Goal: Task Accomplishment & Management: Manage account settings

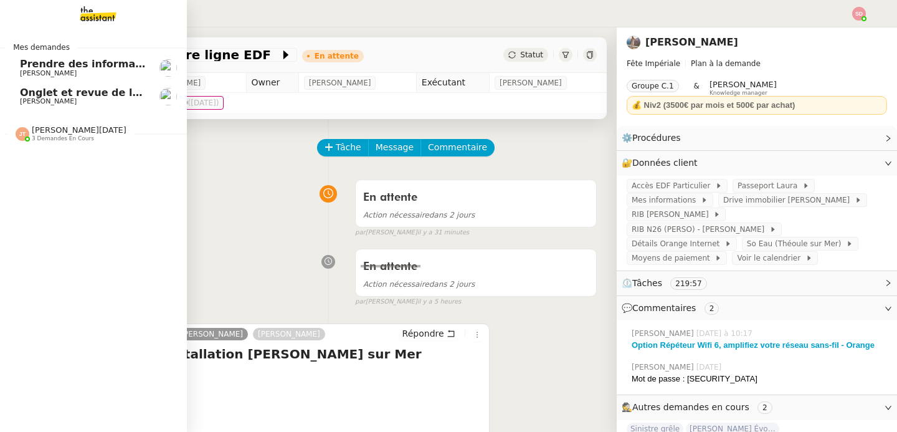
click at [85, 60] on span "Prendre des informations" at bounding box center [91, 64] width 143 height 12
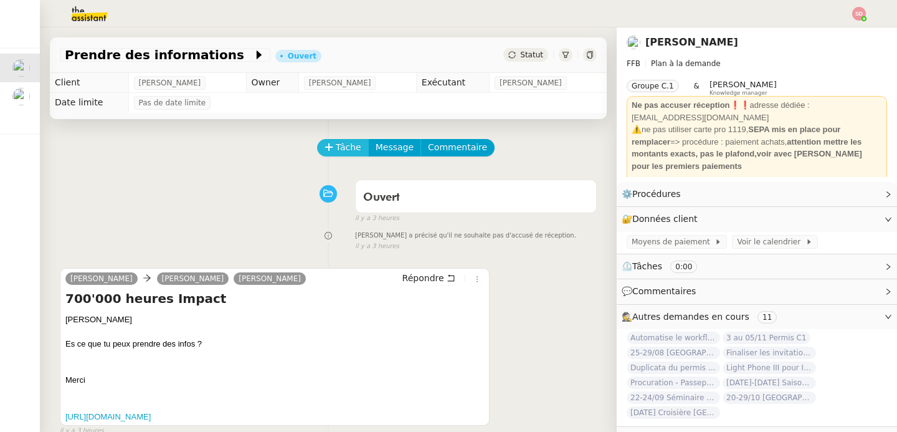
click at [340, 147] on span "Tâche" at bounding box center [349, 147] width 26 height 14
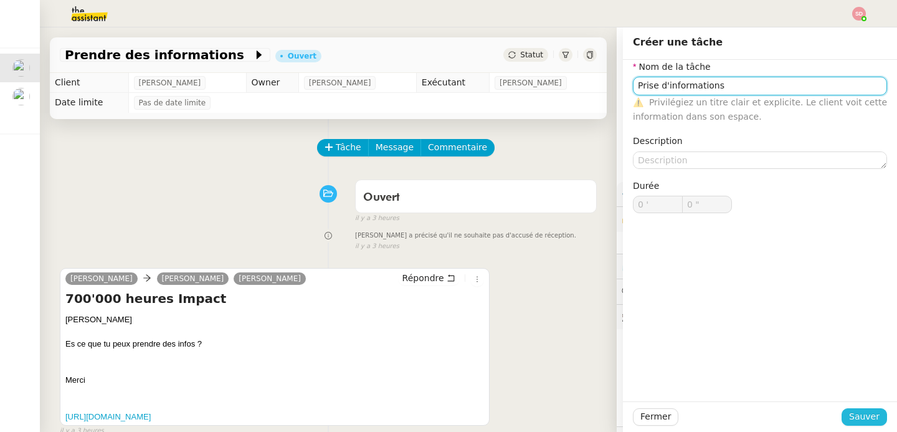
type input "Prise d'informations"
click at [866, 411] on span "Sauver" at bounding box center [865, 416] width 31 height 14
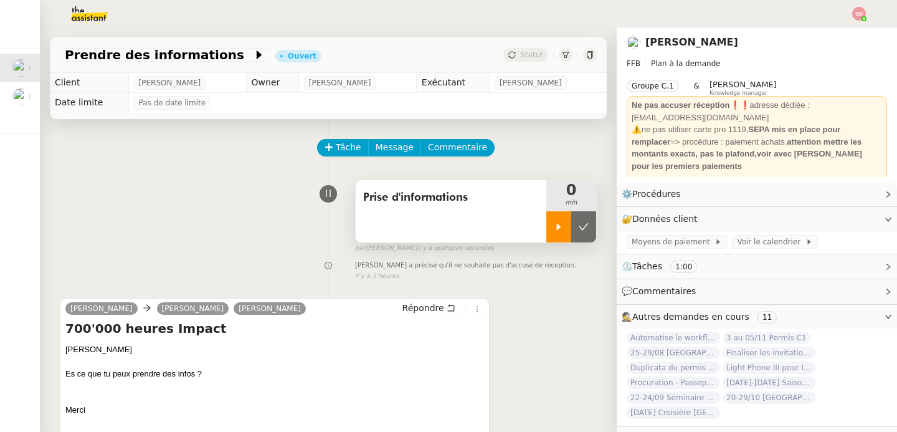
click at [547, 214] on div at bounding box center [559, 226] width 25 height 31
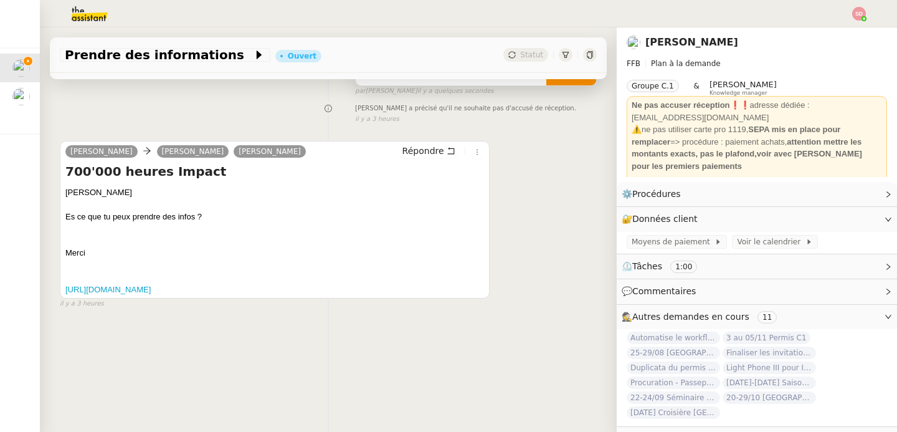
scroll to position [165, 0]
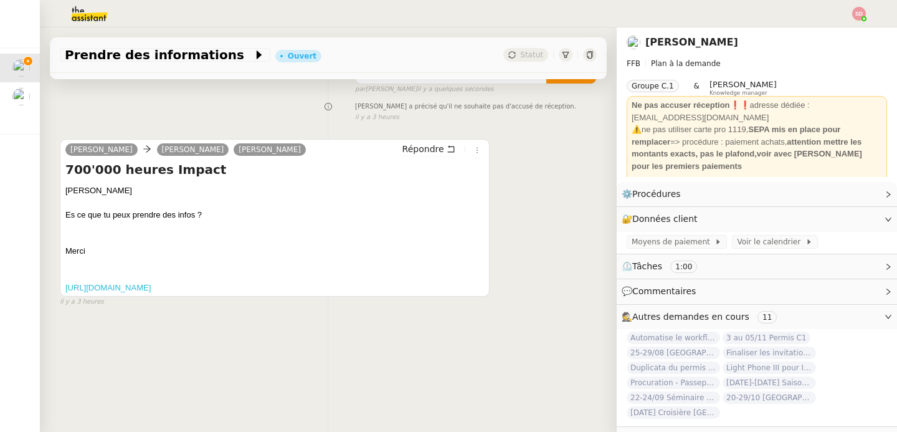
click at [151, 283] on link "[URL][DOMAIN_NAME]" at bounding box center [107, 287] width 85 height 9
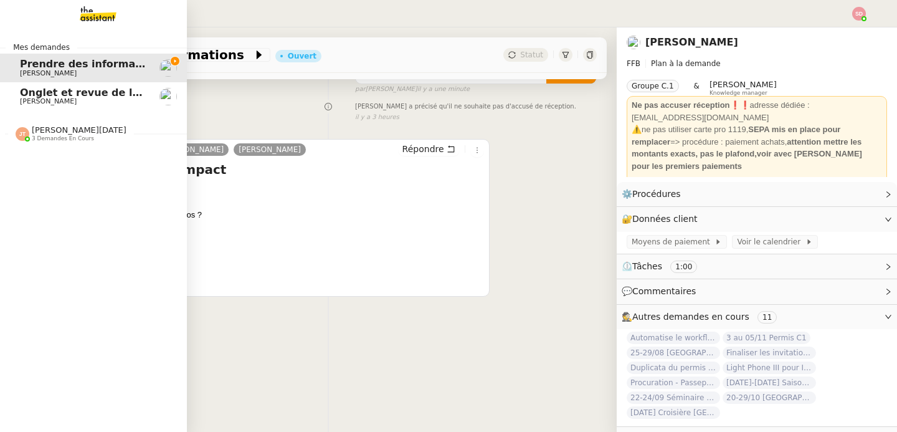
click at [16, 137] on img at bounding box center [23, 134] width 14 height 14
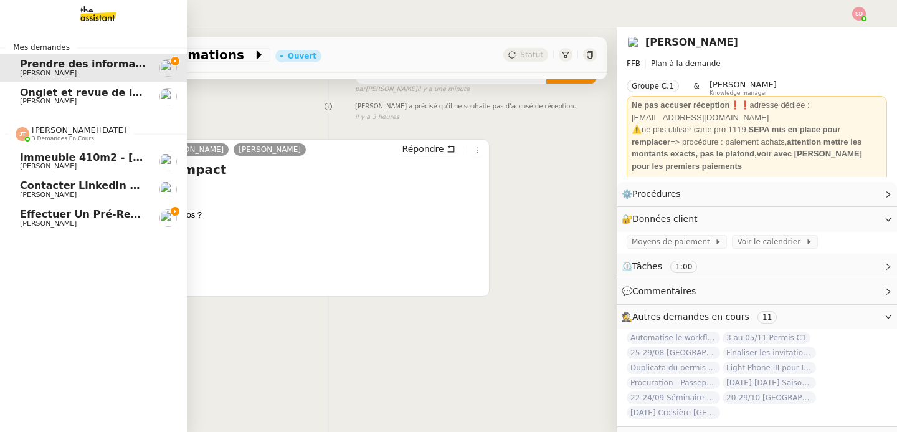
click at [16, 137] on img at bounding box center [23, 134] width 14 height 14
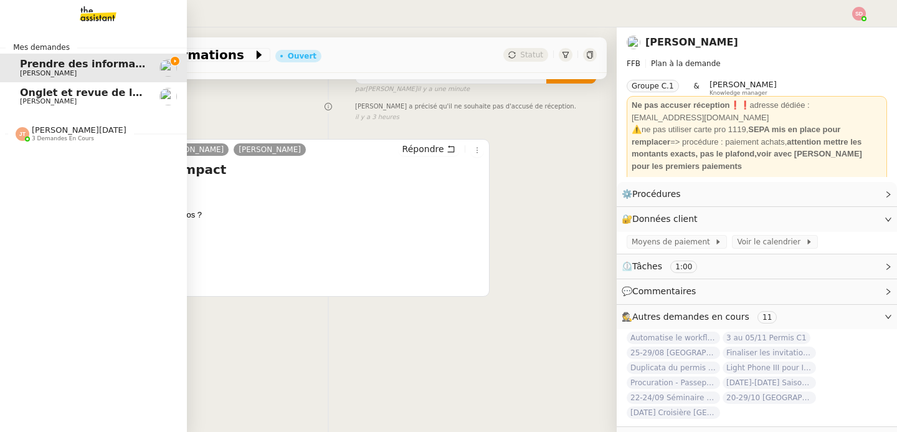
click at [16, 137] on img at bounding box center [23, 134] width 14 height 14
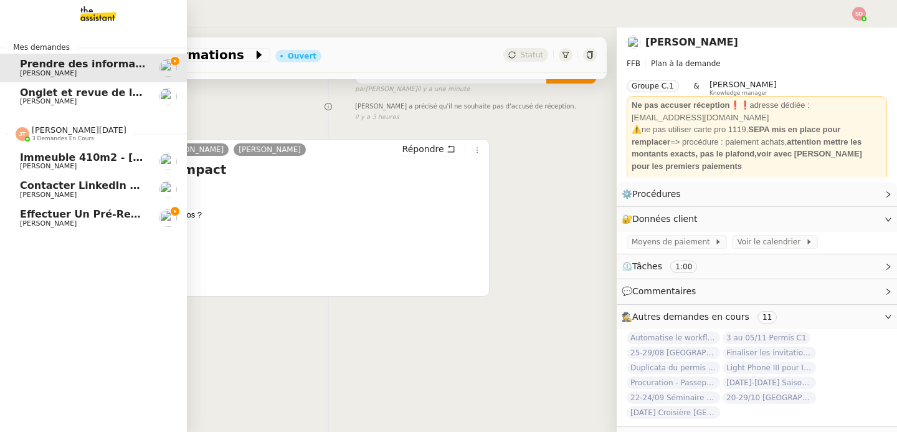
click at [44, 220] on span "[PERSON_NAME]" at bounding box center [48, 223] width 57 height 8
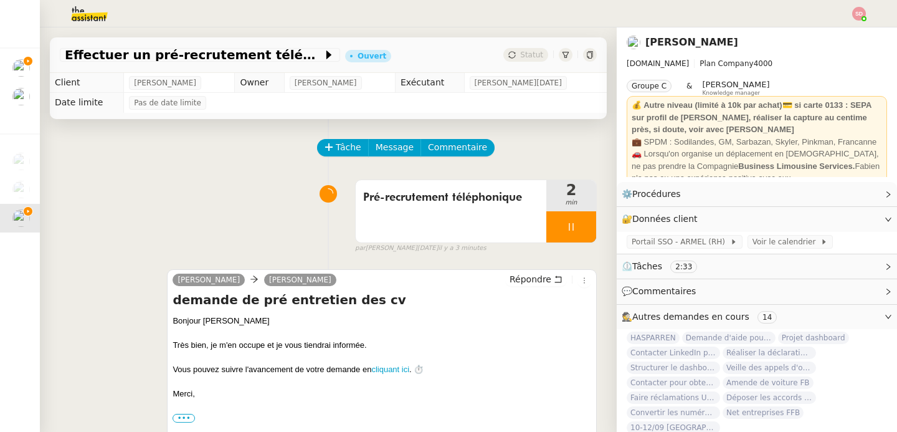
scroll to position [365, 0]
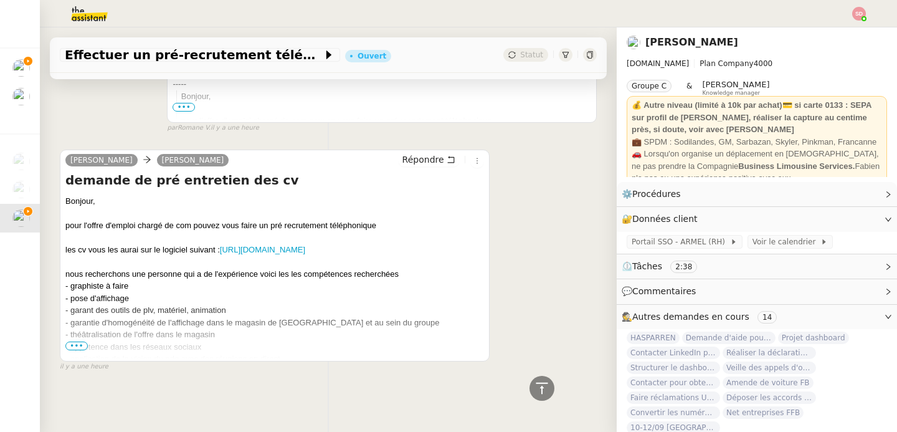
click at [70, 342] on span "•••" at bounding box center [76, 346] width 22 height 9
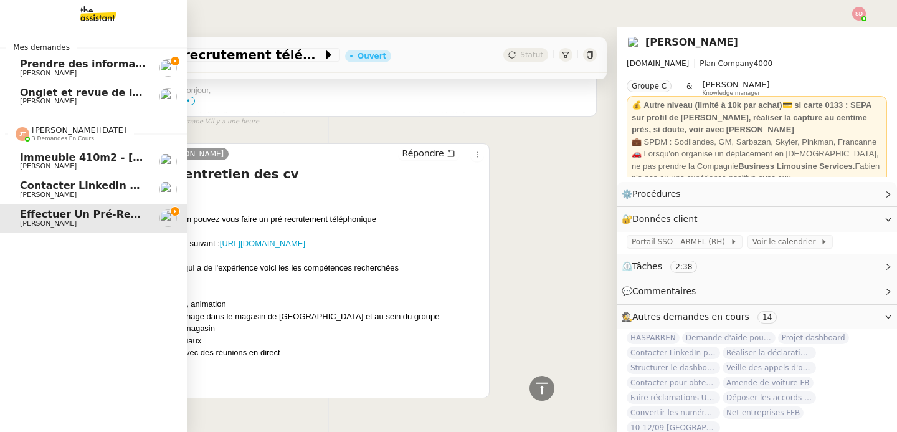
click at [90, 179] on link "Contacter LinkedIn pour 'open to work' [PERSON_NAME]" at bounding box center [93, 189] width 187 height 29
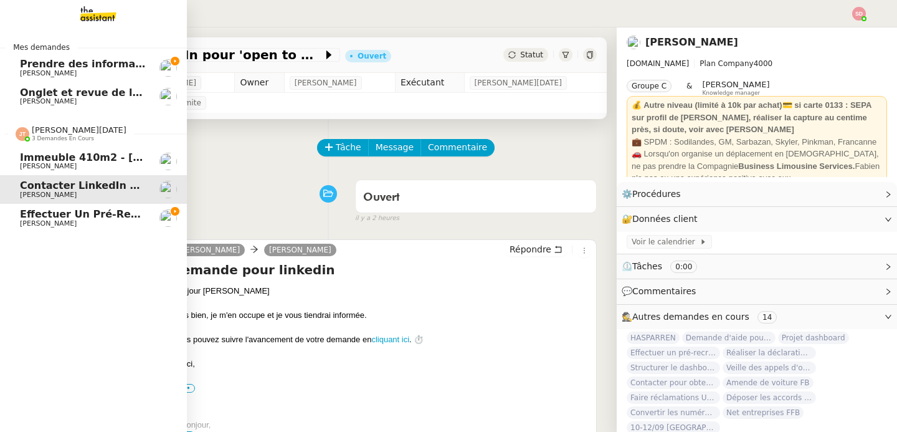
click at [19, 130] on img at bounding box center [23, 134] width 14 height 14
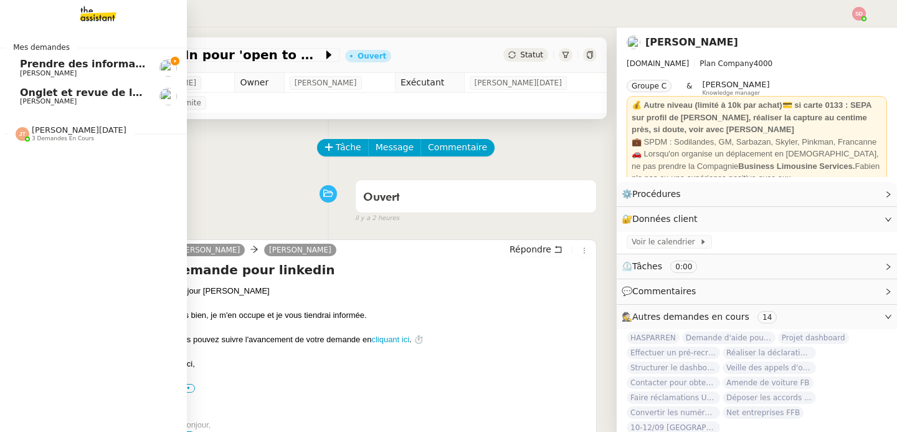
click at [112, 66] on span "Prendre des informations" at bounding box center [91, 64] width 143 height 12
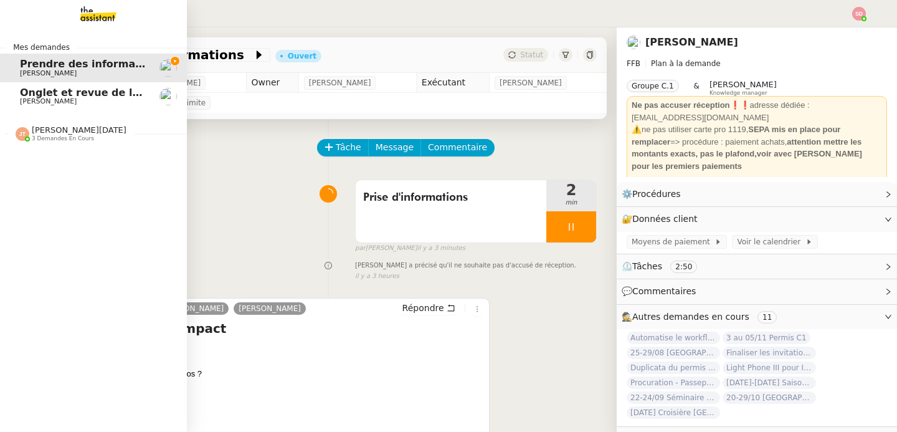
click at [24, 134] on div "[PERSON_NAME][DATE] 3 demandes en cours" at bounding box center [71, 133] width 111 height 16
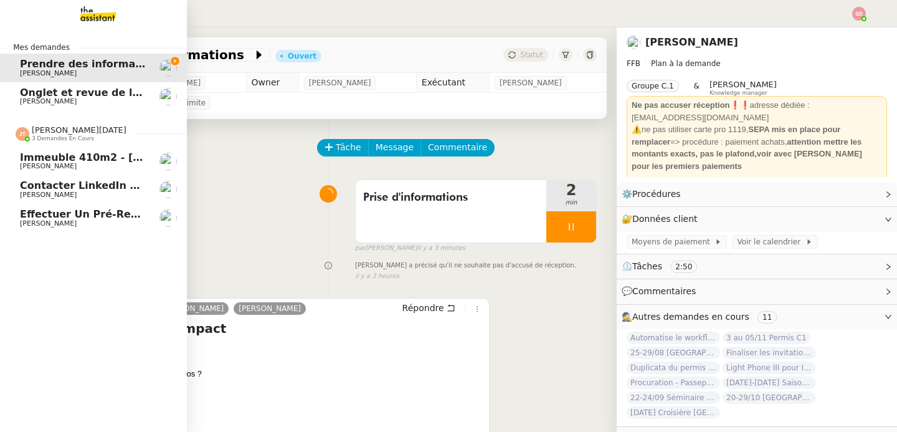
click at [24, 134] on div "[PERSON_NAME][DATE] 3 demandes en cours" at bounding box center [71, 133] width 111 height 16
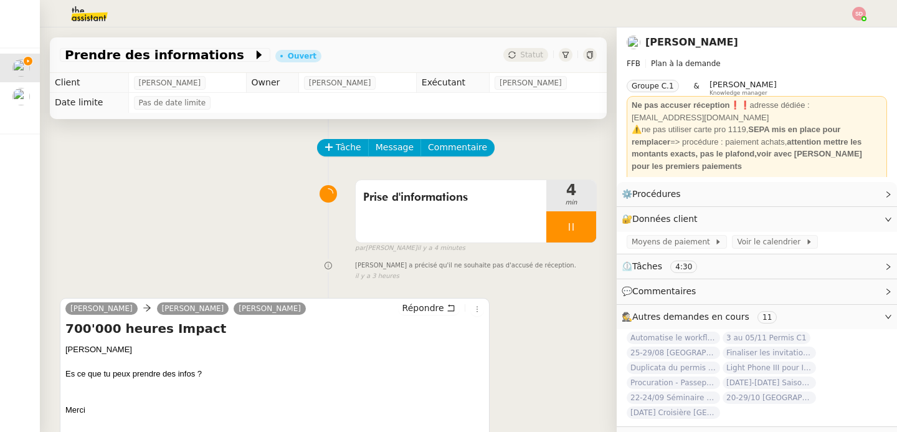
click at [92, 8] on img at bounding box center [79, 13] width 97 height 27
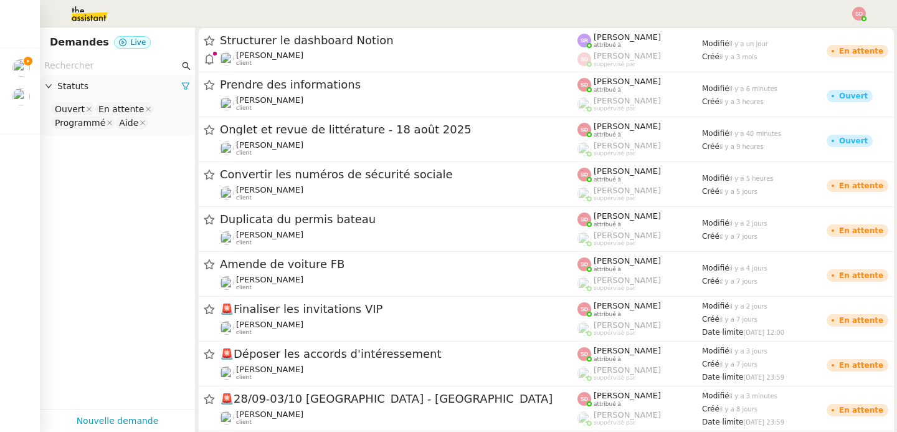
click at [102, 65] on input "text" at bounding box center [111, 66] width 135 height 14
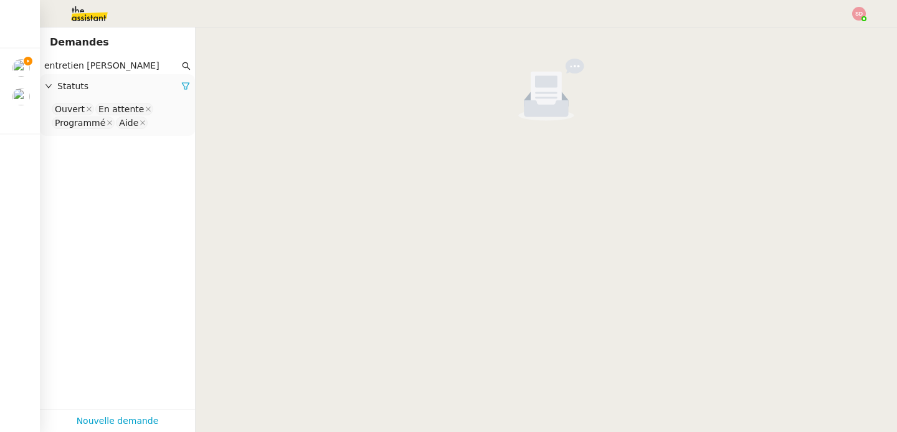
click at [149, 130] on nz-select-top-control "Ouvert En attente Programmé Aide" at bounding box center [117, 116] width 135 height 29
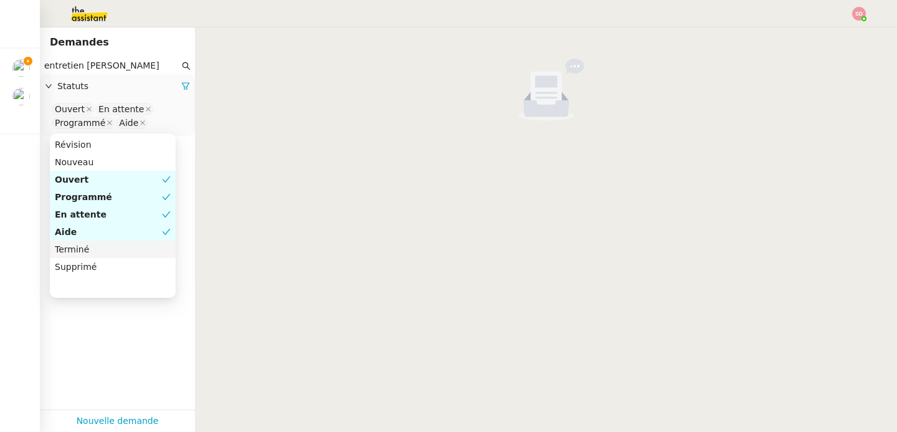
click at [110, 256] on nz-option-item "Terminé" at bounding box center [113, 249] width 126 height 17
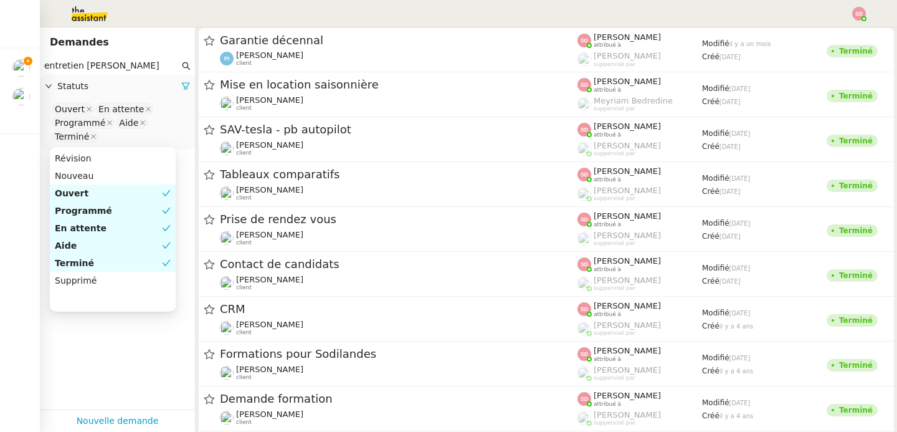
click at [96, 61] on input "entretien [PERSON_NAME]" at bounding box center [111, 66] width 135 height 14
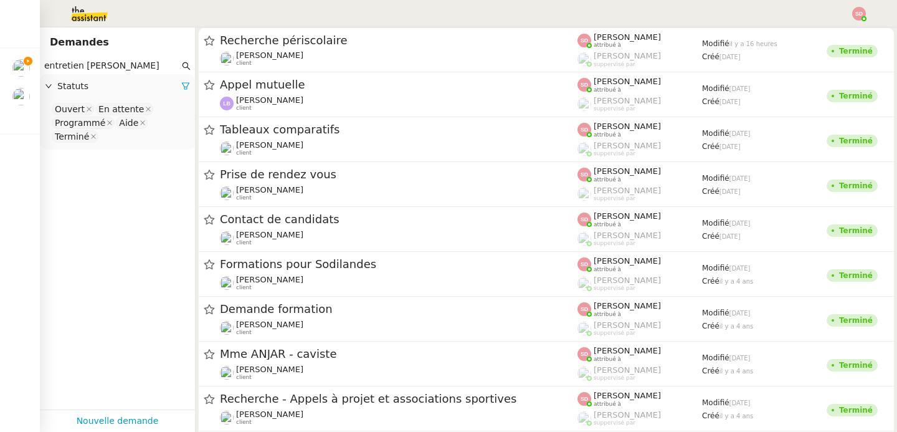
click at [89, 65] on input "entretien [PERSON_NAME]" at bounding box center [111, 66] width 135 height 14
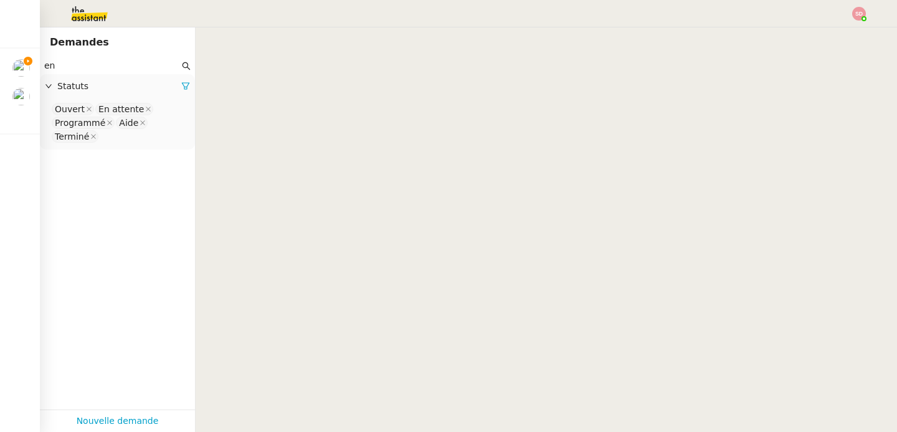
type input "e"
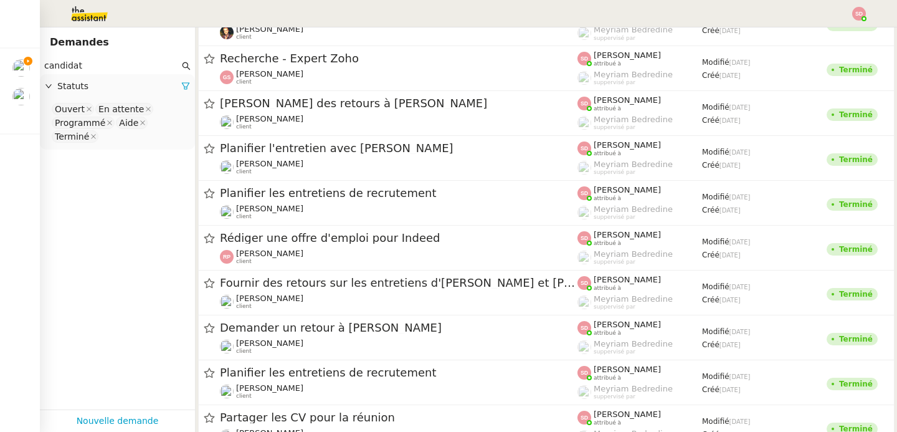
scroll to position [1539, 0]
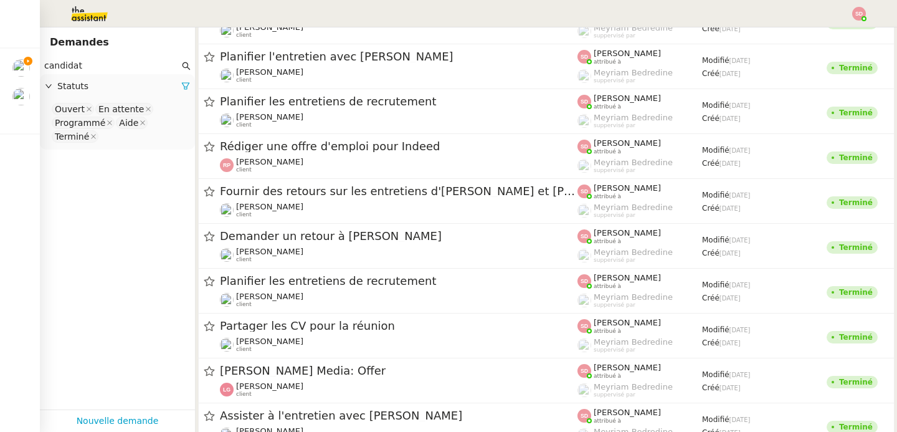
click at [122, 67] on input "candidat" at bounding box center [111, 66] width 135 height 14
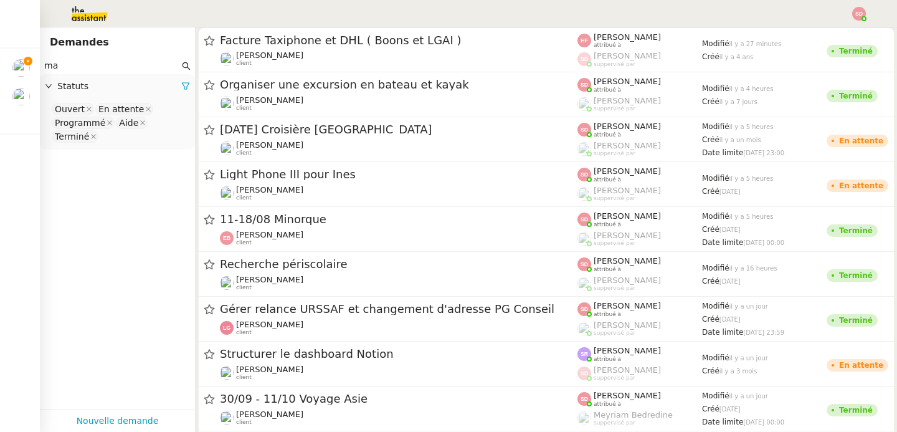
type input "m"
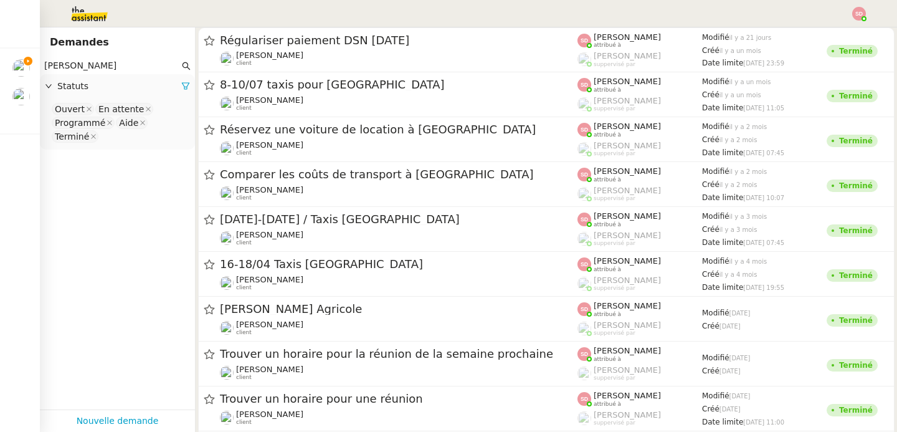
click at [76, 65] on input "[PERSON_NAME]" at bounding box center [111, 66] width 135 height 14
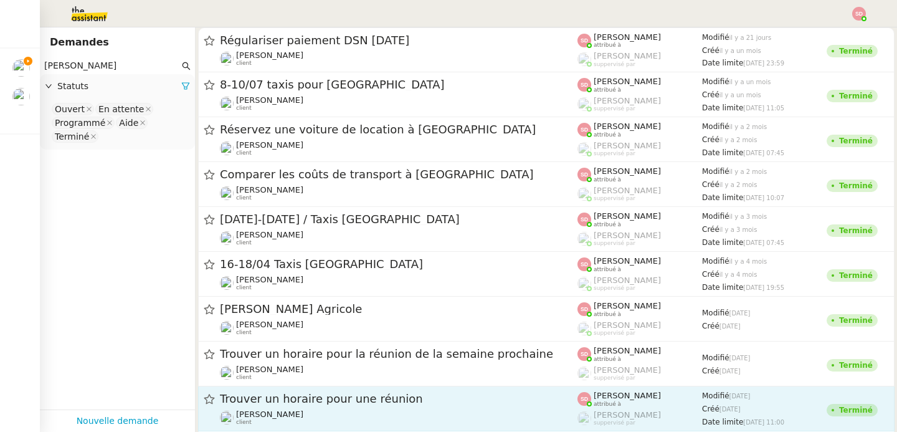
type input "[PERSON_NAME]"
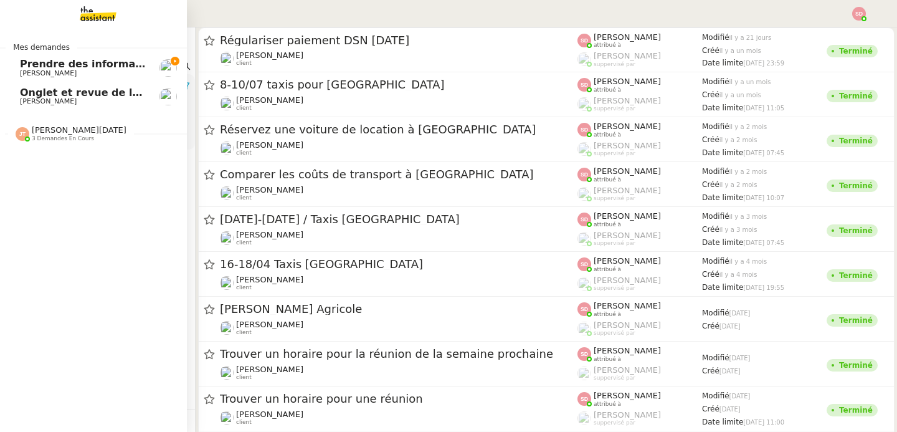
click at [45, 67] on span "Prendre des informations" at bounding box center [91, 64] width 143 height 12
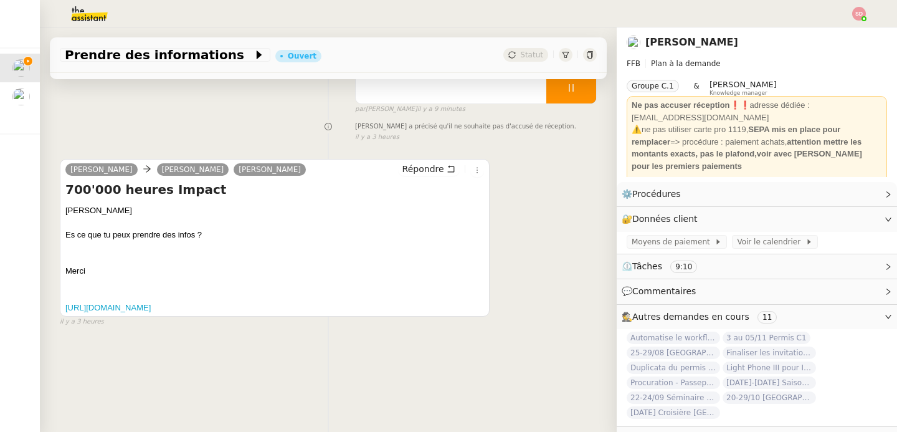
scroll to position [165, 0]
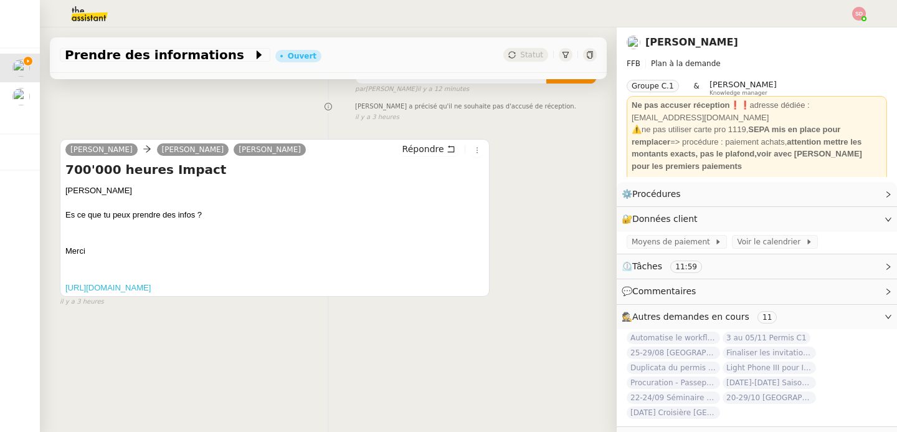
click at [151, 283] on link "[URL][DOMAIN_NAME]" at bounding box center [107, 287] width 85 height 9
click at [727, 313] on span "Autres demandes en cours" at bounding box center [691, 317] width 117 height 10
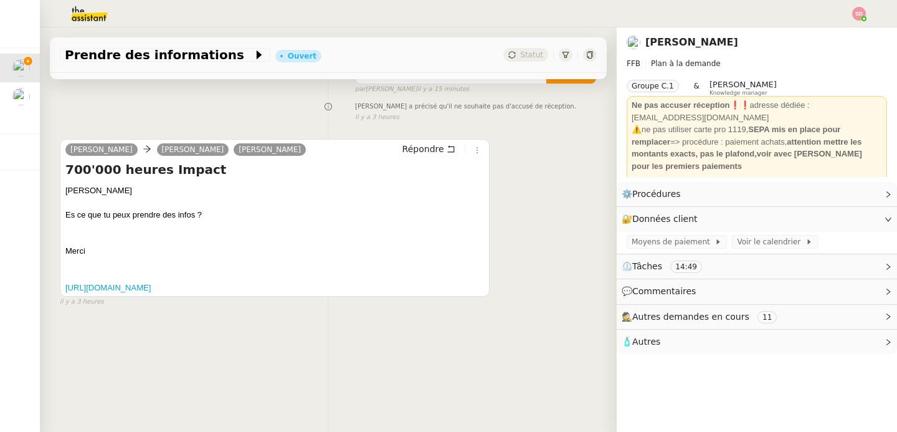
click at [671, 348] on span "🧴 Autres" at bounding box center [747, 342] width 251 height 14
click at [659, 365] on span "Créer un email dédié" at bounding box center [671, 364] width 79 height 9
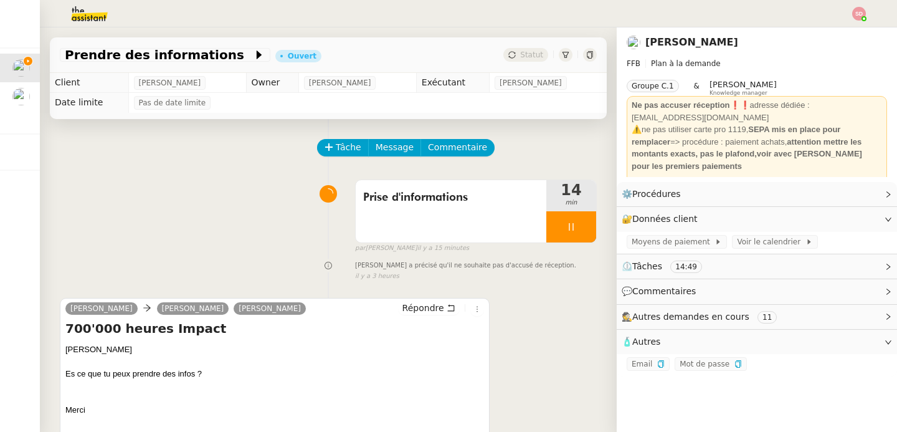
scroll to position [0, 0]
click at [386, 145] on span "Message" at bounding box center [395, 147] width 38 height 14
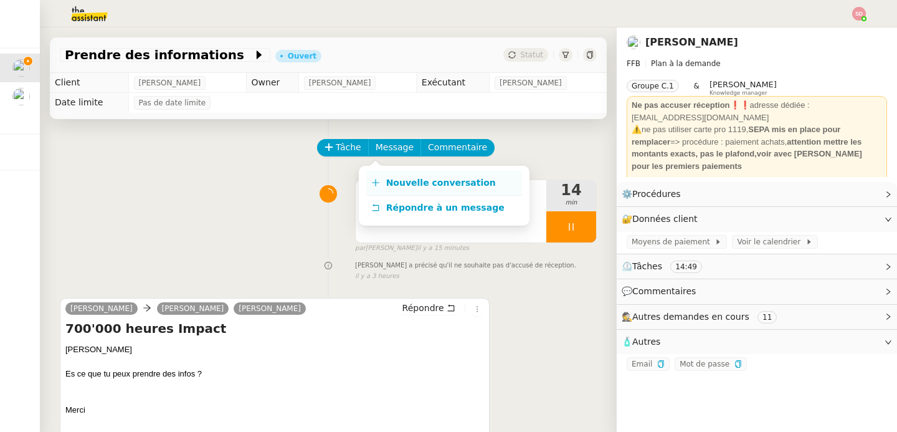
click at [386, 184] on span "Nouvelle conversation" at bounding box center [441, 183] width 110 height 10
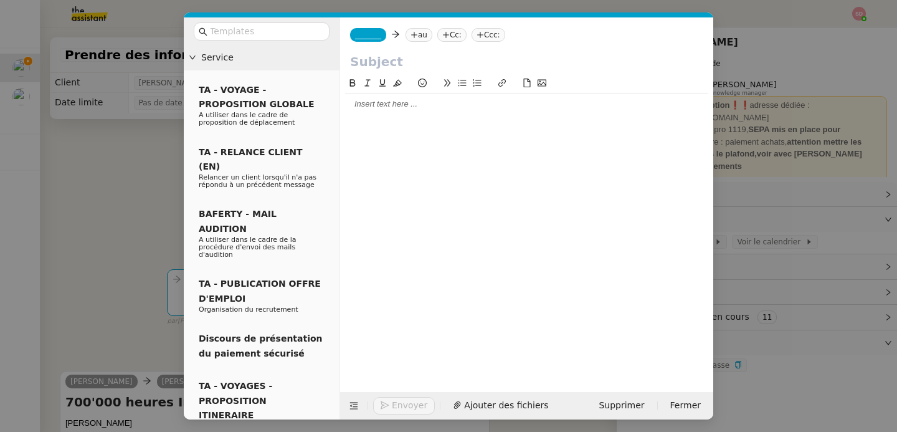
click at [373, 29] on nz-tag "_______" at bounding box center [368, 35] width 36 height 14
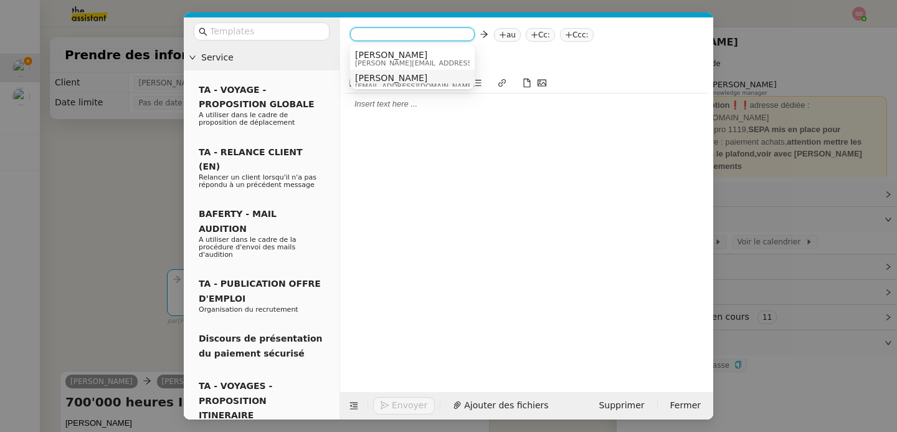
click at [390, 74] on span "[PERSON_NAME]" at bounding box center [415, 78] width 120 height 10
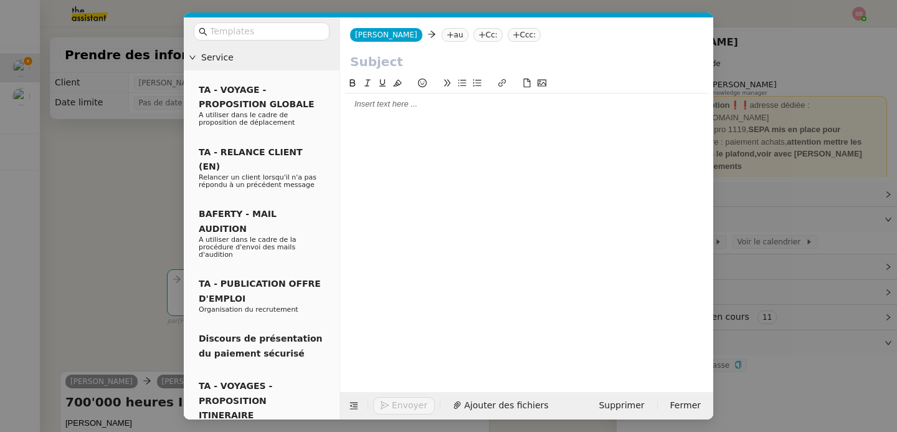
click at [442, 37] on nz-tag "au" at bounding box center [455, 35] width 27 height 14
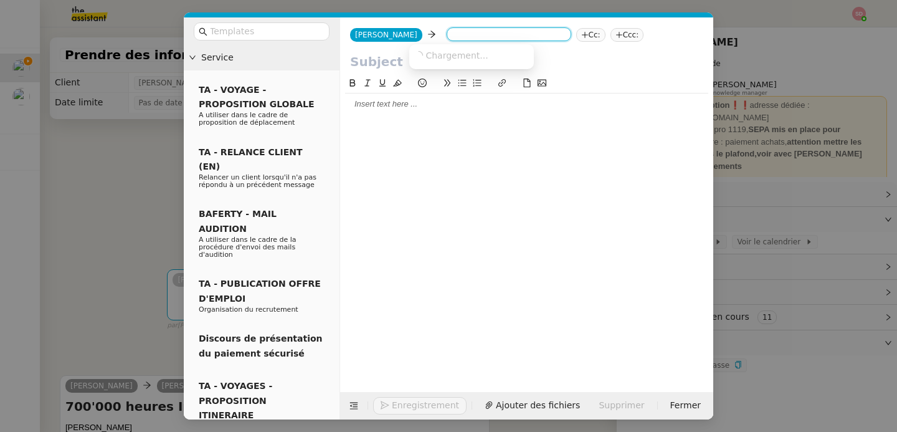
paste input "[EMAIL_ADDRESS][DOMAIN_NAME]"
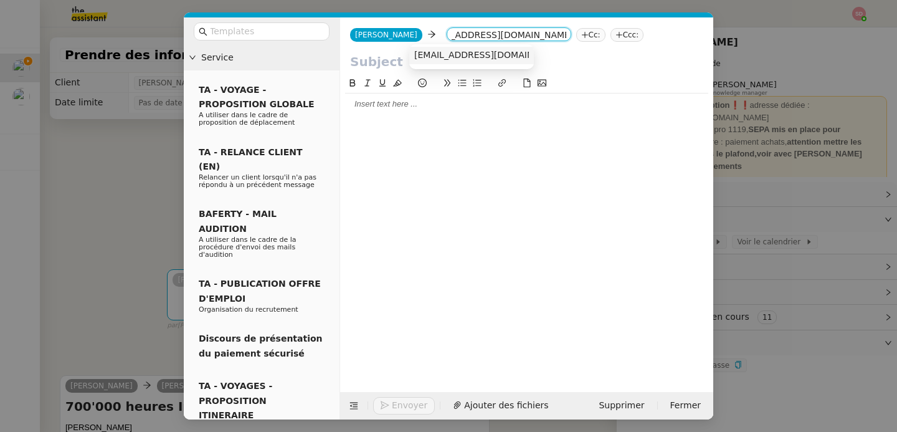
type input "[EMAIL_ADDRESS][DOMAIN_NAME]"
click at [447, 60] on div "[EMAIL_ADDRESS][DOMAIN_NAME]" at bounding box center [471, 55] width 115 height 11
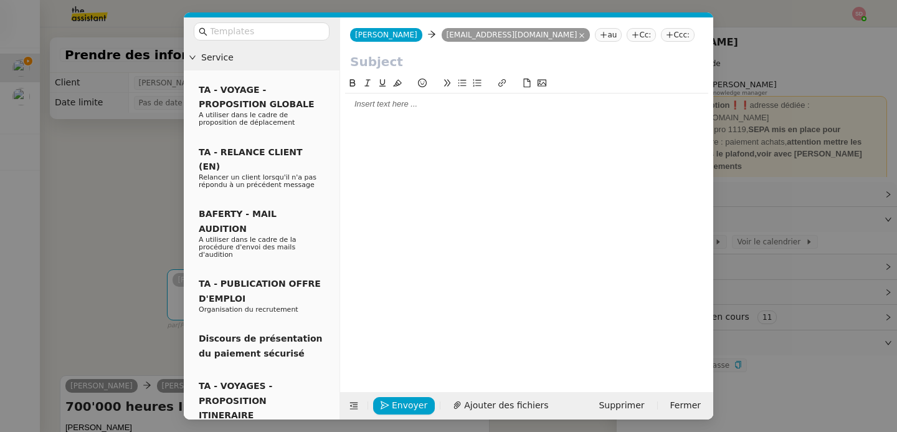
click at [446, 61] on input "text" at bounding box center [526, 61] width 353 height 19
click at [352, 413] on button at bounding box center [353, 405] width 17 height 17
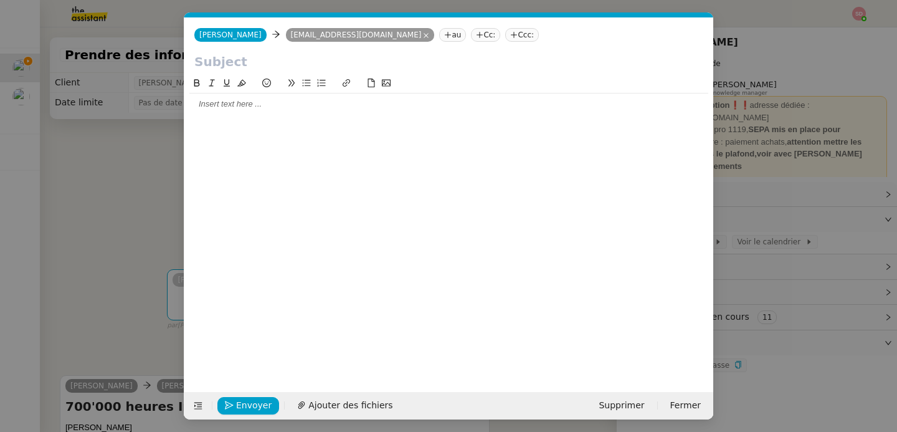
click at [236, 66] on input "text" at bounding box center [448, 61] width 509 height 19
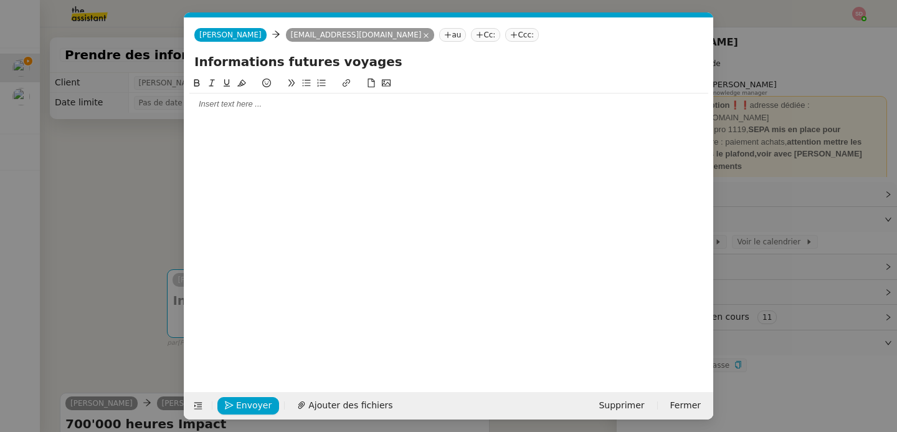
type input "Informations futures voyages"
click at [237, 112] on div at bounding box center [448, 103] width 519 height 21
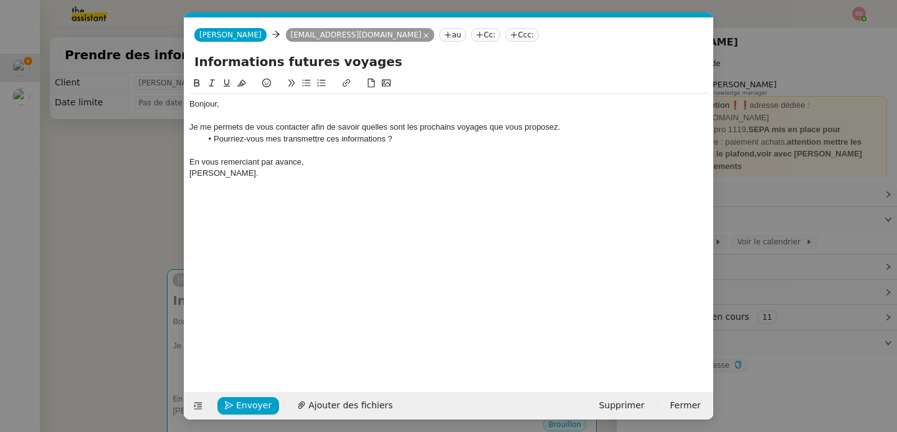
click at [390, 125] on div "Je me permets de vous contacter afin de savoir quelles sont les prochains voyag…" at bounding box center [448, 127] width 519 height 11
click at [381, 176] on div "[PERSON_NAME]." at bounding box center [448, 173] width 519 height 11
click at [246, 408] on span "Envoyer" at bounding box center [254, 405] width 36 height 14
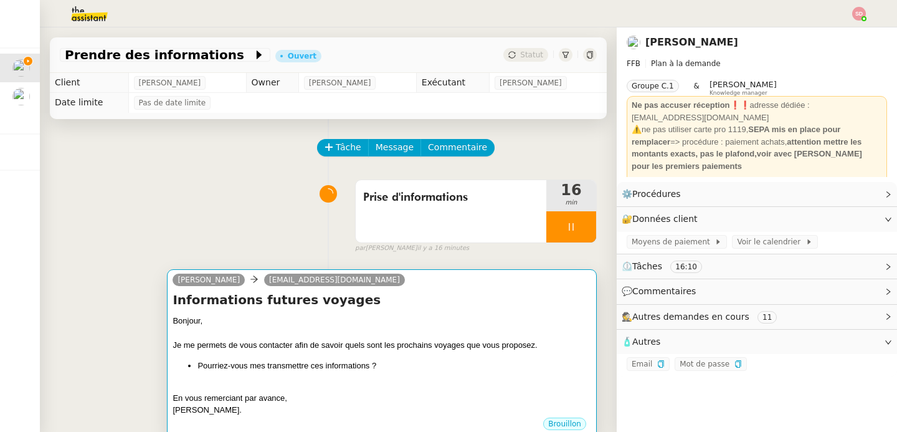
scroll to position [277, 0]
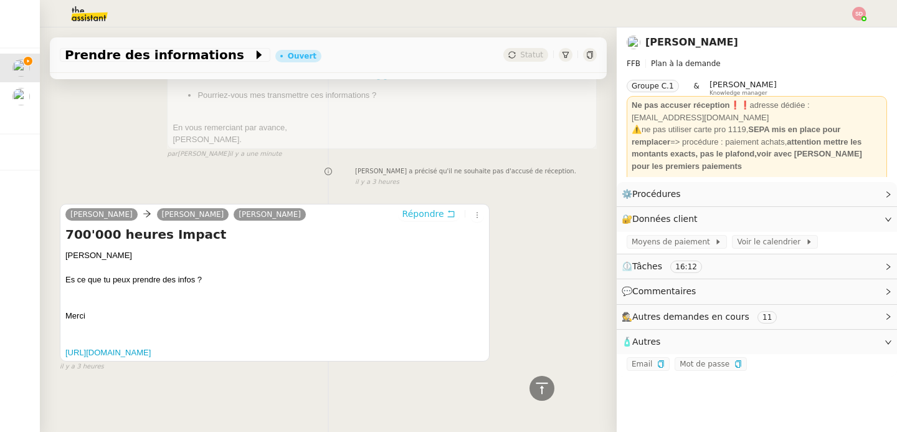
click at [420, 210] on span "Répondre" at bounding box center [424, 214] width 42 height 12
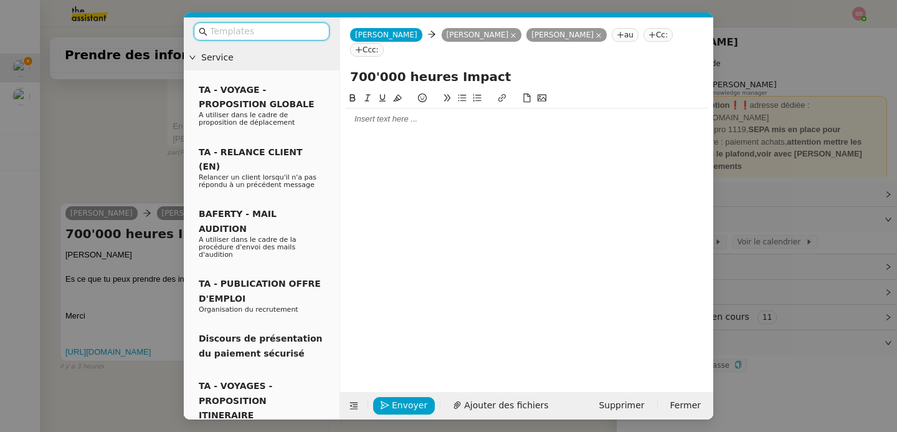
scroll to position [373, 0]
click at [388, 108] on div at bounding box center [526, 118] width 363 height 21
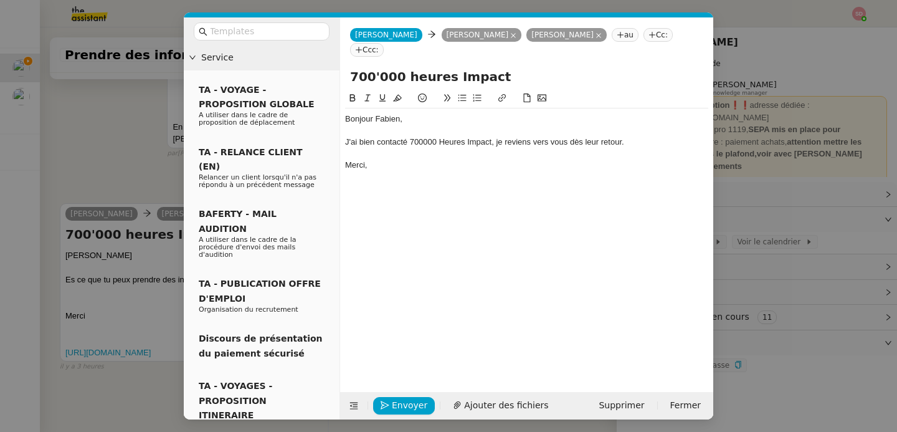
scroll to position [434, 0]
click at [383, 400] on button "Envoyer" at bounding box center [404, 405] width 62 height 17
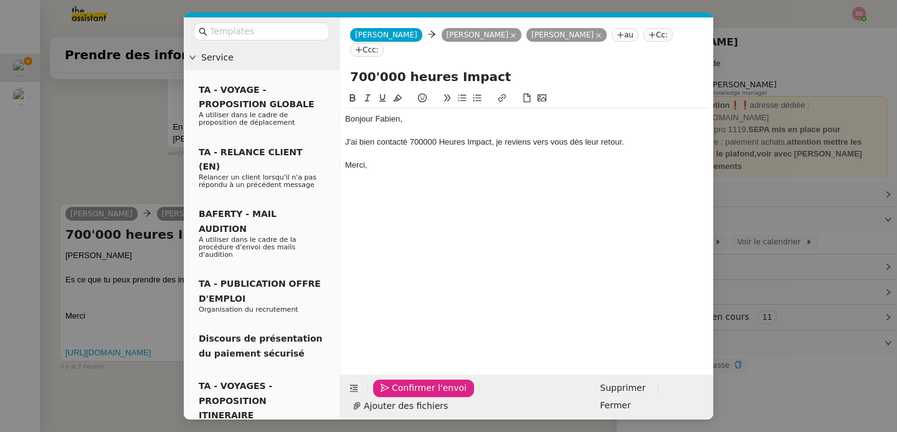
click at [383, 397] on button "Confirmer l'envoi" at bounding box center [423, 388] width 101 height 17
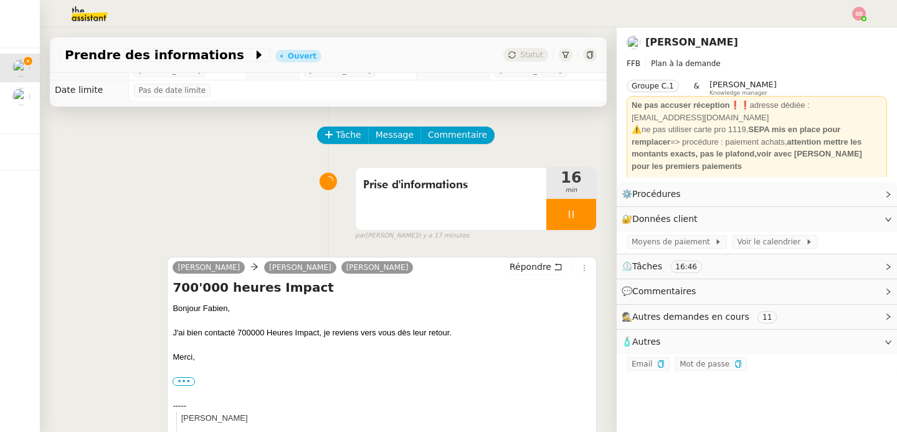
scroll to position [0, 0]
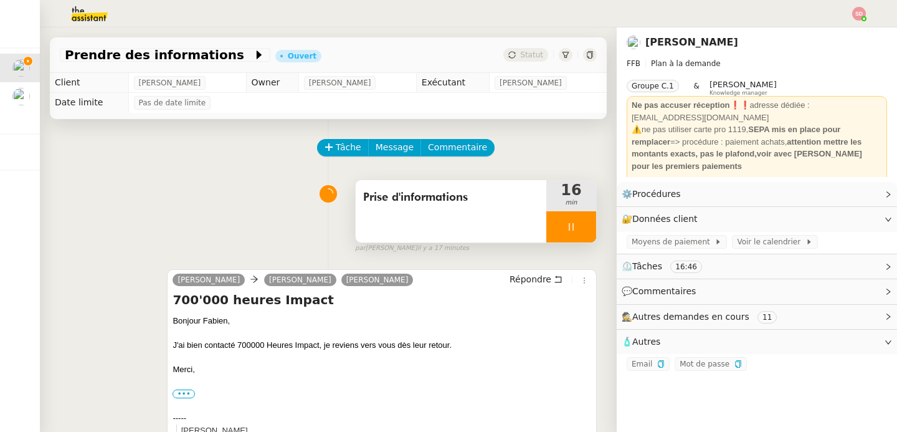
click at [568, 224] on div at bounding box center [572, 226] width 50 height 31
click at [579, 224] on icon at bounding box center [584, 227] width 10 height 10
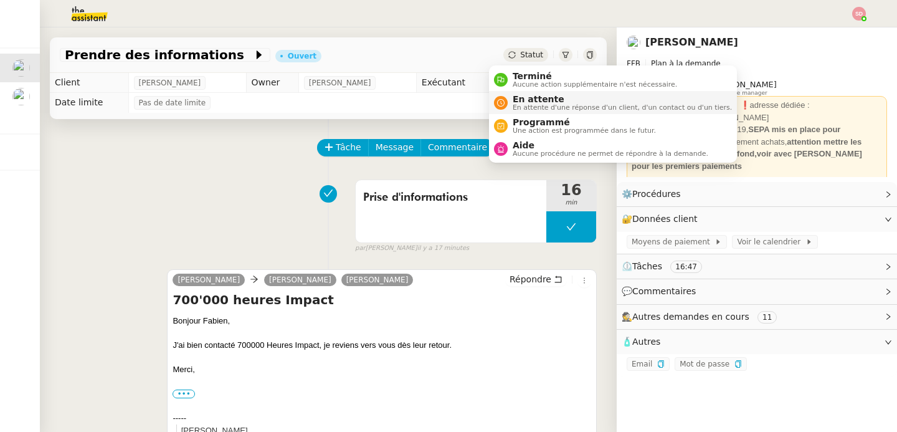
click at [512, 100] on div "En attente En attente d'une réponse d'un client, d'un contact ou d'un tiers." at bounding box center [620, 102] width 224 height 17
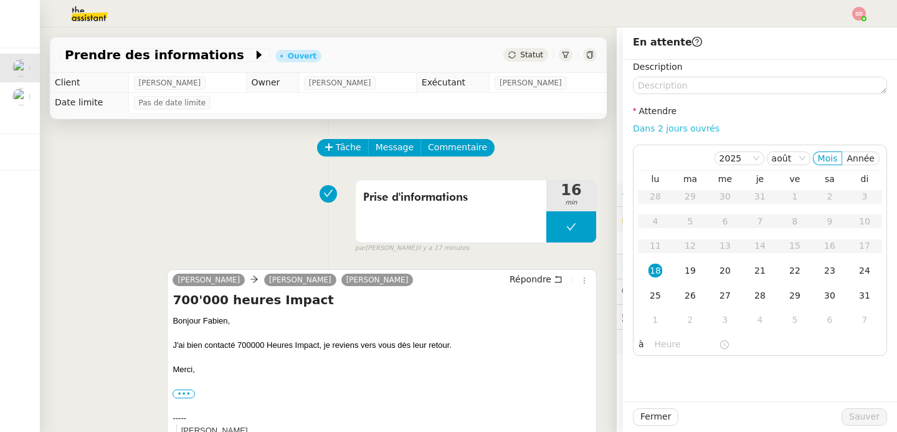
click at [676, 127] on link "Dans 2 jours ouvrés" at bounding box center [676, 128] width 87 height 10
type input "07:00"
click at [788, 271] on div "22" at bounding box center [795, 271] width 14 height 14
click at [877, 421] on button "Sauver" at bounding box center [864, 416] width 45 height 17
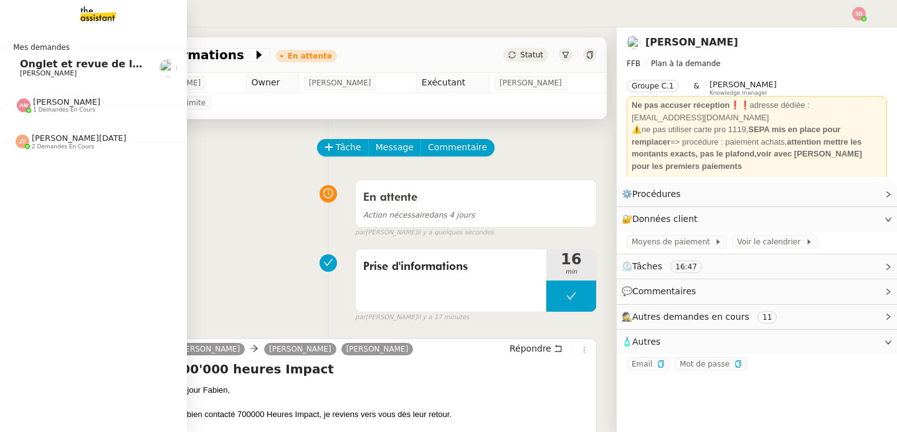
click at [37, 63] on span "Onglet et revue de littérature - 18 août 2025" at bounding box center [146, 64] width 252 height 12
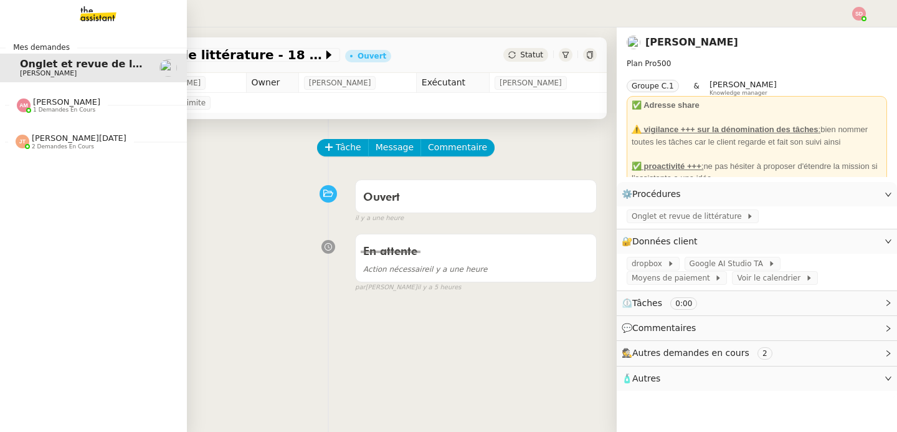
click at [35, 112] on span "1 demandes en cours" at bounding box center [64, 110] width 62 height 7
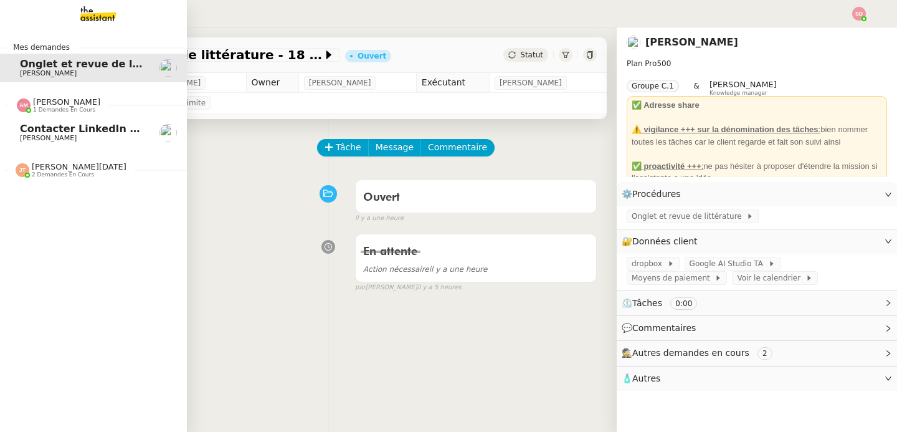
click at [39, 127] on span "Contacter LinkedIn pour 'open to work'" at bounding box center [132, 129] width 224 height 12
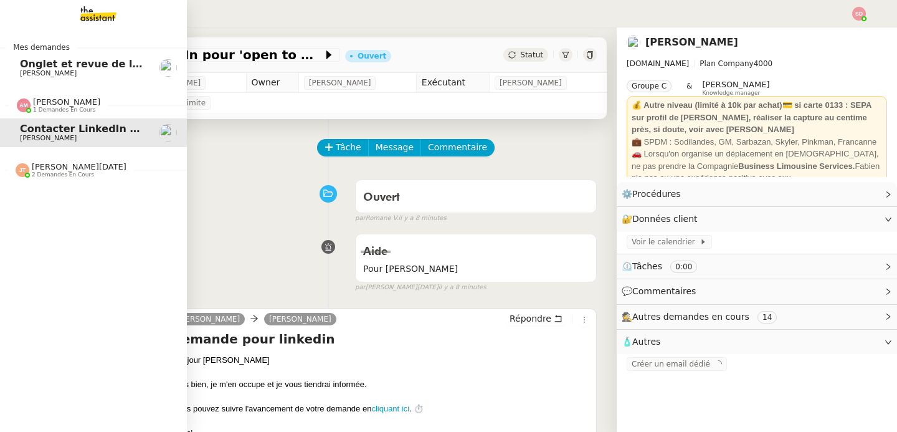
click at [32, 172] on span "2 demandes en cours" at bounding box center [63, 174] width 62 height 7
click at [51, 229] on span "[PERSON_NAME]" at bounding box center [48, 231] width 57 height 8
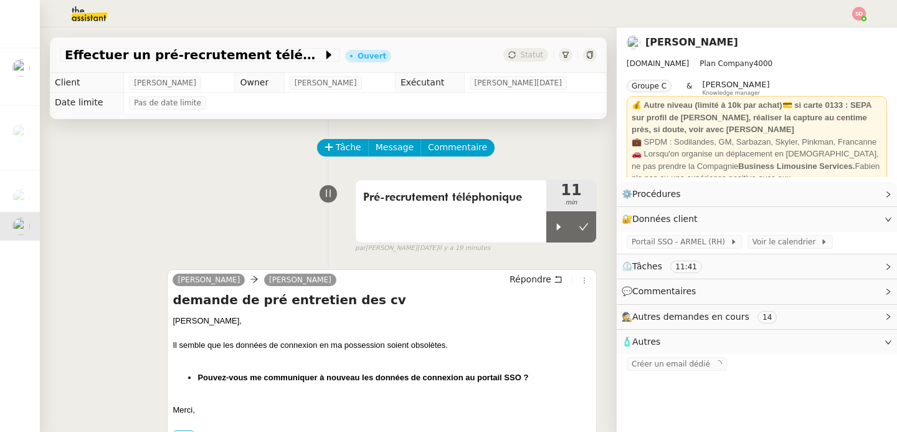
scroll to position [603, 0]
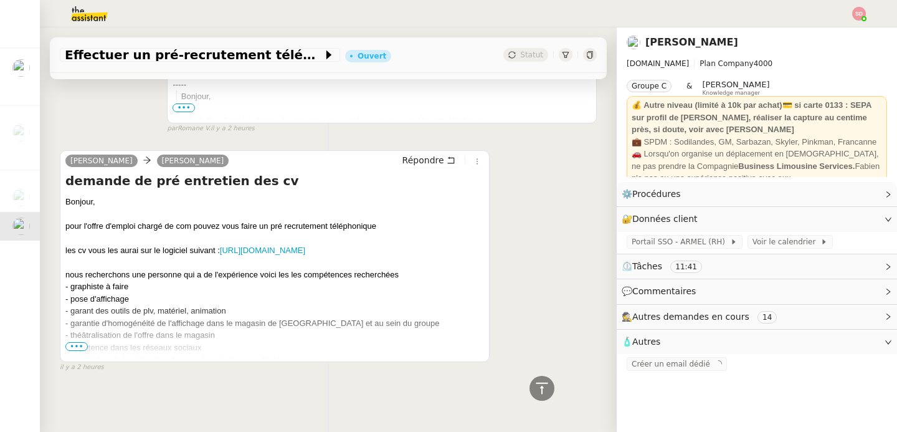
click at [75, 342] on span "•••" at bounding box center [76, 346] width 22 height 9
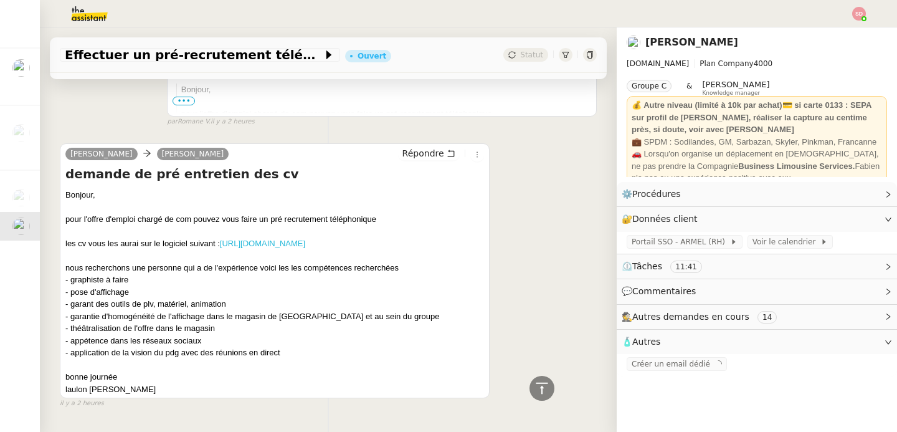
click at [246, 248] on link "[URL][DOMAIN_NAME]" at bounding box center [262, 243] width 85 height 9
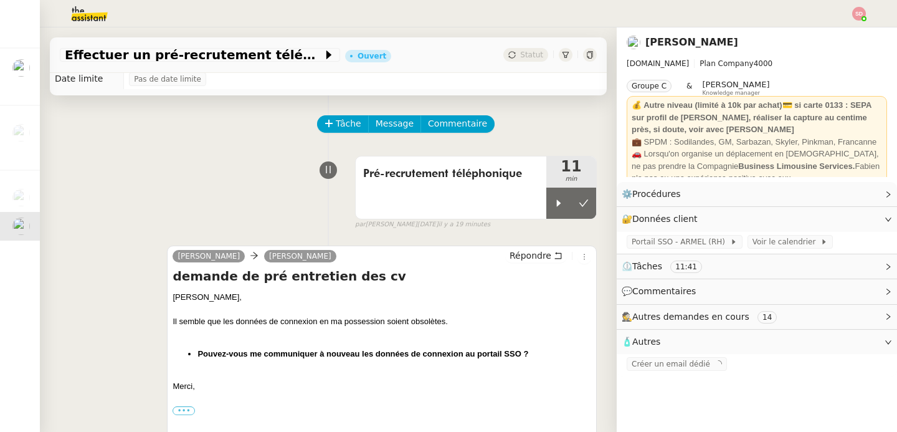
scroll to position [0, 0]
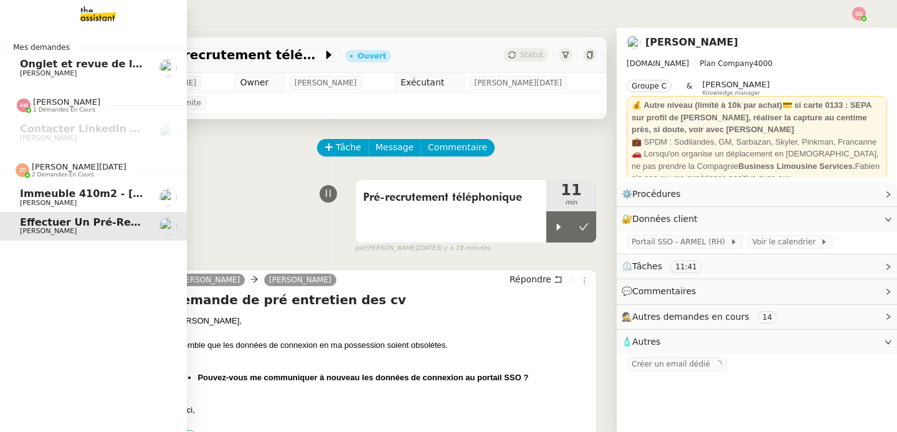
click at [39, 168] on span "[PERSON_NAME][DATE]" at bounding box center [79, 166] width 95 height 9
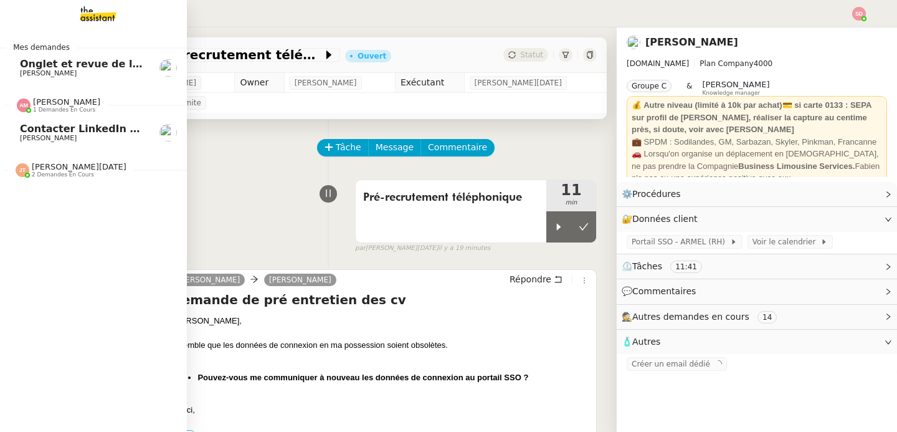
click at [92, 98] on span "[PERSON_NAME] 1 demandes en cours" at bounding box center [58, 105] width 98 height 16
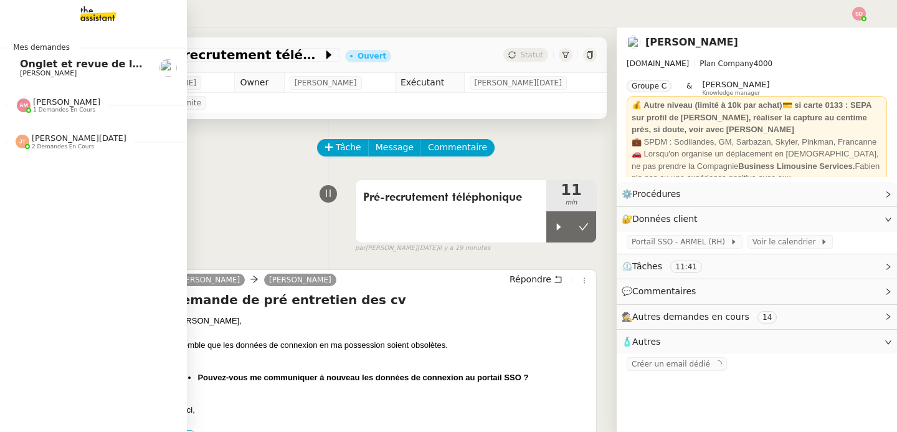
click at [113, 73] on span "[PERSON_NAME]" at bounding box center [83, 73] width 126 height 7
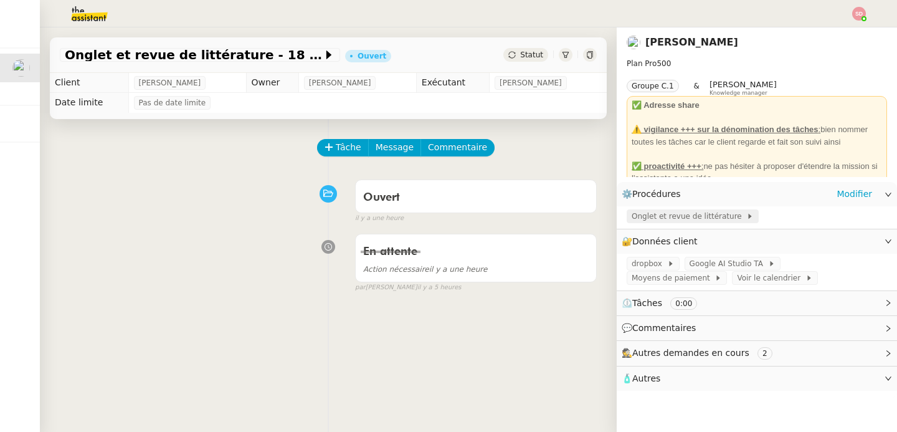
click at [704, 213] on span "Onglet et revue de littérature" at bounding box center [689, 216] width 115 height 12
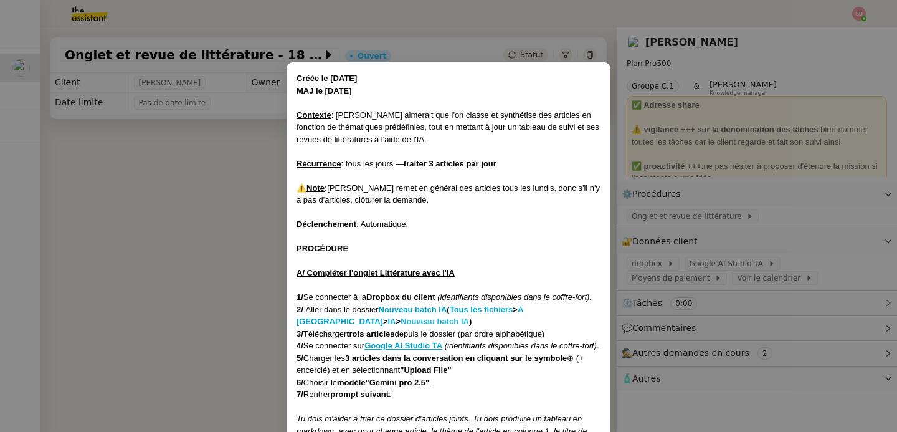
click at [401, 317] on strong "Nouveau batch IA" at bounding box center [435, 321] width 69 height 9
click at [189, 279] on nz-modal-container "Créée le [DATE] MAJ le [DATE] Contexte : [PERSON_NAME] aimerait que l'on classe…" at bounding box center [448, 216] width 897 height 432
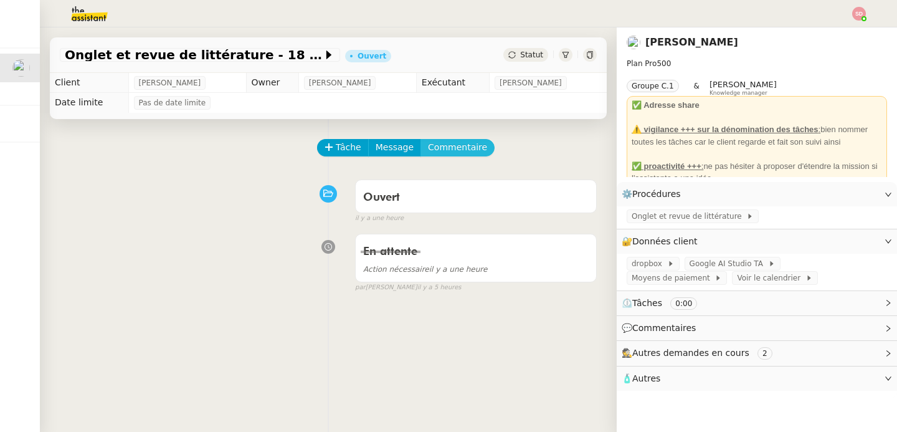
click at [457, 146] on span "Commentaire" at bounding box center [457, 147] width 59 height 14
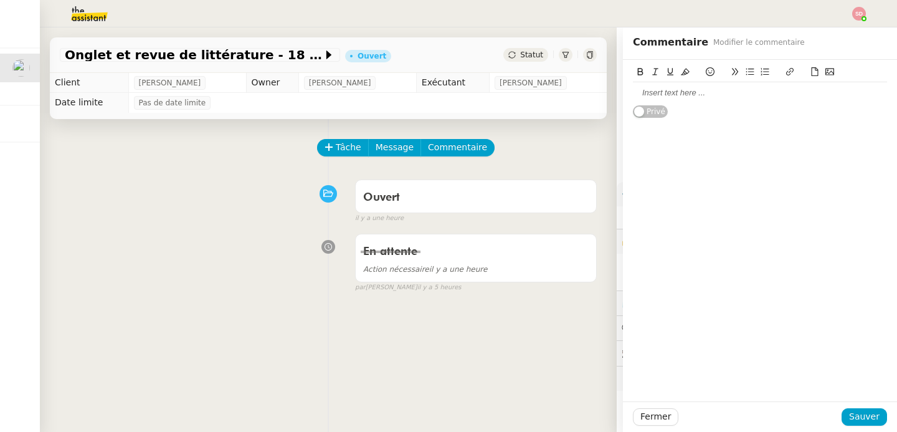
click at [751, 100] on div at bounding box center [760, 92] width 254 height 21
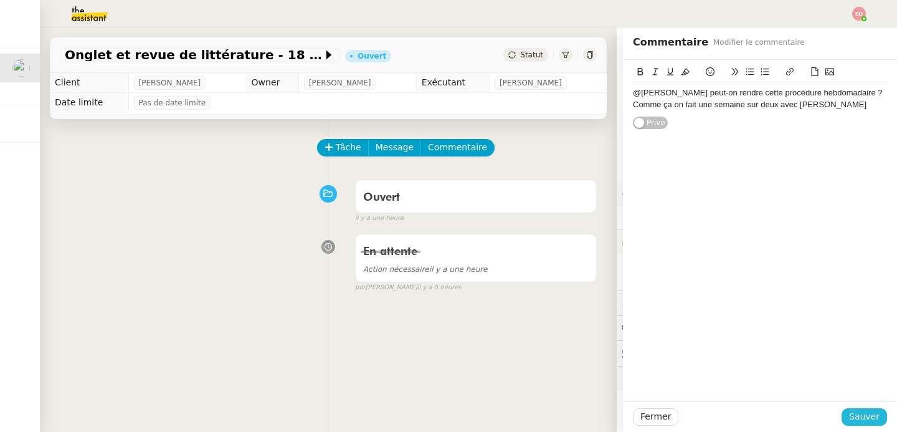
click at [851, 412] on span "Sauver" at bounding box center [865, 416] width 31 height 14
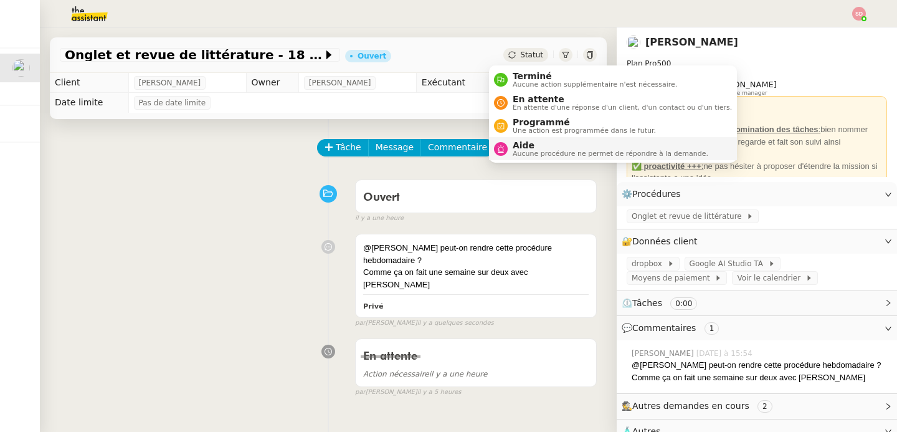
click at [534, 144] on span "Aide" at bounding box center [611, 145] width 196 height 10
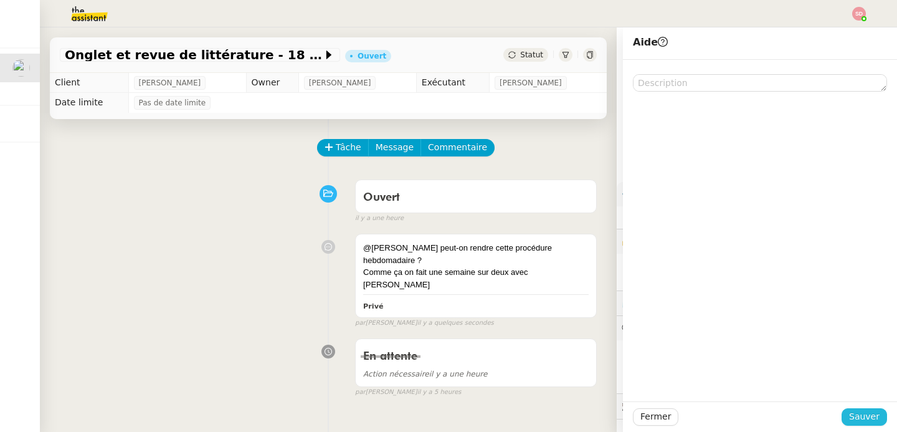
click at [862, 413] on span "Sauver" at bounding box center [865, 416] width 31 height 14
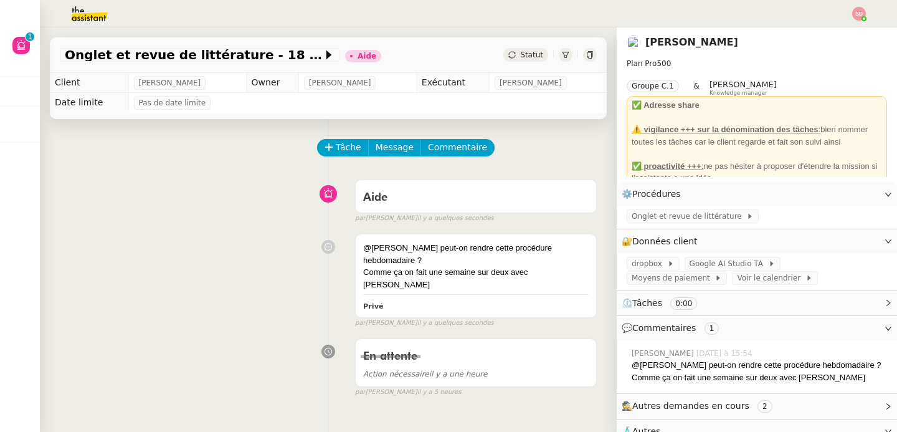
click at [203, 144] on div "Tâche Message Commentaire" at bounding box center [328, 154] width 537 height 30
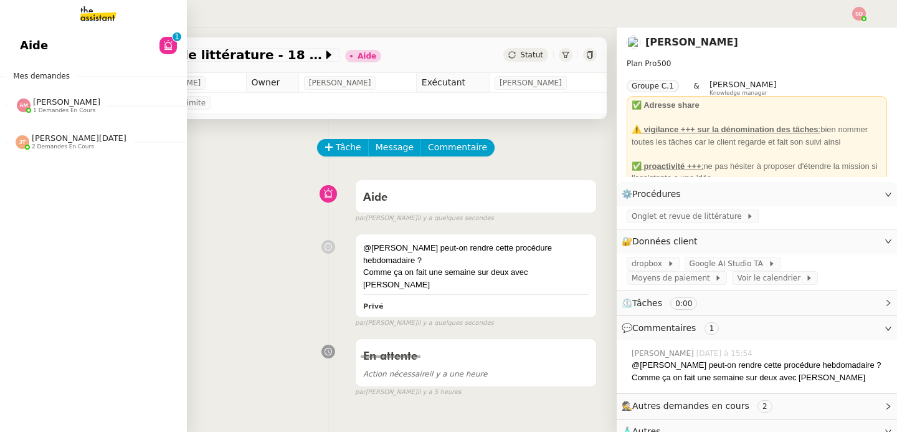
click at [42, 104] on span "[PERSON_NAME]" at bounding box center [66, 101] width 67 height 9
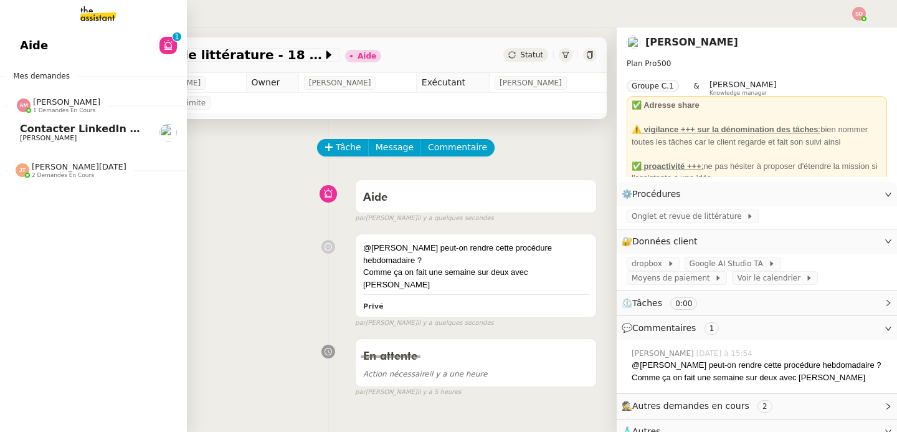
click at [42, 104] on span "[PERSON_NAME]" at bounding box center [66, 101] width 67 height 9
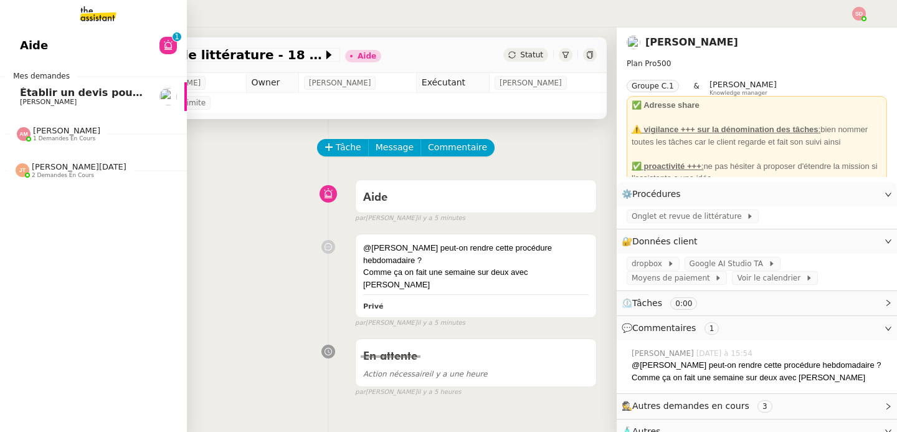
click at [77, 101] on span "[PERSON_NAME]" at bounding box center [48, 102] width 57 height 8
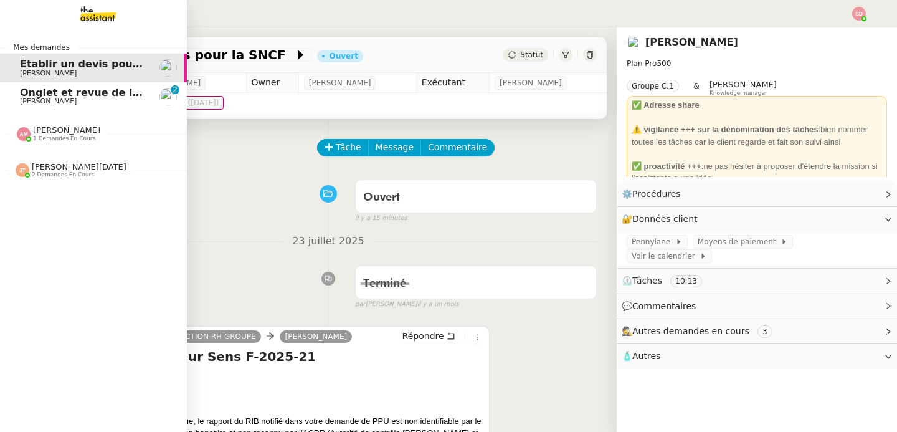
click at [45, 92] on span "Onglet et revue de littérature - 18 août 2025" at bounding box center [146, 93] width 252 height 12
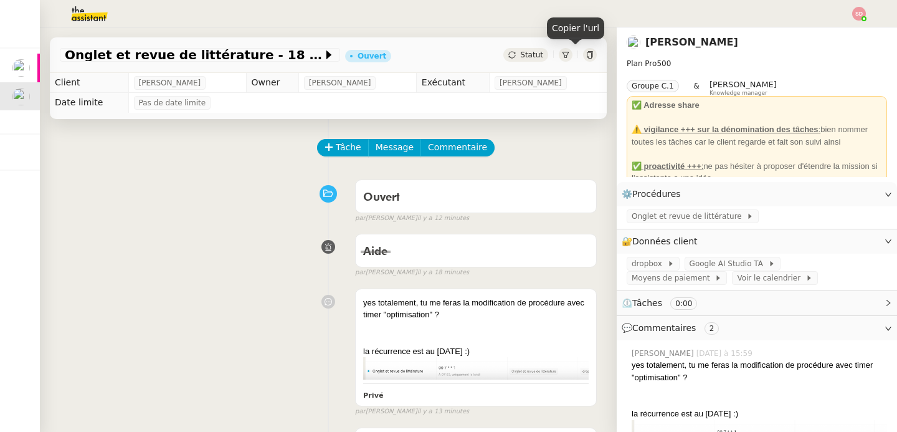
click at [586, 53] on icon at bounding box center [589, 54] width 7 height 7
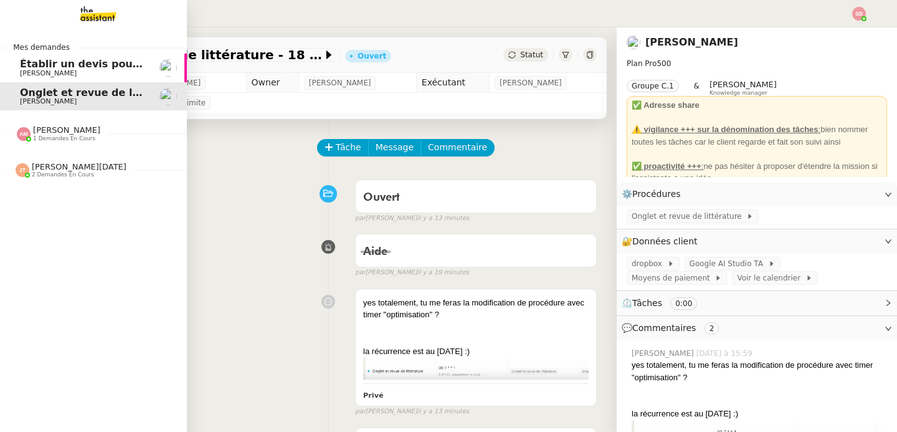
click at [20, 70] on span "[PERSON_NAME]" at bounding box center [48, 73] width 57 height 8
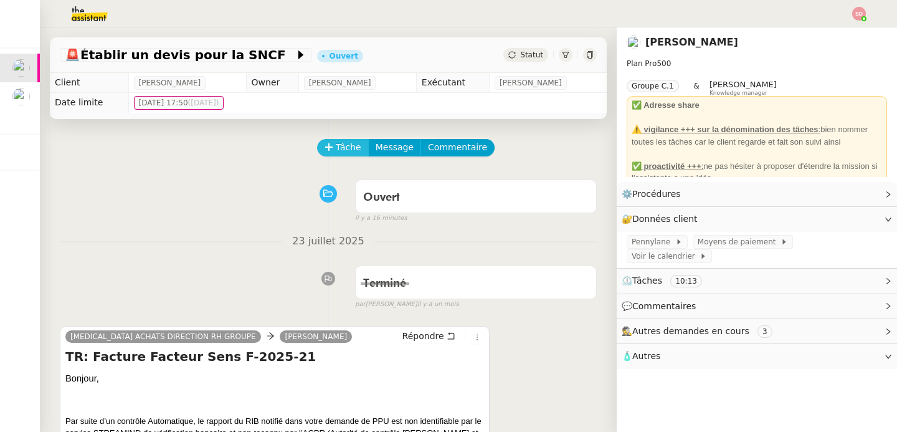
click at [328, 145] on icon at bounding box center [328, 146] width 1 height 7
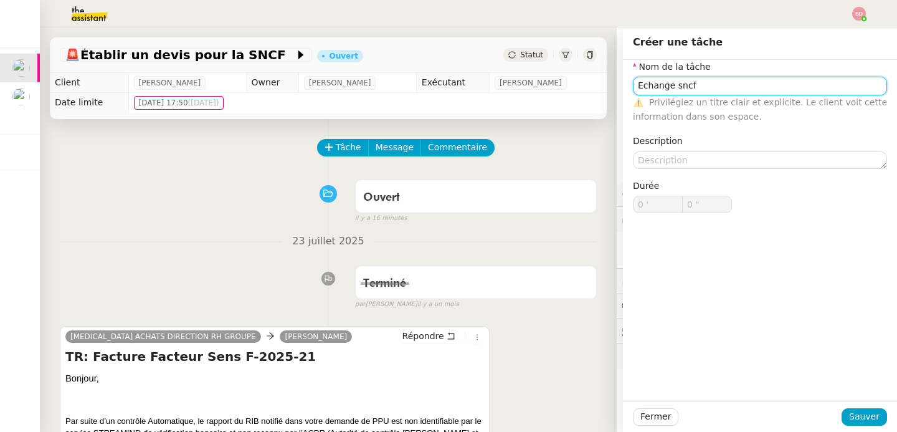
click at [664, 85] on input "Echange sncf" at bounding box center [760, 86] width 254 height 18
type input "Echanges sncf"
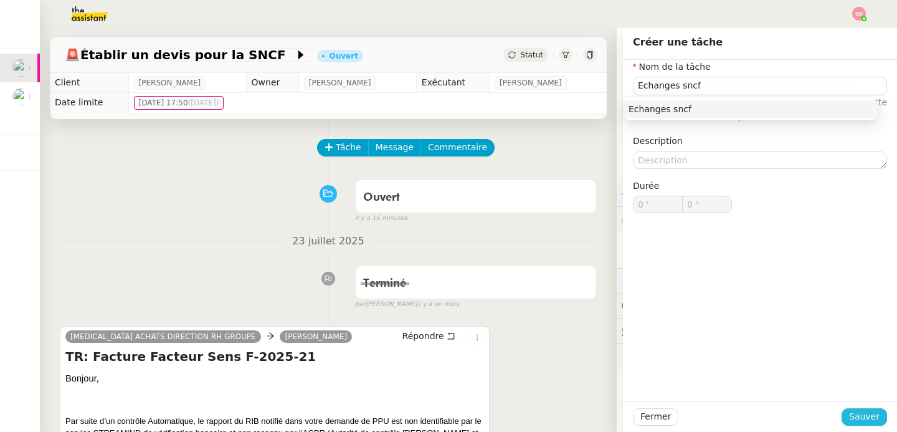
click at [871, 417] on button "Sauver" at bounding box center [864, 416] width 45 height 17
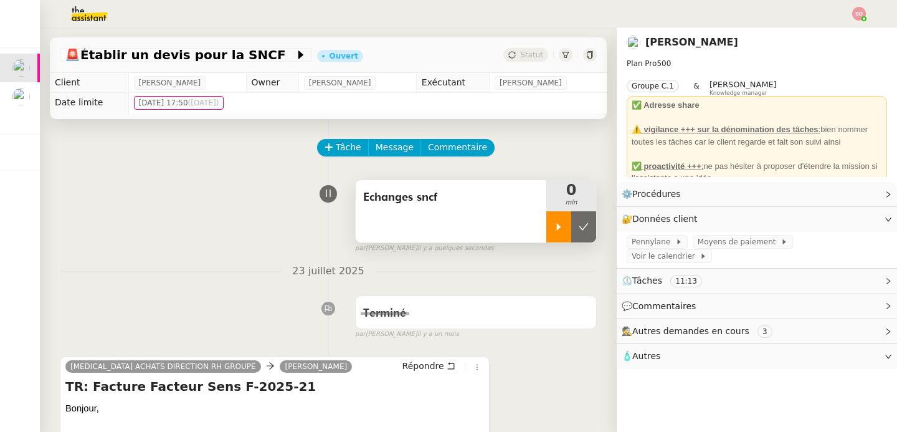
click at [554, 227] on icon at bounding box center [559, 227] width 10 height 10
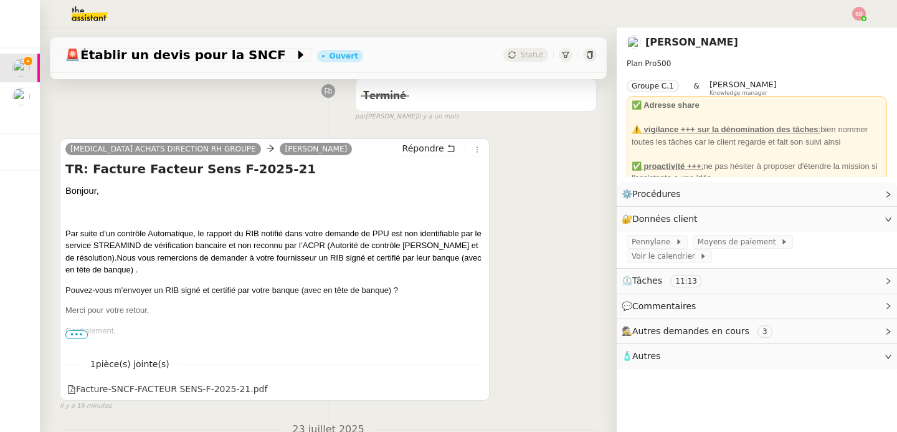
scroll to position [233, 0]
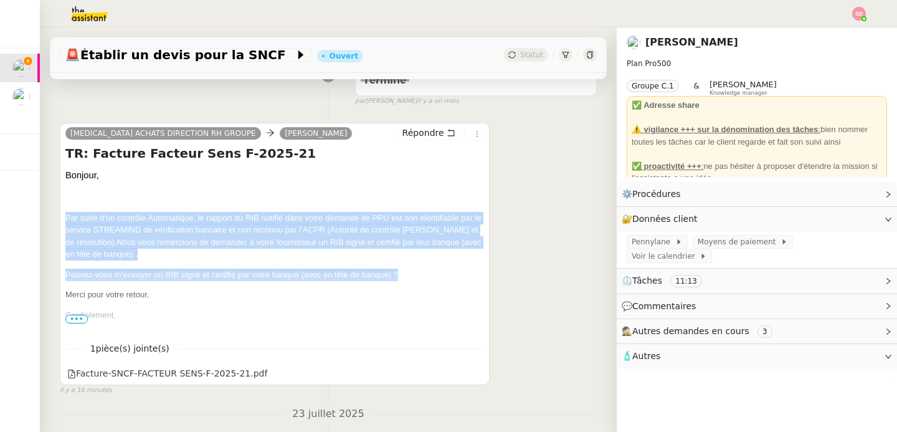
drag, startPoint x: 406, startPoint y: 274, endPoint x: 66, endPoint y: 218, distance: 344.2
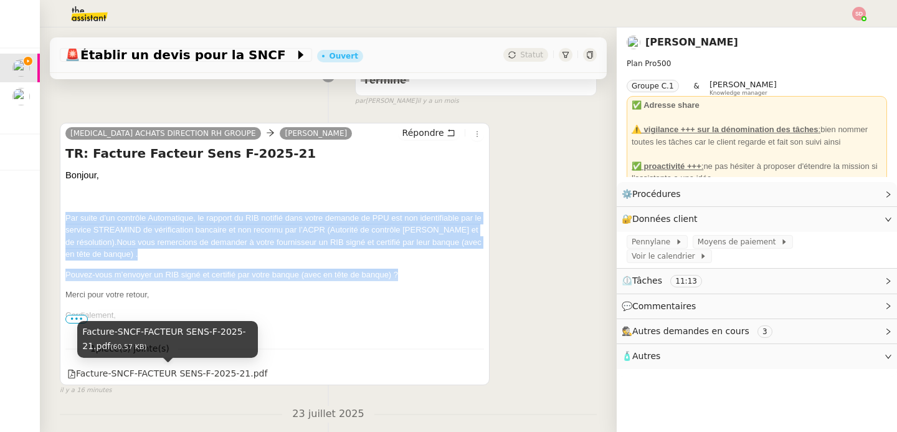
copy div "Par suite d’un contrôle Automatique, le rapport du RIB notifié dans votre deman…"
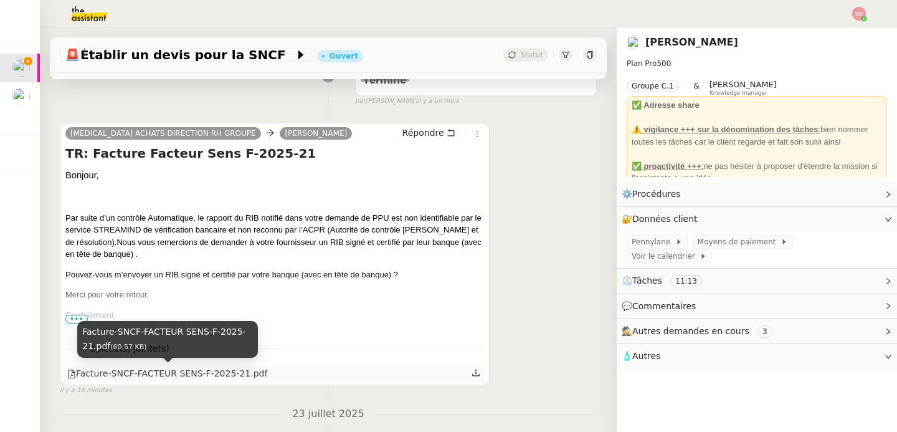
click at [252, 371] on div "Facture-SNCF-FACTEUR SENS-F-2025-21.pdf" at bounding box center [167, 373] width 200 height 14
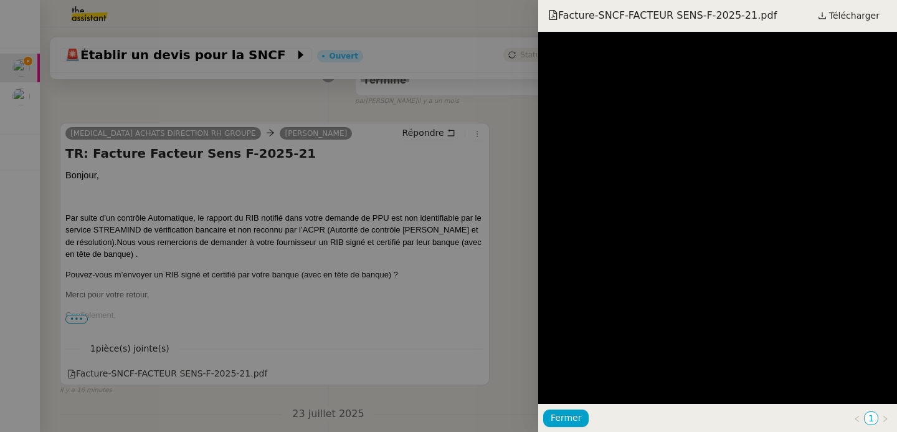
click at [489, 285] on div at bounding box center [448, 216] width 897 height 432
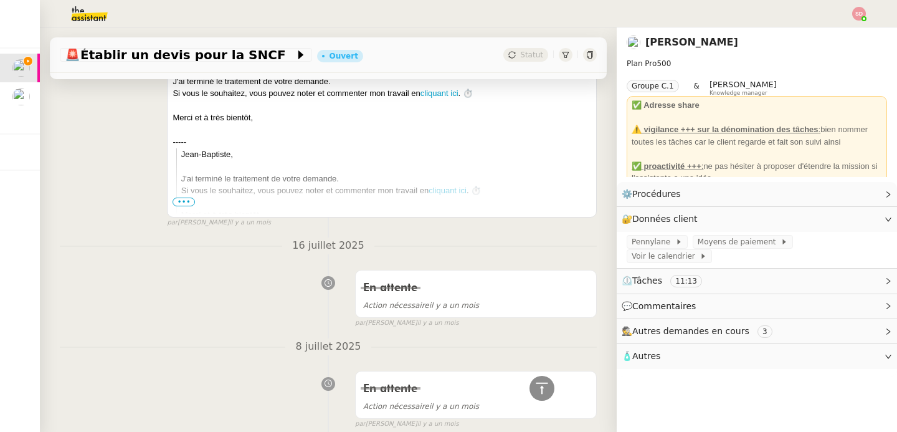
scroll to position [459, 0]
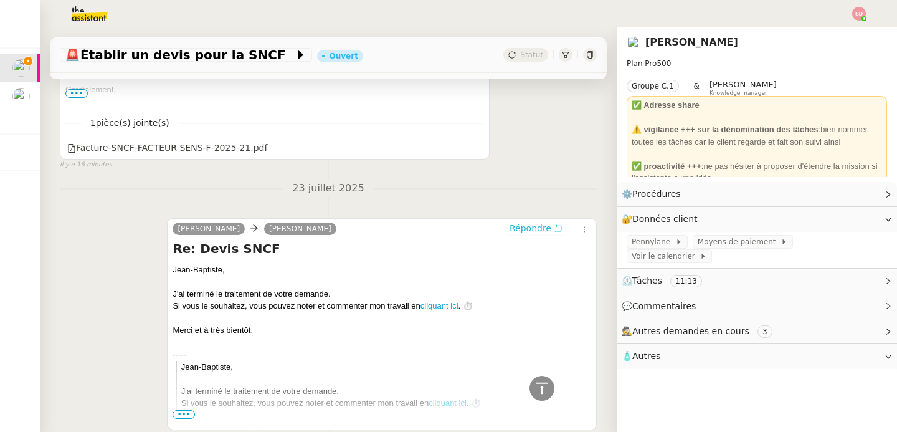
click at [516, 223] on span "Répondre" at bounding box center [531, 228] width 42 height 12
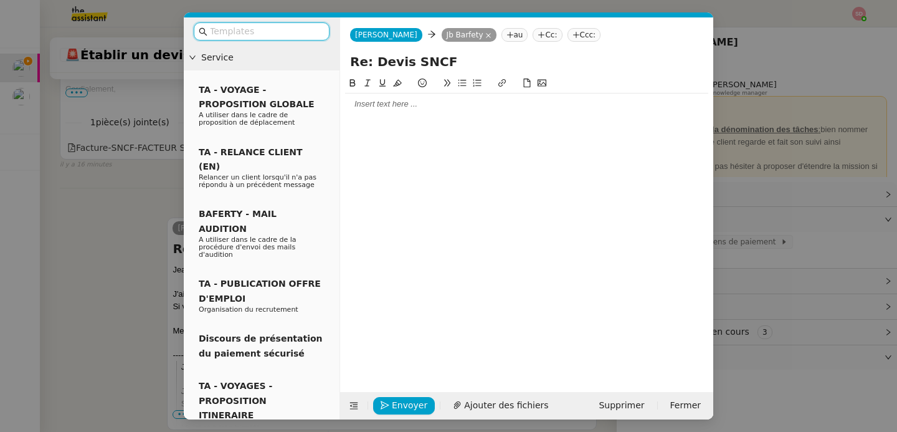
scroll to position [555, 0]
click at [394, 103] on div at bounding box center [526, 103] width 363 height 11
click at [104, 150] on nz-modal-container "Service TA - VOYAGE - PROPOSITION GLOBALE A utiliser dans le cadre de propositi…" at bounding box center [448, 216] width 897 height 432
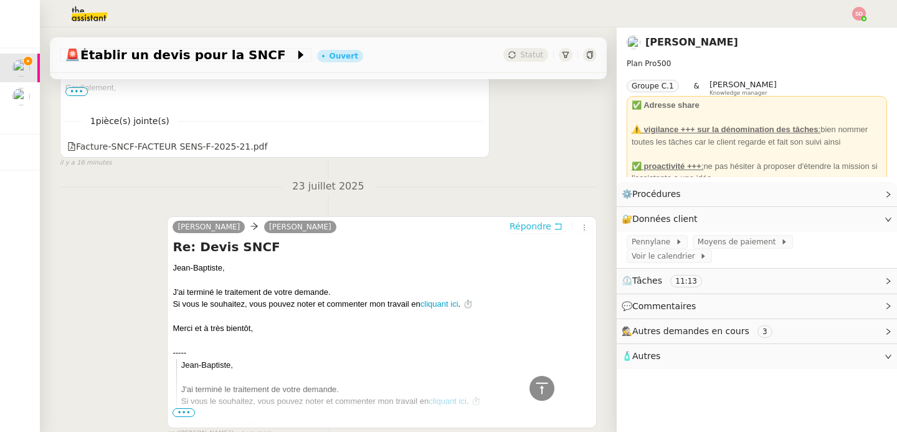
scroll to position [589, 0]
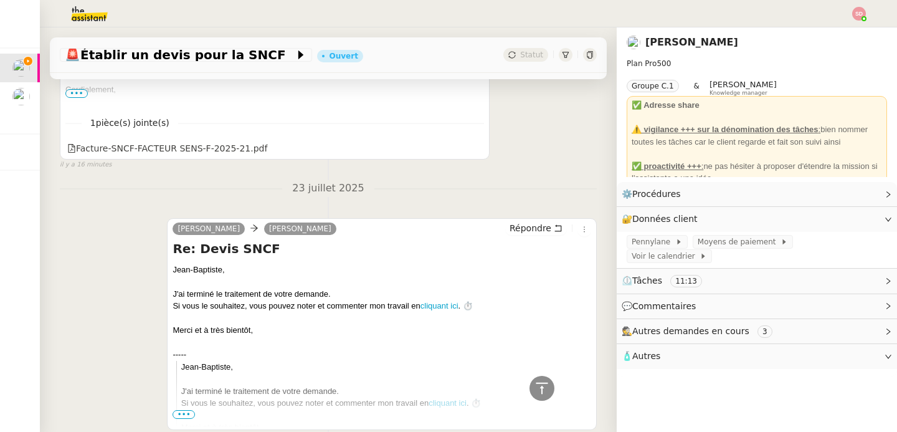
click at [80, 89] on span "•••" at bounding box center [76, 93] width 22 height 9
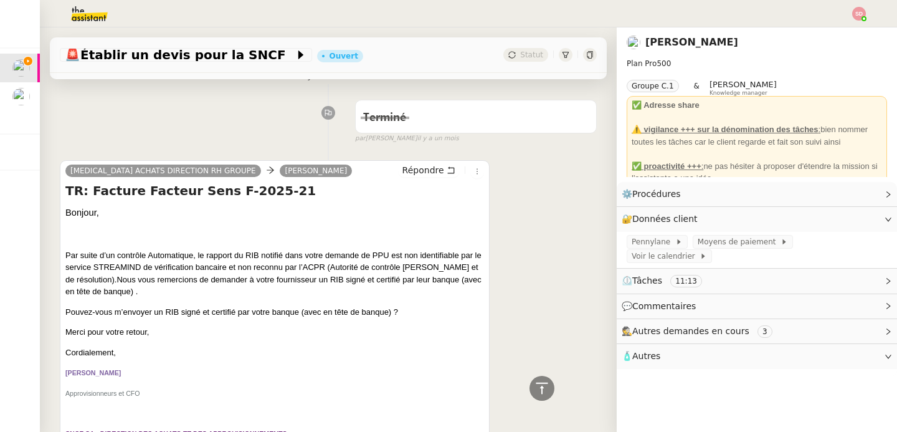
scroll to position [241, 0]
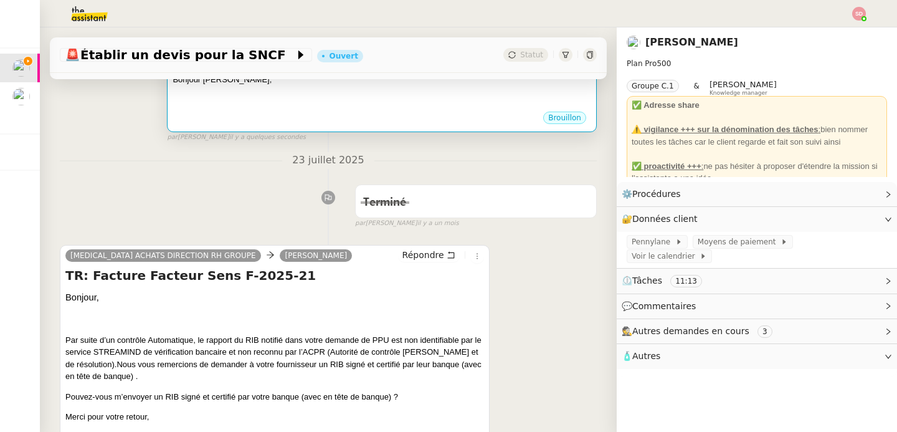
click at [376, 122] on div "Brouillon" at bounding box center [382, 119] width 419 height 19
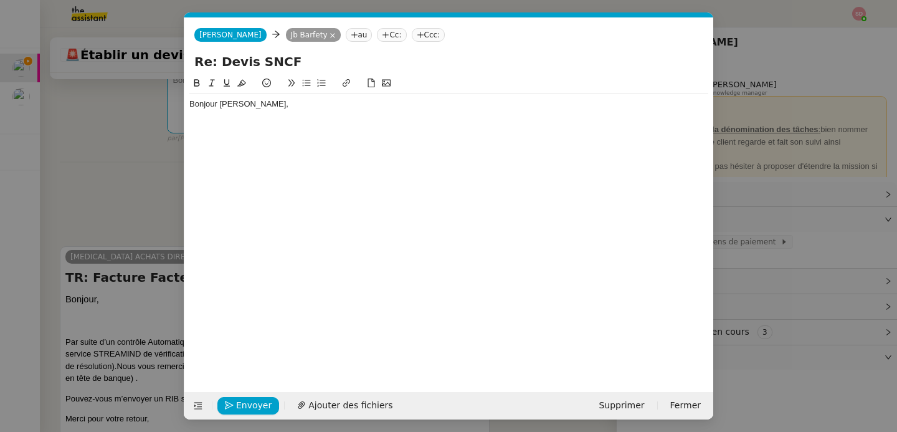
scroll to position [0, 26]
click at [345, 133] on div "Bonjour [PERSON_NAME]," at bounding box center [448, 224] width 519 height 297
click at [295, 108] on div "Bonjour [PERSON_NAME]," at bounding box center [448, 103] width 519 height 11
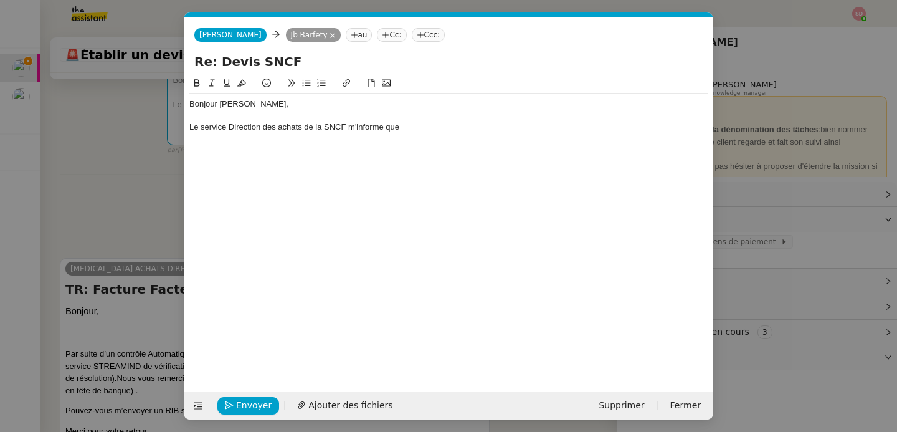
scroll to position [0, 0]
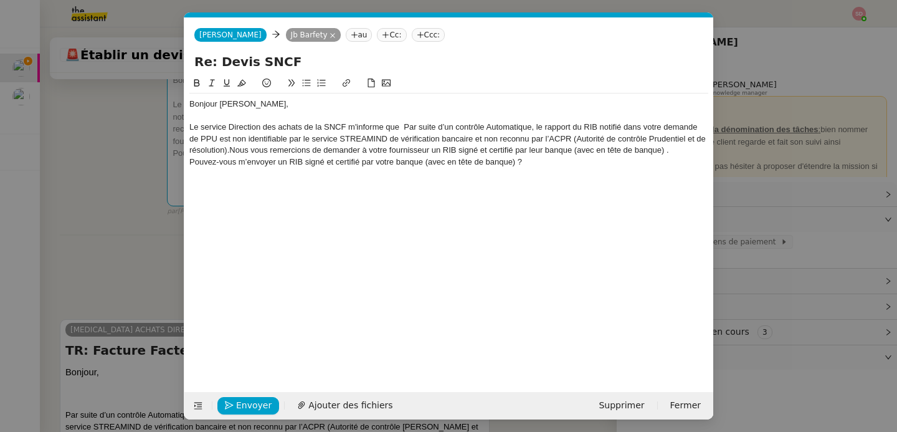
click at [406, 127] on div "Le service Direction des achats de la SNCF m'informe que Par suite d’un contrôl…" at bounding box center [448, 139] width 519 height 34
click at [412, 127] on div "Le service Direction des achats de la SNCF m'informe que Par suite d’un contrôl…" at bounding box center [448, 139] width 519 height 34
click at [428, 128] on div "Le service Direction des achats de la SNCF m'informe que suite d’un contrôle Au…" at bounding box center [448, 139] width 519 height 34
click at [472, 129] on div "Le service Direction des achats de la SNCF m'informe que suite à un contrôle Au…" at bounding box center [448, 139] width 519 height 34
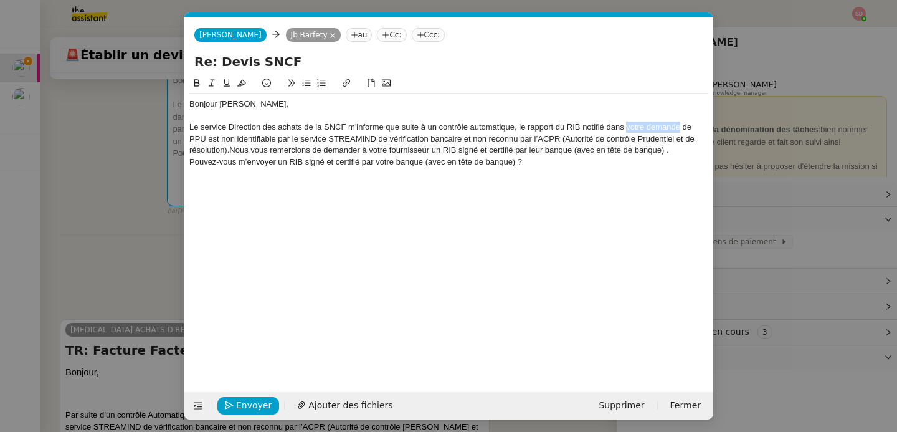
drag, startPoint x: 627, startPoint y: 127, endPoint x: 679, endPoint y: 128, distance: 52.4
click at [679, 128] on div "Le service Direction des achats de la SNCF m'informe que suite à un contrôle au…" at bounding box center [448, 139] width 519 height 34
click at [631, 128] on div "Le service Direction des achats de la SNCF m'informe que suite à un contrôle au…" at bounding box center [448, 139] width 519 height 34
click at [231, 153] on div "Le service Direction des achats de la SNCF m'informe que suite à un contrôle au…" at bounding box center [448, 139] width 519 height 34
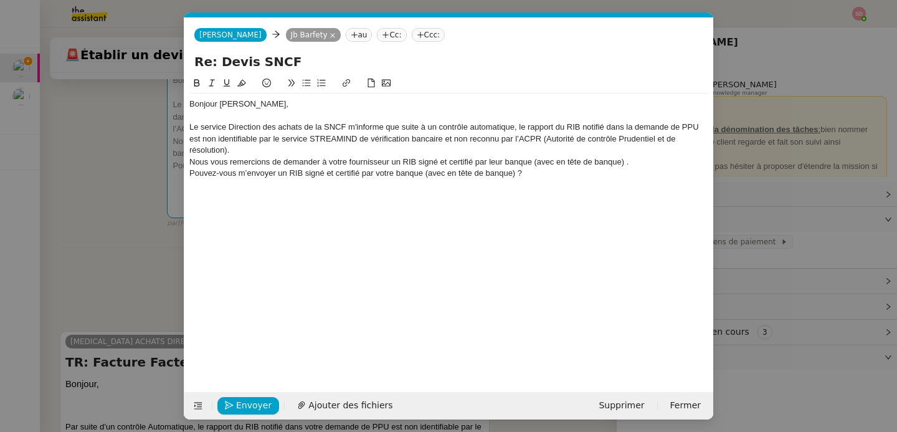
click at [544, 162] on div "Nous vous remercions de demander à votre fournisseur un RIB signé et certifié p…" at bounding box center [448, 161] width 519 height 11
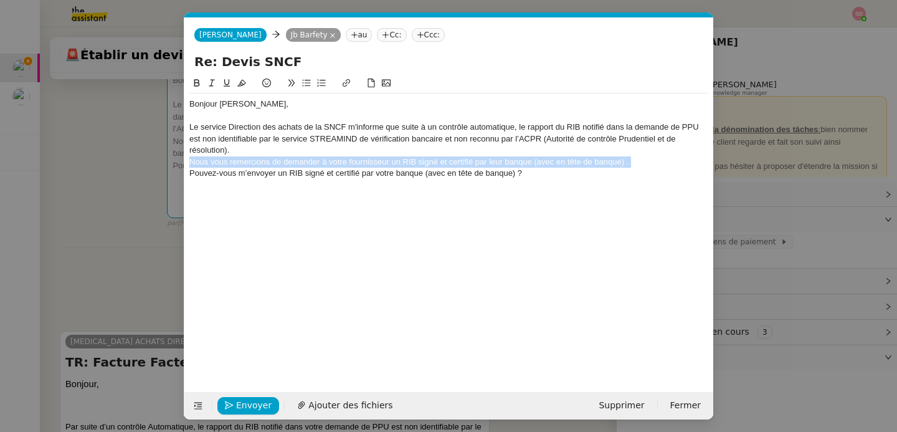
click at [544, 162] on div "Nous vous remercions de demander à votre fournisseur un RIB signé et certifié p…" at bounding box center [448, 161] width 519 height 11
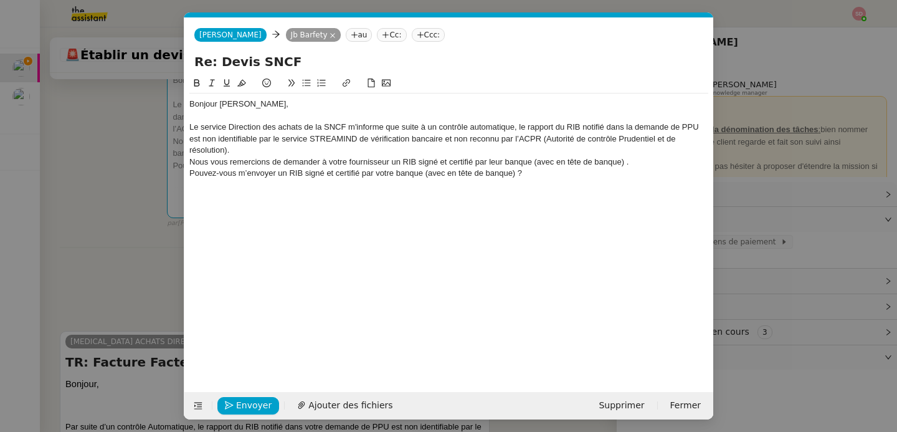
click at [231, 170] on div "Pouvez-vous m’envoyer un RIB signé et certifié par votre banque (avec en tête d…" at bounding box center [448, 173] width 519 height 11
drag, startPoint x: 403, startPoint y: 161, endPoint x: 186, endPoint y: 165, distance: 216.9
click at [186, 165] on nz-spin "Bonjour [PERSON_NAME], Le service Direction des achats de la SNCF m'informe que…" at bounding box center [448, 227] width 529 height 302
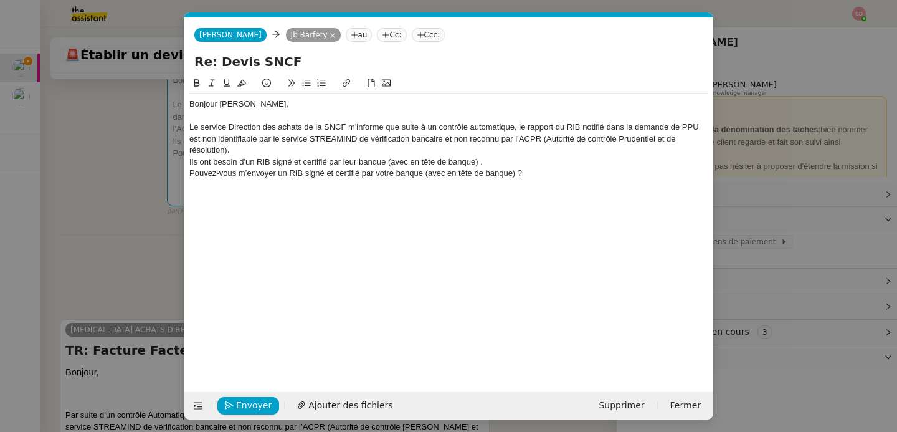
click at [346, 158] on div "Ils ont besoin d'un RIB signé et certifié par leur banque (avec en tête de banq…" at bounding box center [448, 161] width 519 height 11
click at [431, 175] on div "Pouvez-vous m’envoyer un RIB signé et certifié par votre banque (avec en tête d…" at bounding box center [448, 173] width 519 height 11
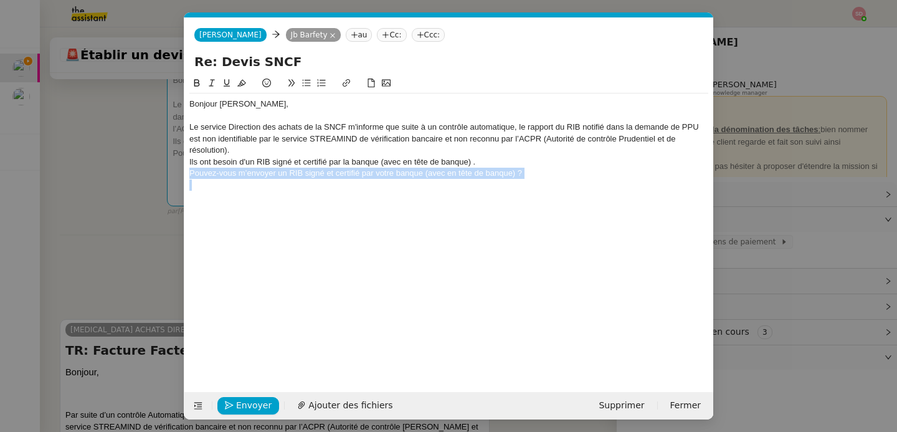
click at [431, 175] on div "Pouvez-vous m’envoyer un RIB signé et certifié par votre banque (avec en tête d…" at bounding box center [448, 173] width 519 height 11
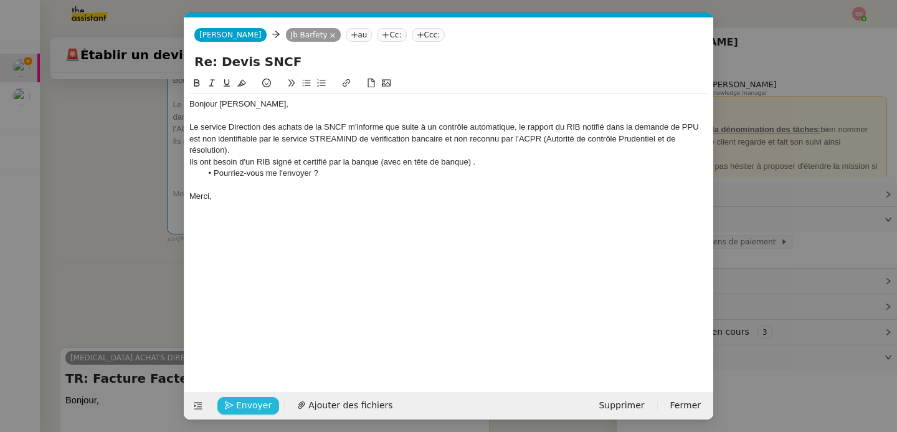
click at [241, 409] on span "Envoyer" at bounding box center [254, 405] width 36 height 14
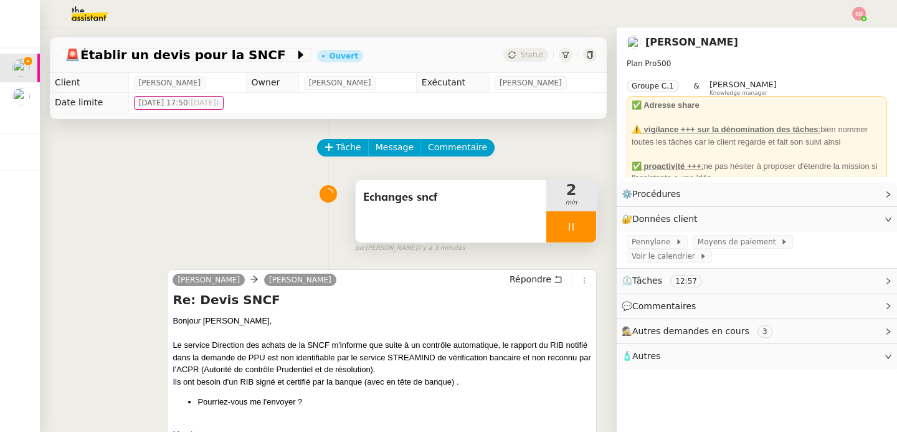
click at [561, 223] on div at bounding box center [572, 226] width 50 height 31
click at [579, 224] on icon at bounding box center [584, 227] width 10 height 10
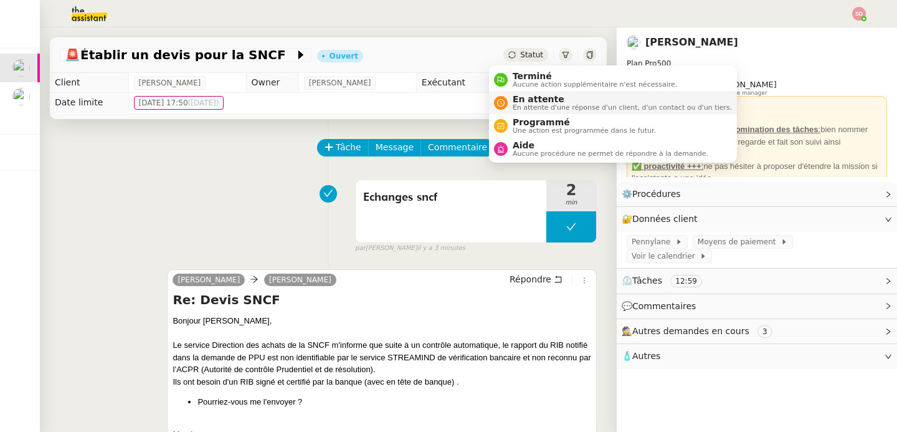
click at [504, 107] on nz-avatar at bounding box center [501, 103] width 14 height 14
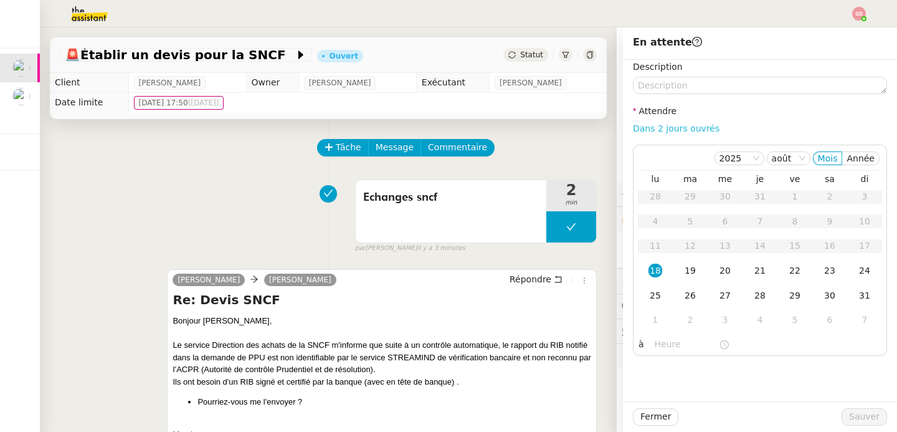
click at [691, 130] on link "Dans 2 jours ouvrés" at bounding box center [676, 128] width 87 height 10
type input "07:00"
click at [864, 419] on span "Sauver" at bounding box center [865, 416] width 31 height 14
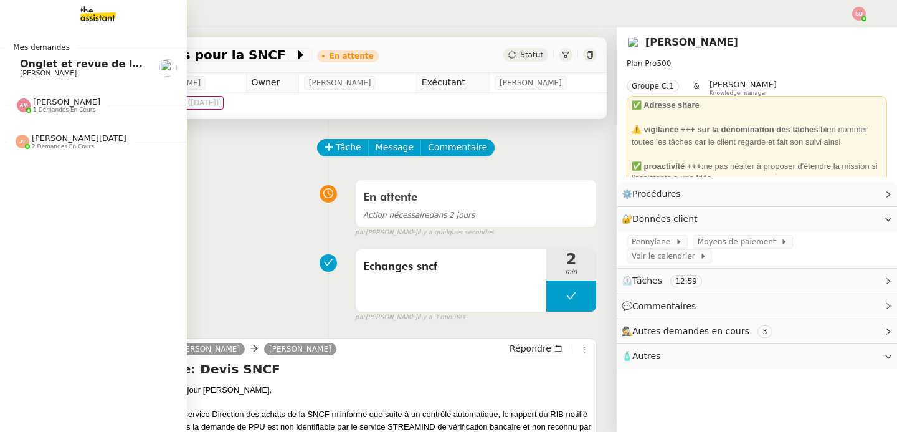
click at [44, 62] on span "Onglet et revue de littérature - 18 août 2025" at bounding box center [146, 64] width 252 height 12
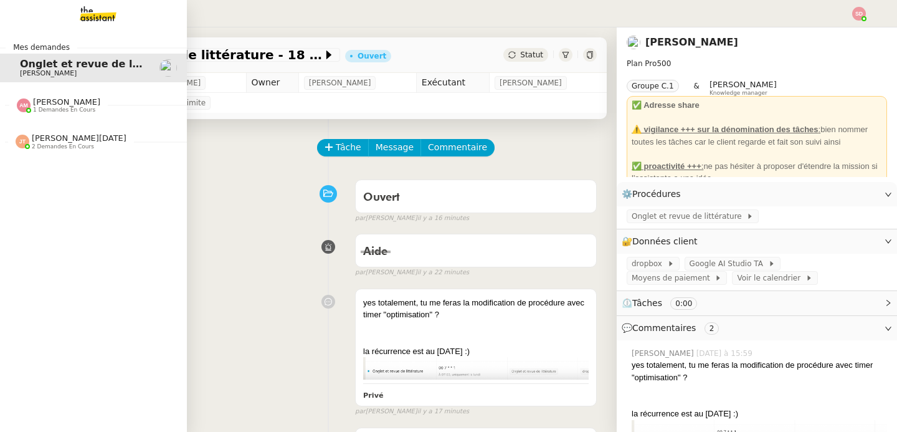
click at [46, 104] on span "[PERSON_NAME]" at bounding box center [66, 101] width 67 height 9
click at [58, 159] on span "[PERSON_NAME][DATE] 2 demandes en cours" at bounding box center [98, 165] width 187 height 26
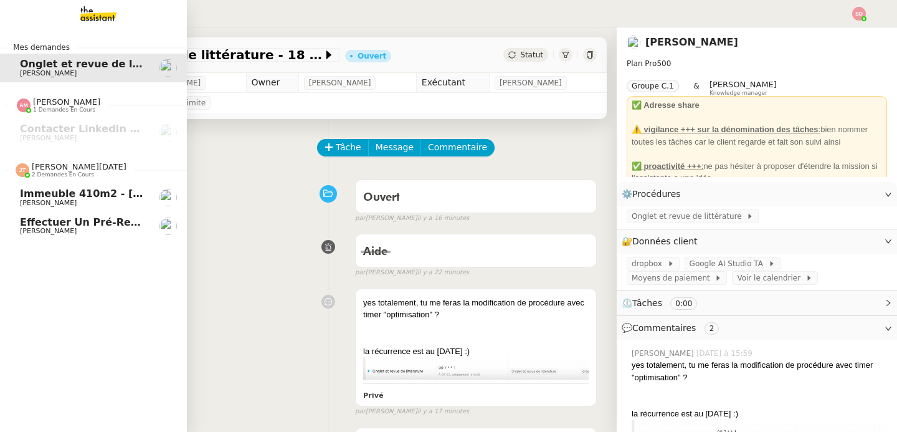
click at [58, 159] on span "[PERSON_NAME][DATE] 2 demandes en cours" at bounding box center [98, 165] width 187 height 26
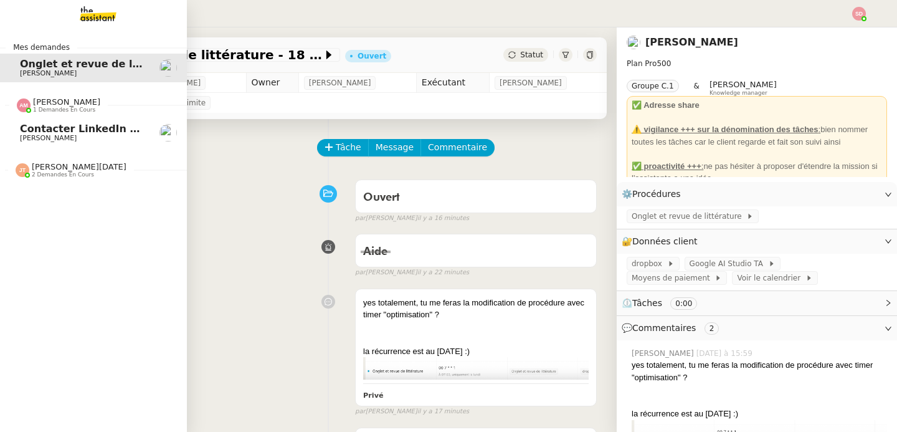
click at [56, 110] on span "1 demandes en cours" at bounding box center [64, 110] width 62 height 7
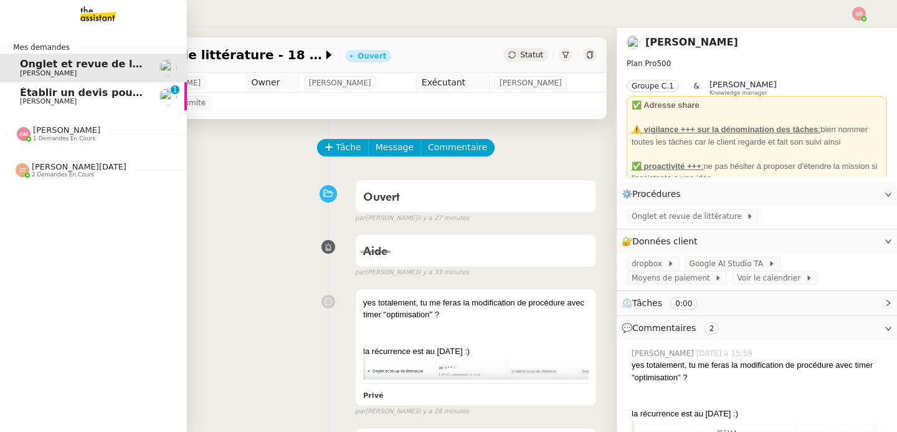
click at [29, 107] on link "Établir un devis pour la SNCF [PERSON_NAME] 0 1 2 3 4 5 6 7 8 9" at bounding box center [93, 96] width 187 height 29
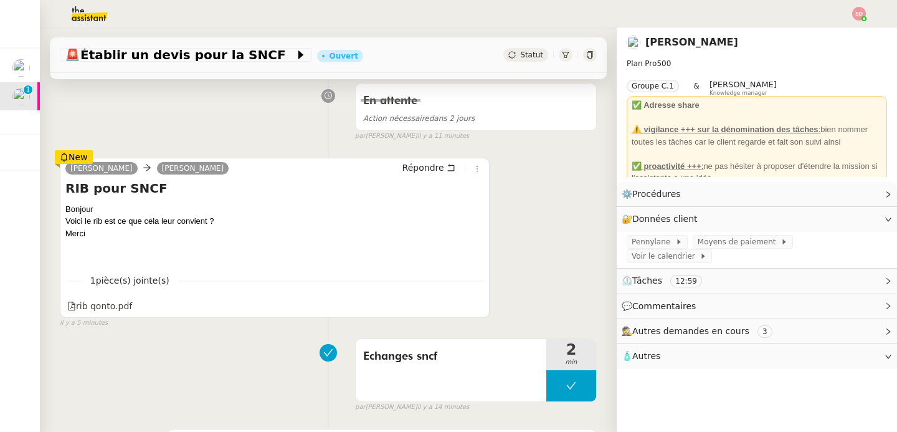
scroll to position [179, 0]
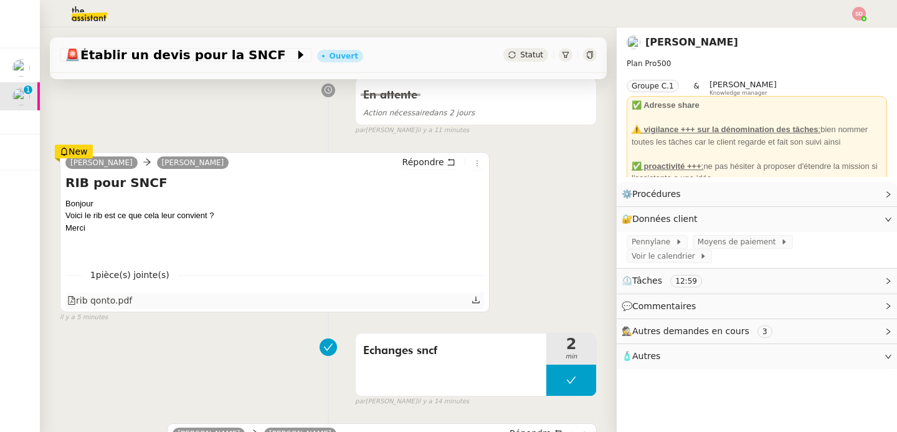
click at [121, 305] on div "rib qonto.pdf" at bounding box center [99, 301] width 65 height 14
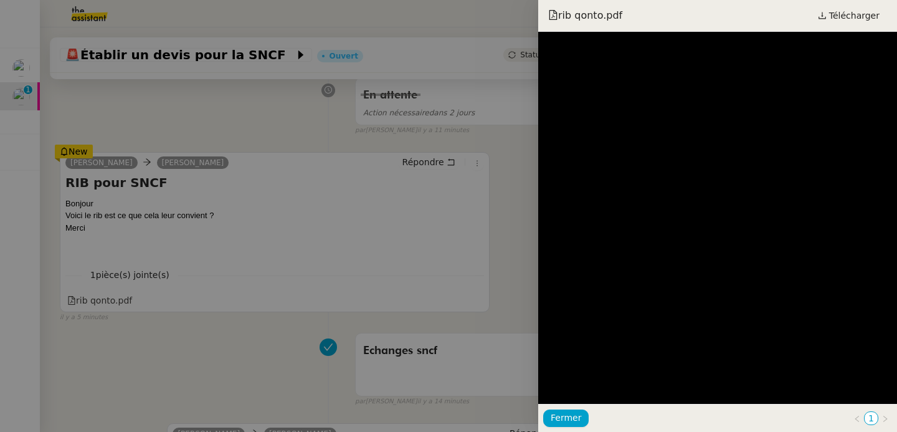
click at [189, 383] on div at bounding box center [448, 216] width 897 height 432
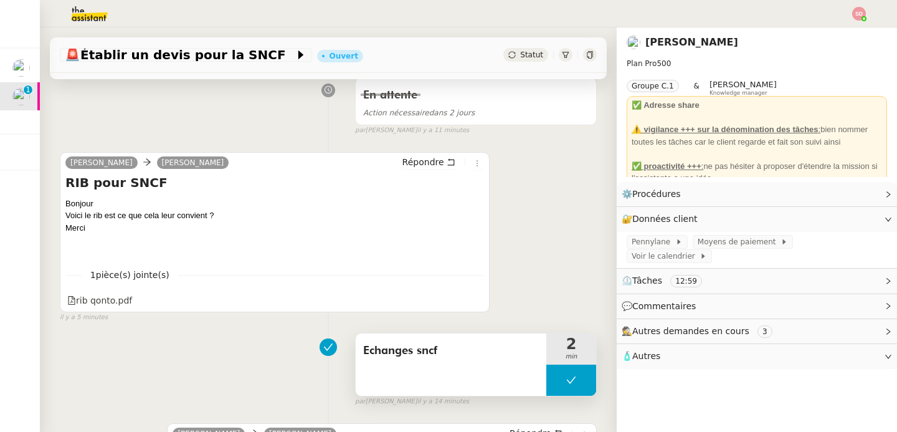
click at [550, 375] on button at bounding box center [572, 380] width 50 height 31
click at [554, 376] on icon at bounding box center [559, 380] width 10 height 10
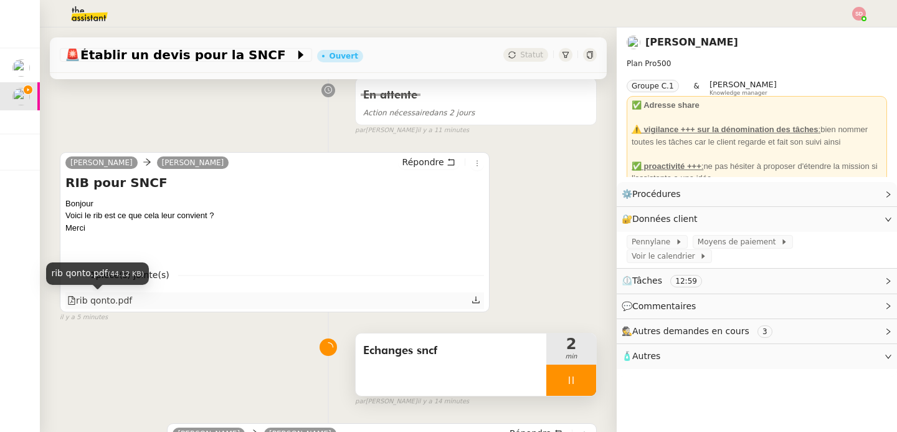
click at [121, 297] on div "rib qonto.pdf" at bounding box center [99, 301] width 65 height 14
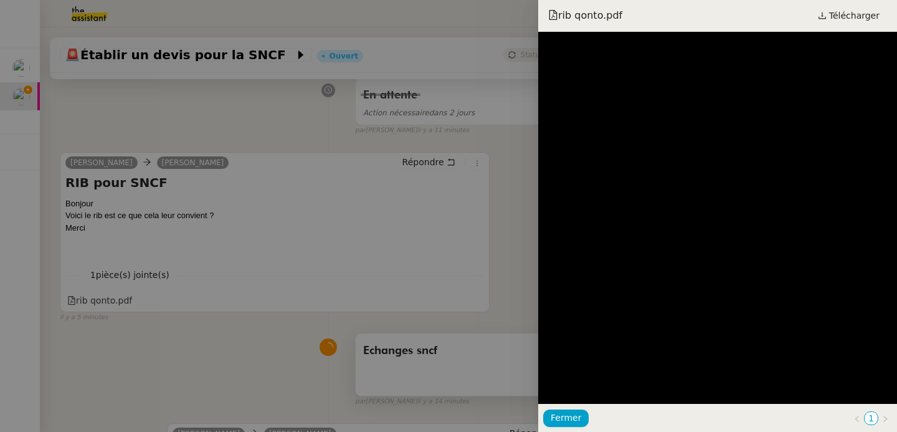
click at [834, 31] on div "rib qonto.pdf Télécharger" at bounding box center [717, 16] width 359 height 32
click at [847, 9] on span "Télécharger" at bounding box center [855, 15] width 50 height 16
click at [195, 346] on div at bounding box center [448, 216] width 897 height 432
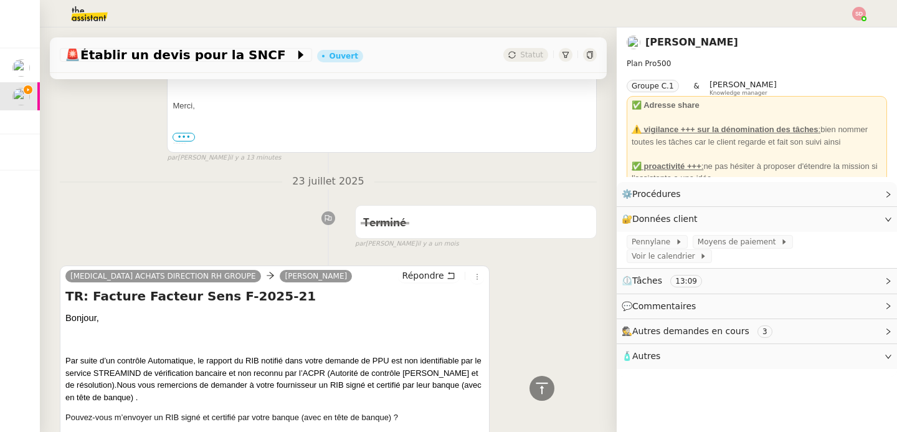
scroll to position [662, 0]
click at [412, 275] on span "Répondre" at bounding box center [424, 275] width 42 height 12
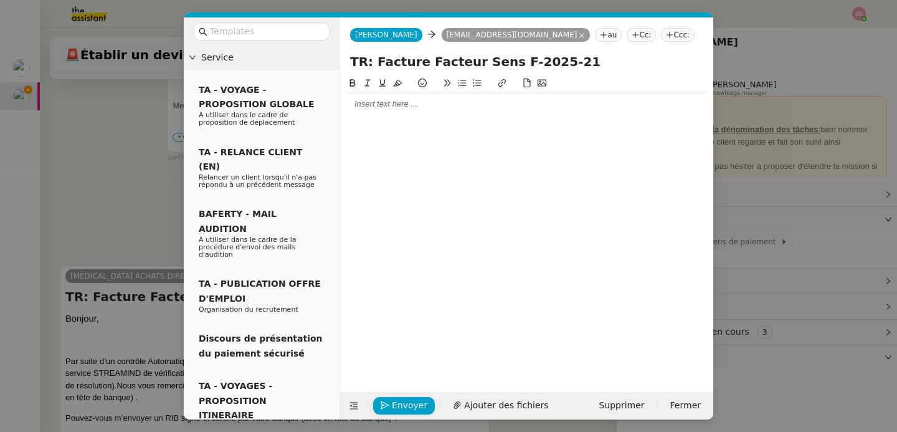
scroll to position [759, 0]
click at [413, 106] on div at bounding box center [526, 103] width 363 height 11
click at [507, 408] on span "Ajouter des fichiers" at bounding box center [506, 405] width 84 height 14
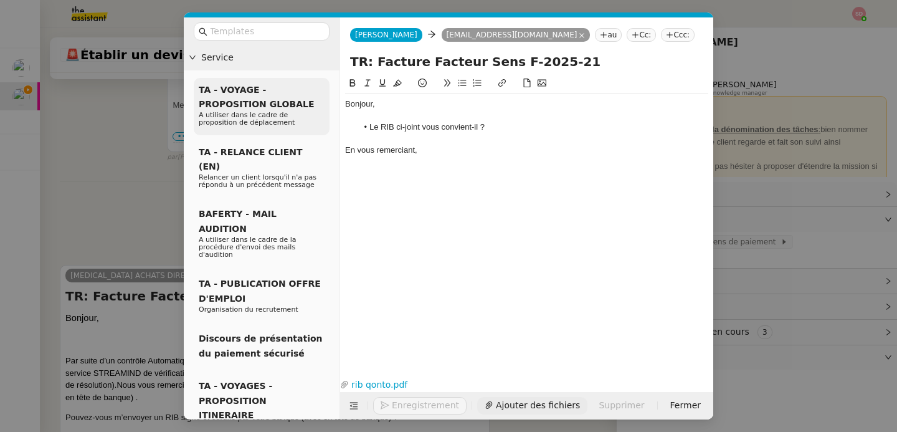
scroll to position [886, 0]
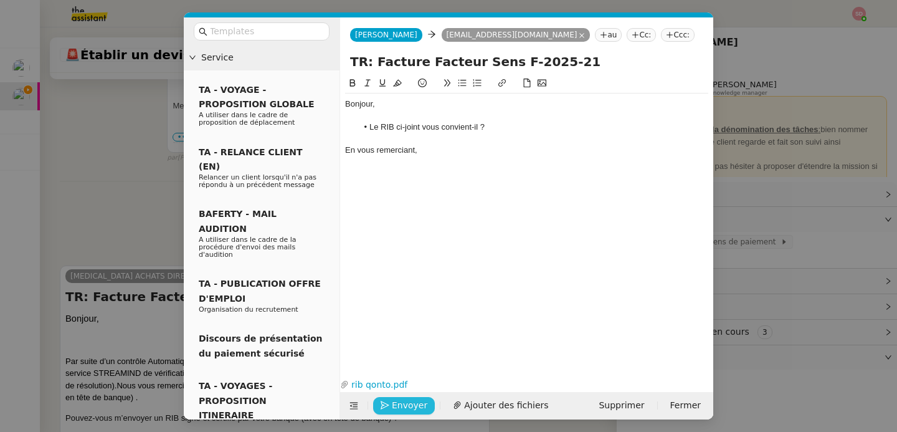
click at [394, 401] on span "Envoyer" at bounding box center [410, 405] width 36 height 14
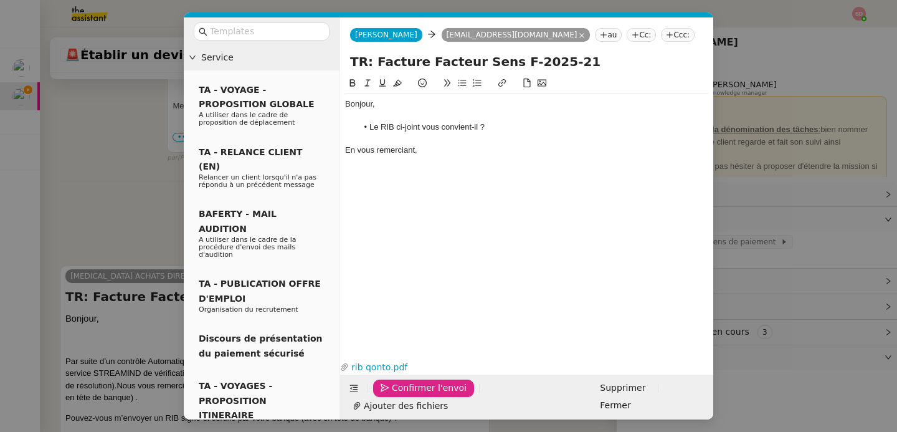
click at [394, 395] on span "Confirmer l'envoi" at bounding box center [429, 388] width 75 height 14
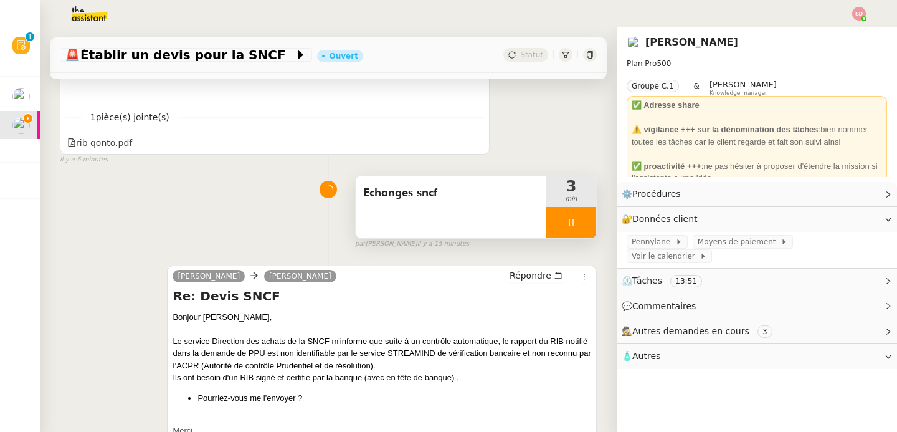
scroll to position [593, 0]
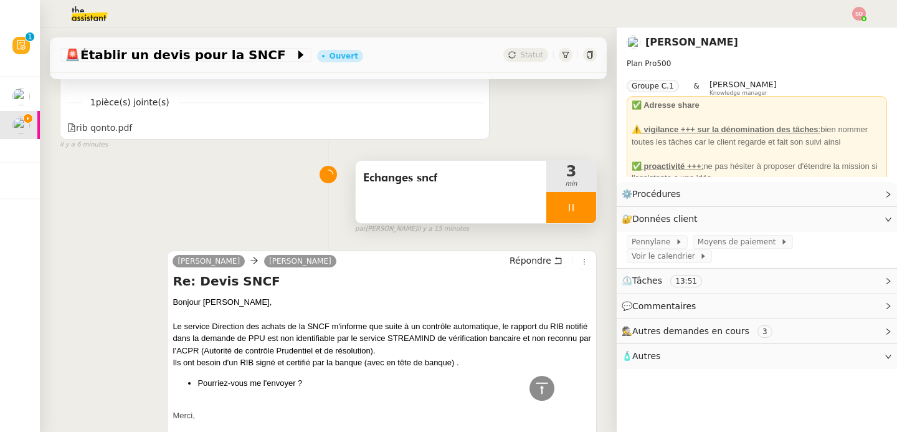
click at [566, 214] on div at bounding box center [572, 207] width 50 height 31
click at [572, 214] on button at bounding box center [584, 207] width 25 height 31
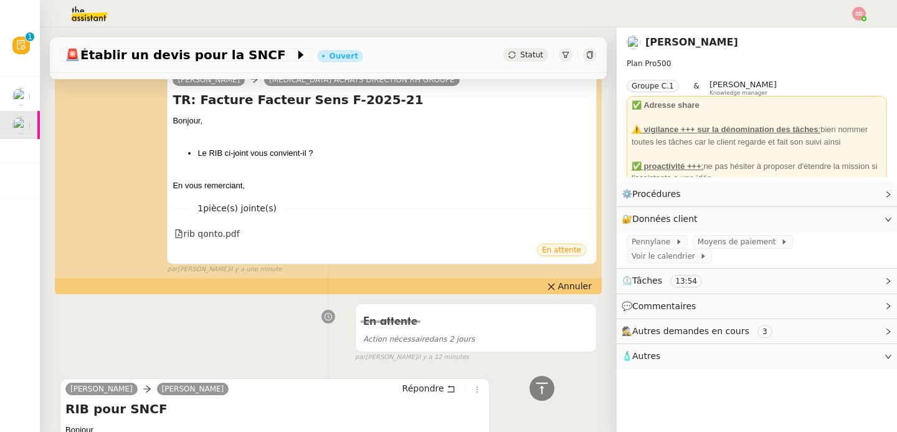
scroll to position [0, 0]
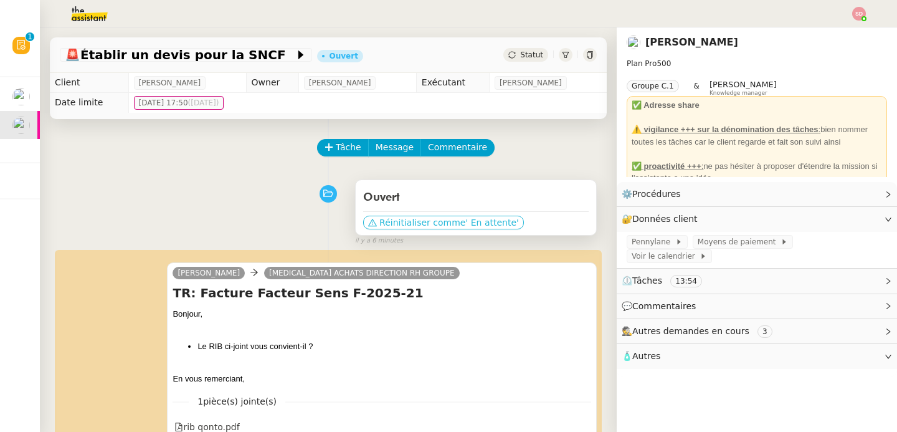
click at [473, 226] on span "' En attente'" at bounding box center [492, 222] width 53 height 12
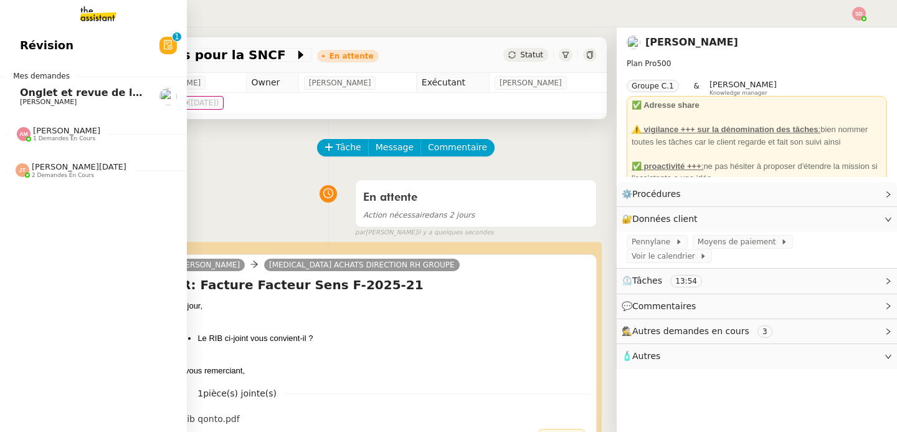
click at [21, 114] on div "[PERSON_NAME] 1 demandes en cours" at bounding box center [93, 129] width 187 height 36
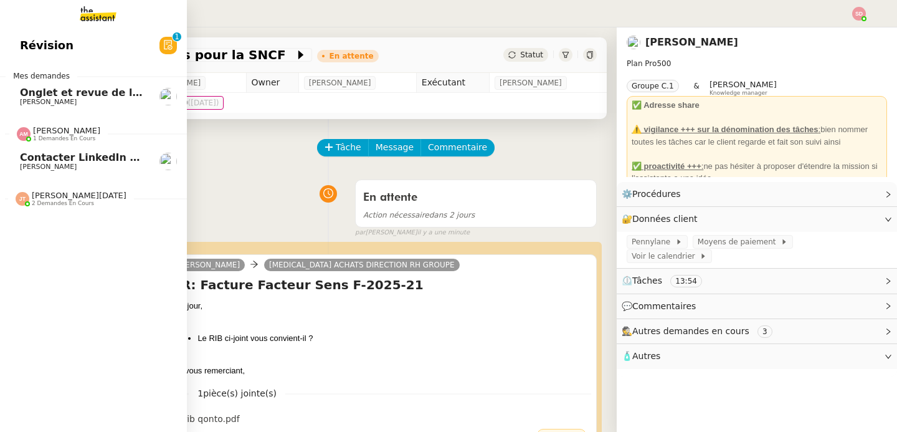
click at [21, 114] on div "[PERSON_NAME] 1 demandes en cours" at bounding box center [93, 129] width 187 height 36
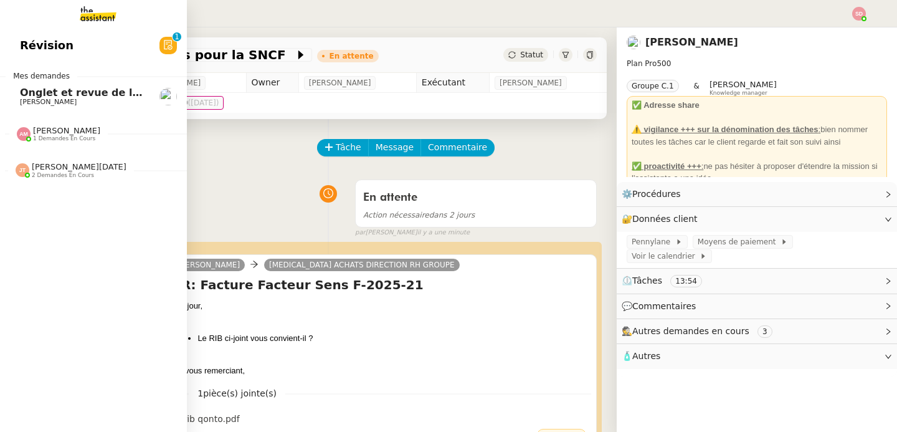
click at [45, 100] on span "[PERSON_NAME]" at bounding box center [48, 102] width 57 height 8
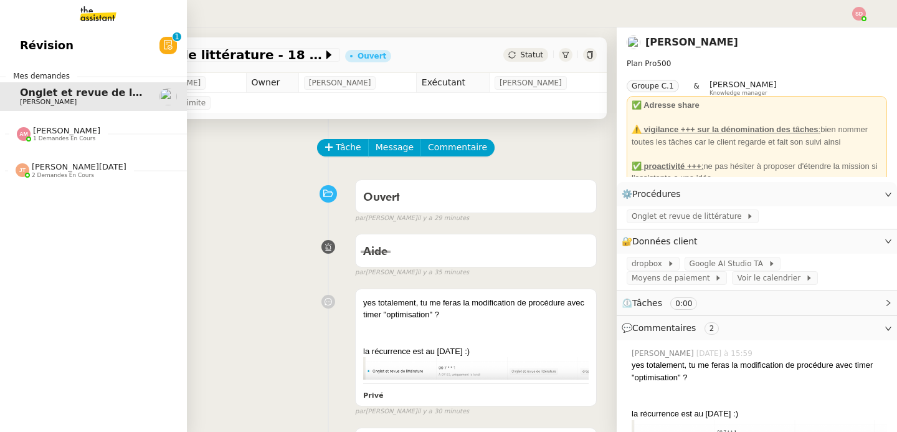
click at [46, 181] on div "[PERSON_NAME][DATE] 2 demandes en cours" at bounding box center [93, 165] width 187 height 36
click at [59, 231] on span "[PERSON_NAME]" at bounding box center [83, 231] width 126 height 7
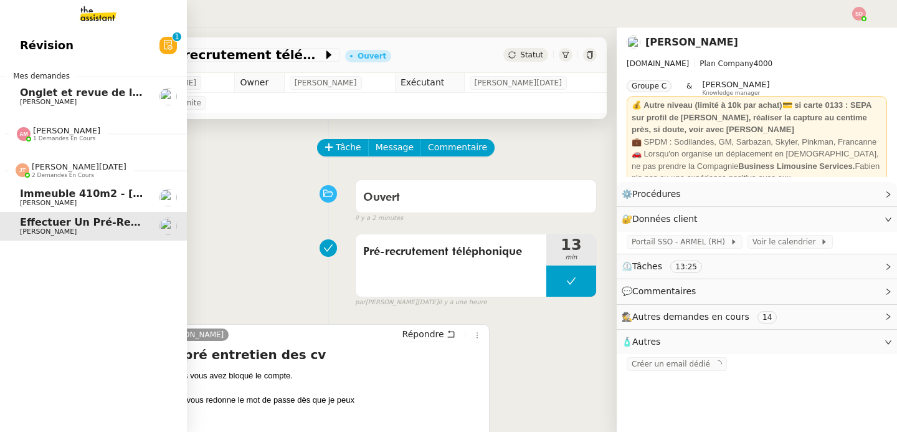
click at [8, 171] on span "[PERSON_NAME][DATE] 2 demandes en cours" at bounding box center [71, 170] width 126 height 16
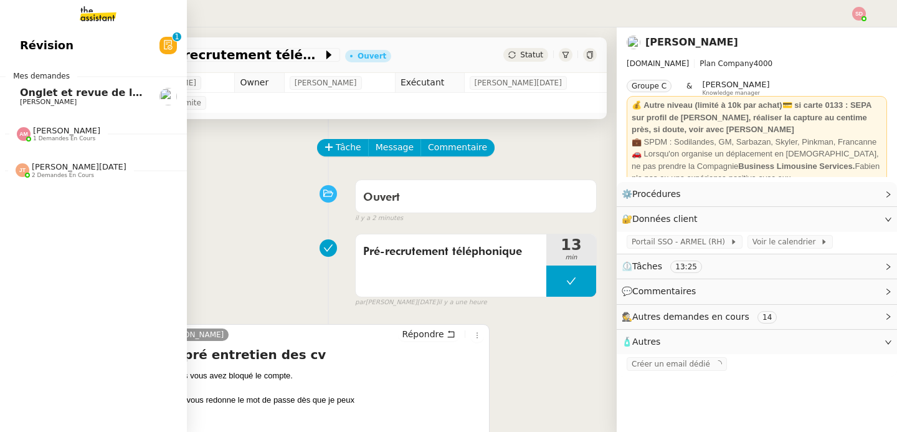
click at [54, 125] on span "[PERSON_NAME] 1 demandes en cours" at bounding box center [98, 129] width 187 height 26
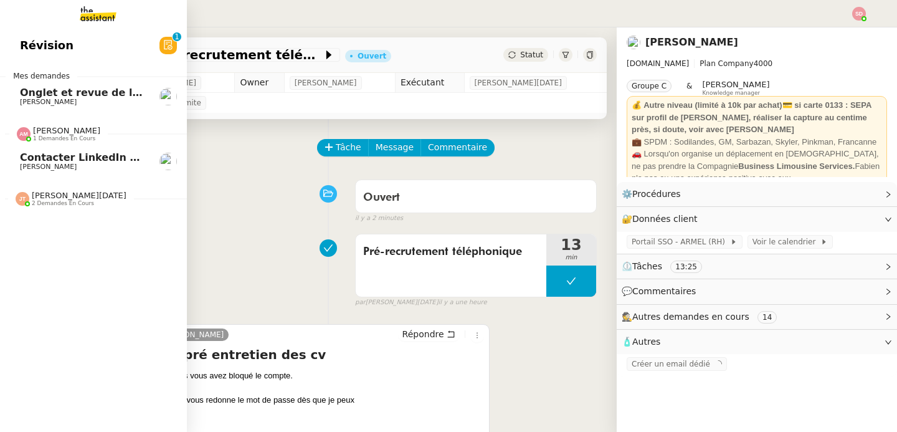
click at [69, 163] on span "[PERSON_NAME]" at bounding box center [83, 166] width 126 height 7
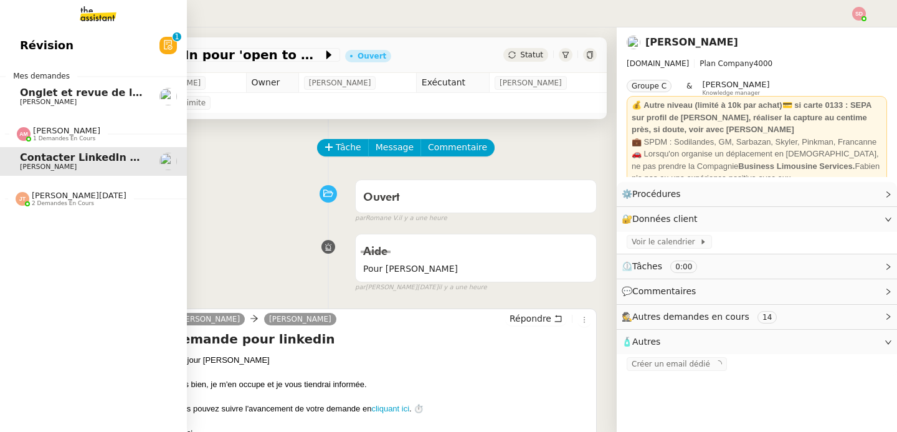
click at [47, 92] on span "Onglet et revue de littérature - 18 août 2025" at bounding box center [146, 93] width 252 height 12
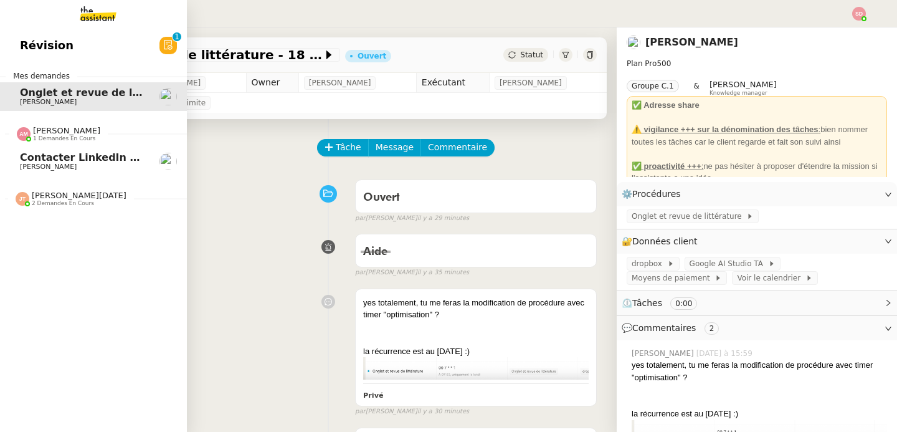
click at [78, 137] on span "1 demandes en cours" at bounding box center [64, 138] width 62 height 7
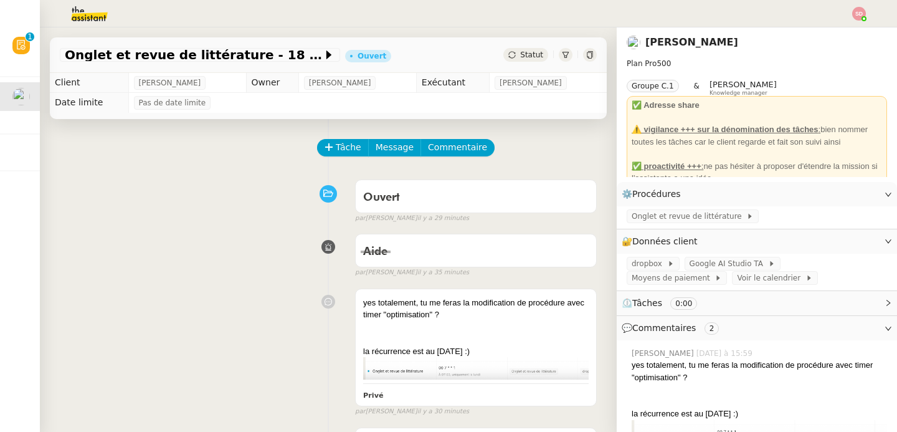
click at [52, 54] on div "Onglet et revue de littérature - [DATE] [PERSON_NAME]" at bounding box center [328, 55] width 557 height 36
copy div "Onglet et revue de littérature - 18 août 2025"
click at [317, 143] on button "Tâche" at bounding box center [343, 147] width 52 height 17
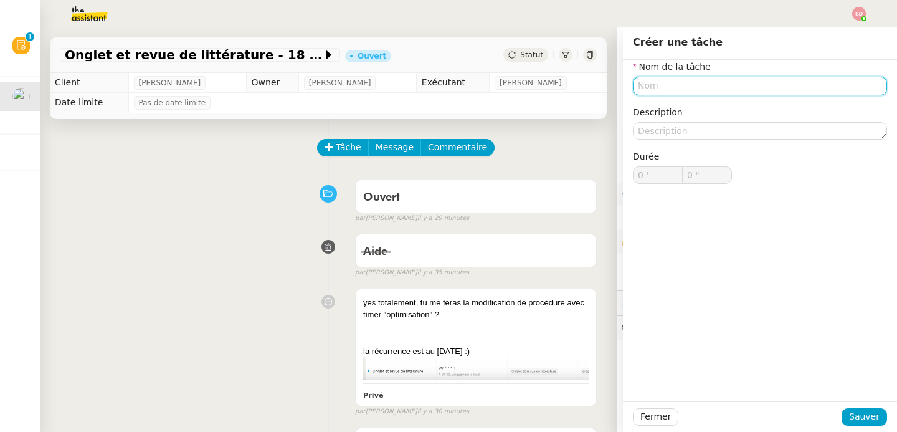
paste input "Onglet et revue de littérature - 18 août 2025"
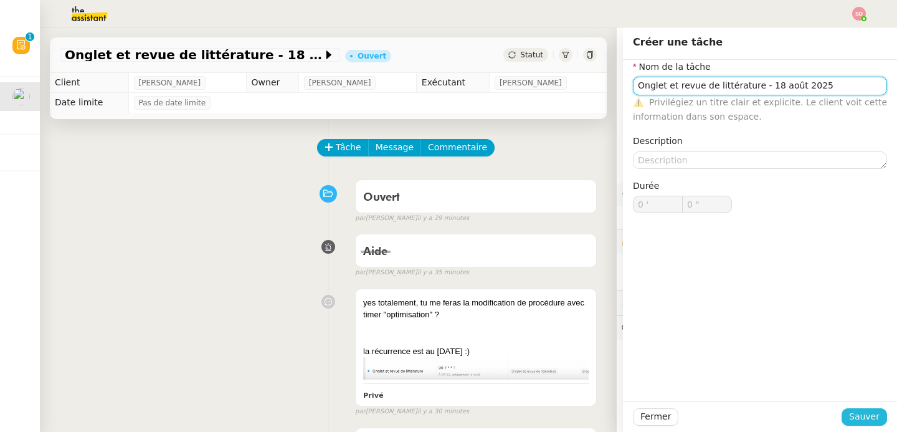
type input "Onglet et revue de littérature - 18 août 2025"
click at [861, 413] on span "Sauver" at bounding box center [865, 416] width 31 height 14
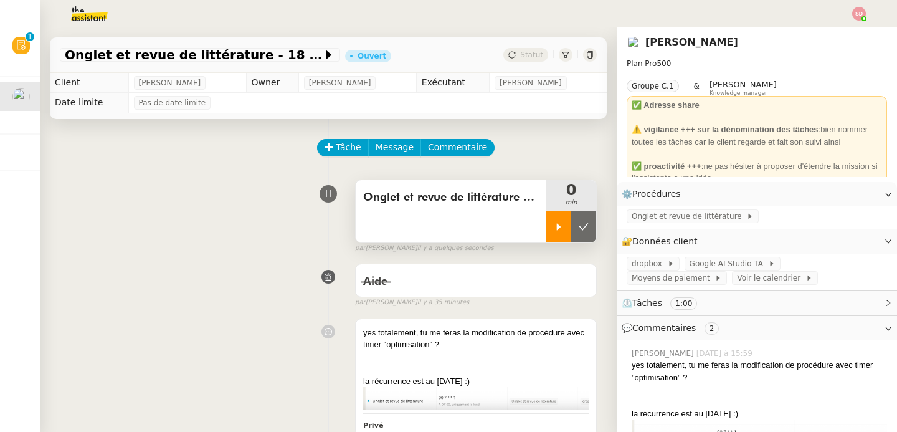
click at [547, 224] on div at bounding box center [559, 226] width 25 height 31
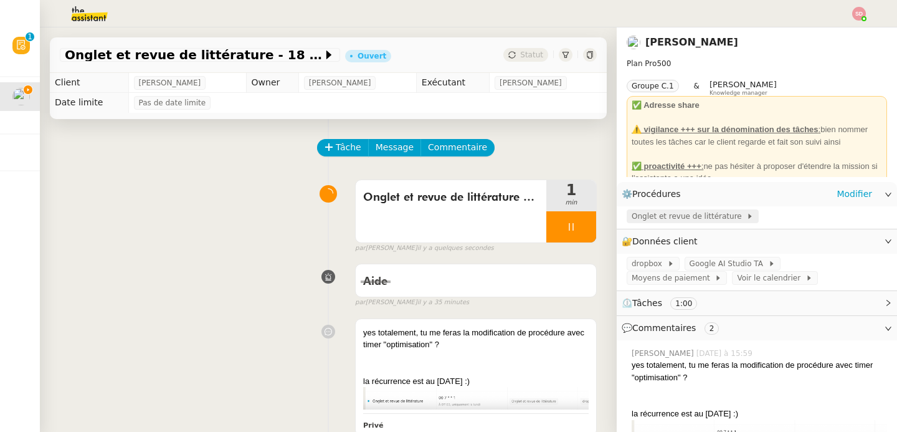
click at [722, 222] on span "Onglet et revue de littérature" at bounding box center [689, 216] width 115 height 12
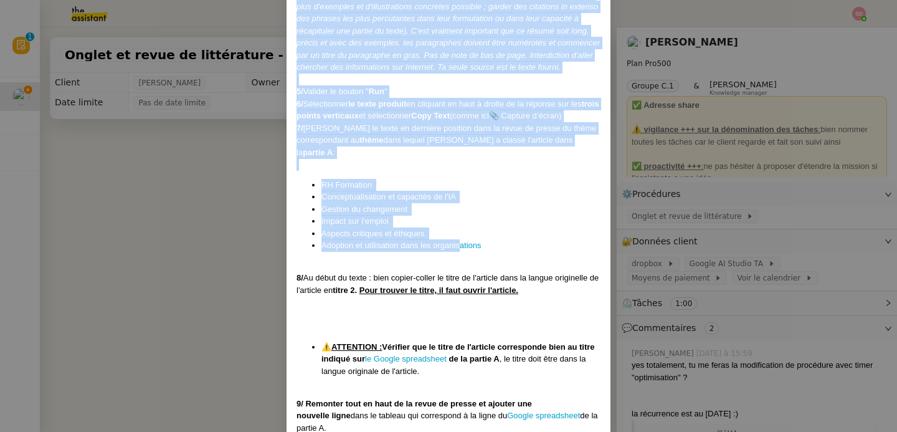
scroll to position [1189, 0]
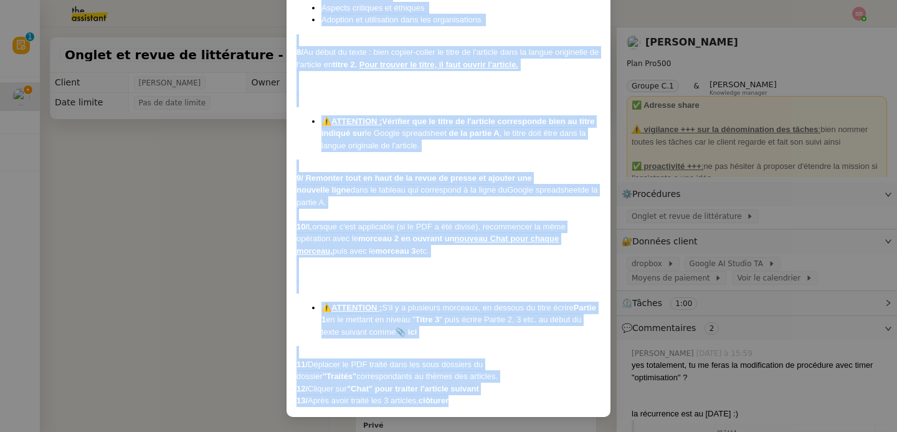
drag, startPoint x: 298, startPoint y: 117, endPoint x: 495, endPoint y: 403, distance: 347.8
copy div "Loremips : Dolo-Sitametc adipisci eli s'do eiusmo te incididunt utl etdolore ma…"
click at [229, 290] on nz-modal-container "Créée le [DATE] MAJ le [DATE] Contexte : [PERSON_NAME] aimerait que l'on classe…" at bounding box center [448, 216] width 897 height 432
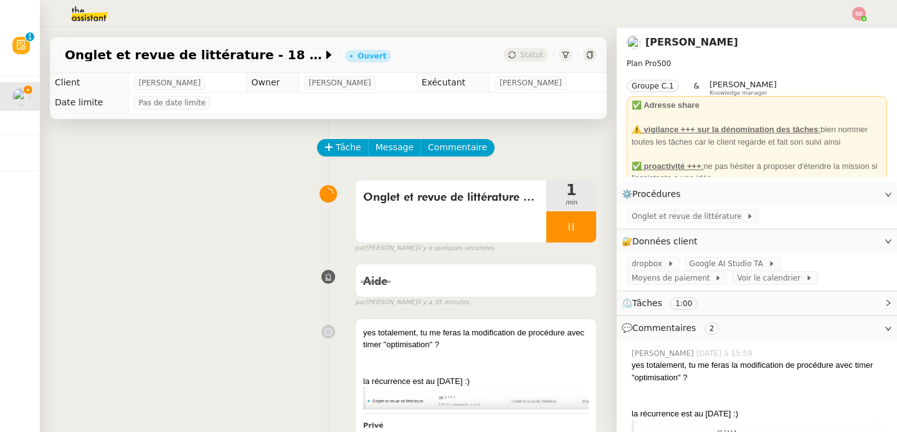
scroll to position [1126, 0]
click at [449, 141] on span "Commentaire" at bounding box center [457, 147] width 59 height 14
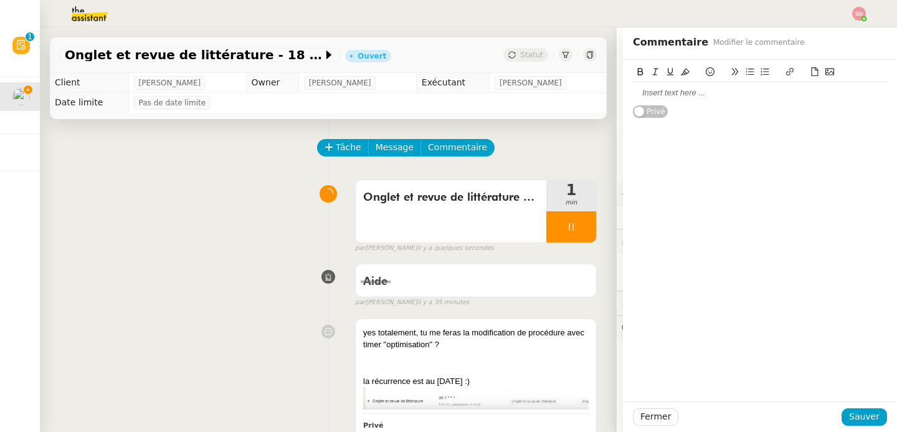
click at [697, 98] on div at bounding box center [760, 92] width 254 height 11
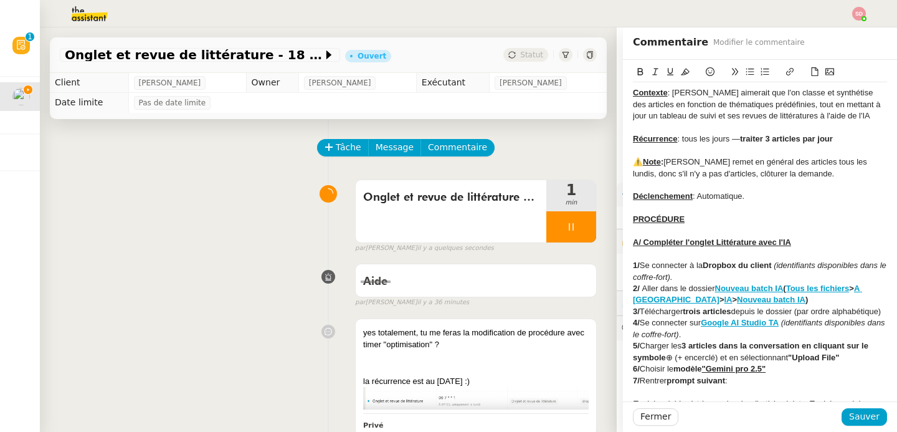
click at [844, 139] on div "Récurrence : tous les jours — traiter 3 articles par jour" at bounding box center [760, 138] width 254 height 11
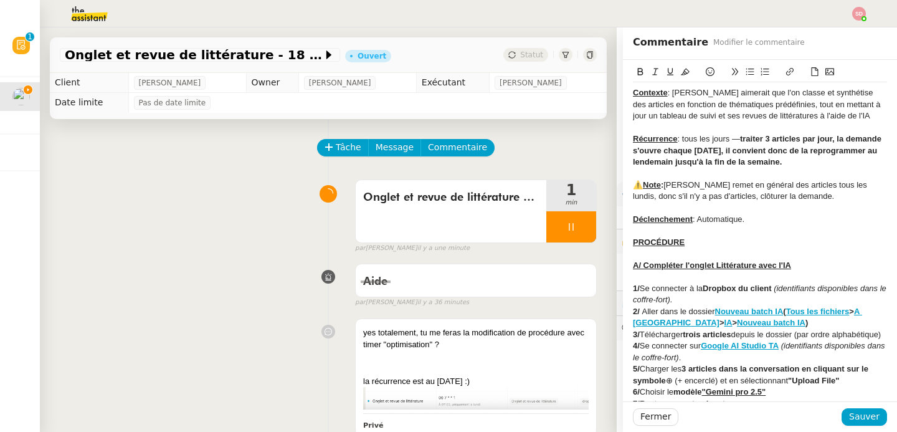
click at [820, 209] on div at bounding box center [760, 208] width 254 height 11
click at [704, 193] on div "⚠️ Note : [PERSON_NAME] remet en général des articles tous les lundis, donc s'i…" at bounding box center [760, 190] width 254 height 23
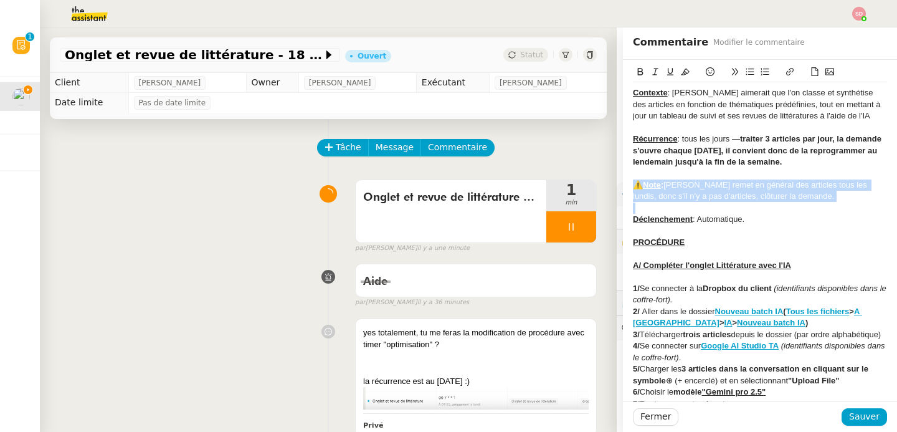
click at [704, 193] on div "⚠️ Note : [PERSON_NAME] remet en général des articles tous les lundis, donc s'i…" at bounding box center [760, 190] width 254 height 23
click at [792, 198] on div "⚠️ Note : [PERSON_NAME] remet en général des articles tous les lundis, donc s'i…" at bounding box center [760, 190] width 254 height 23
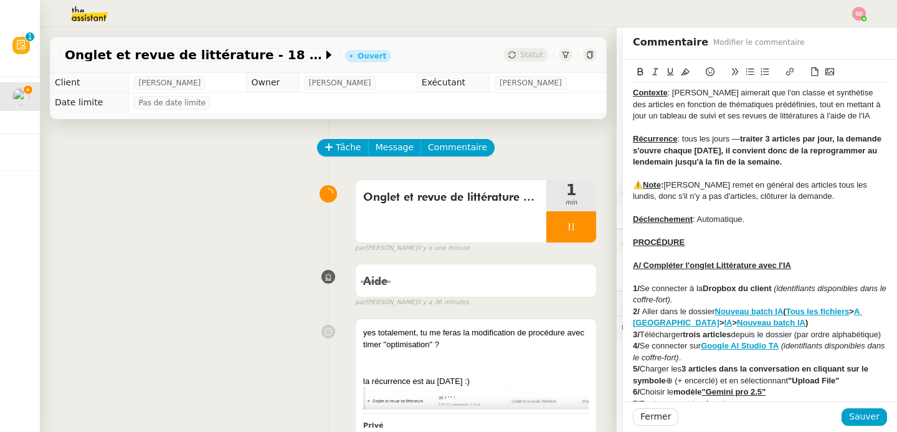
drag, startPoint x: 868, startPoint y: 186, endPoint x: 869, endPoint y: 196, distance: 10.0
click at [869, 196] on div "⚠️ Note : [PERSON_NAME] remet en général des articles tous les lundis, donc s'i…" at bounding box center [760, 190] width 254 height 23
click at [740, 226] on div at bounding box center [760, 231] width 254 height 11
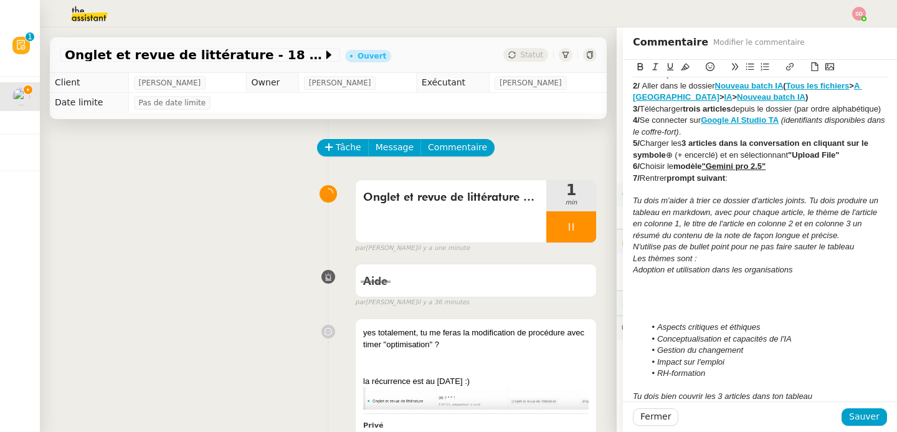
scroll to position [226, 0]
click at [682, 317] on div at bounding box center [760, 315] width 254 height 11
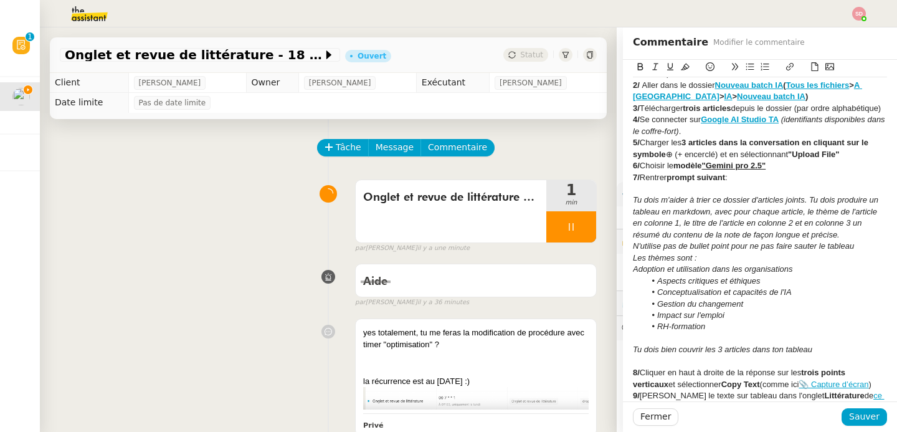
click at [633, 269] on em "Adoption et utilisation dans les organisations" at bounding box center [713, 268] width 160 height 9
click at [713, 339] on div at bounding box center [760, 338] width 254 height 11
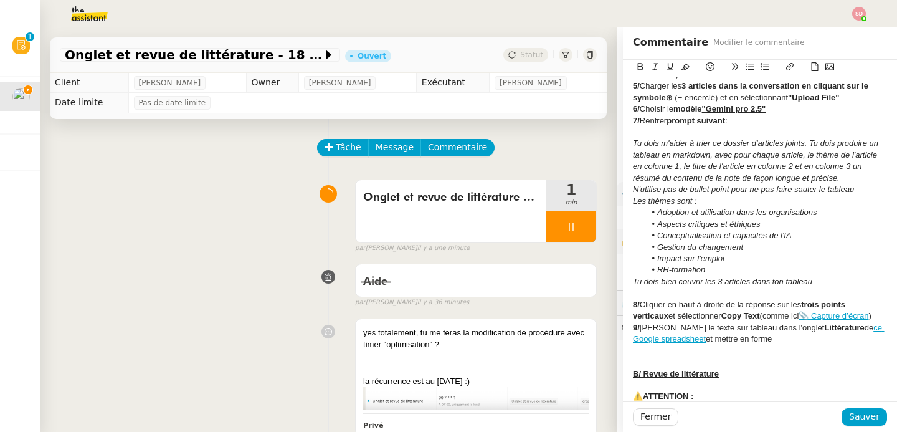
scroll to position [343, 0]
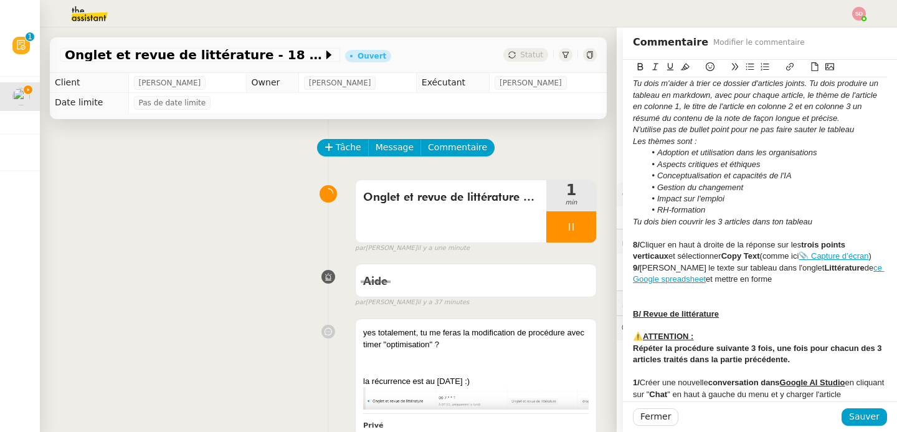
click at [737, 308] on div at bounding box center [760, 302] width 254 height 11
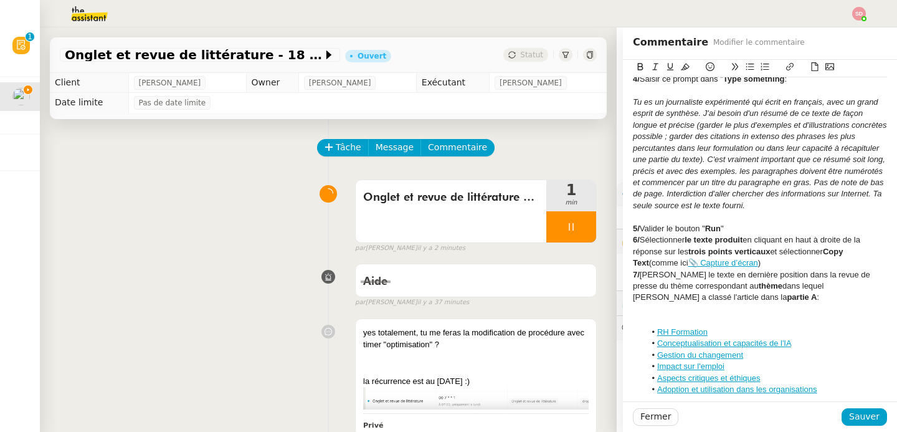
scroll to position [749, 0]
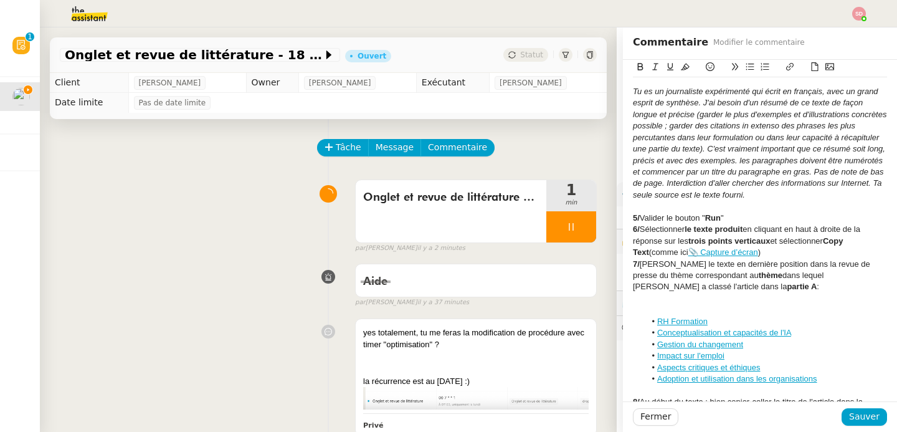
click at [710, 315] on div at bounding box center [760, 309] width 254 height 11
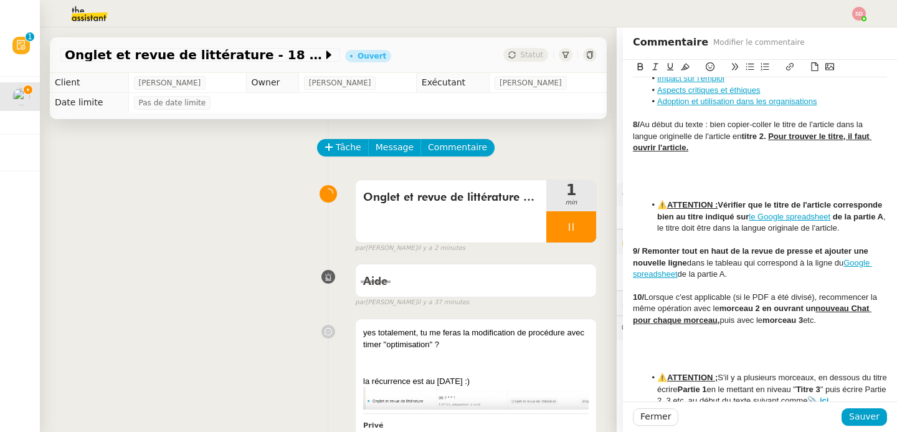
scroll to position [1016, 0]
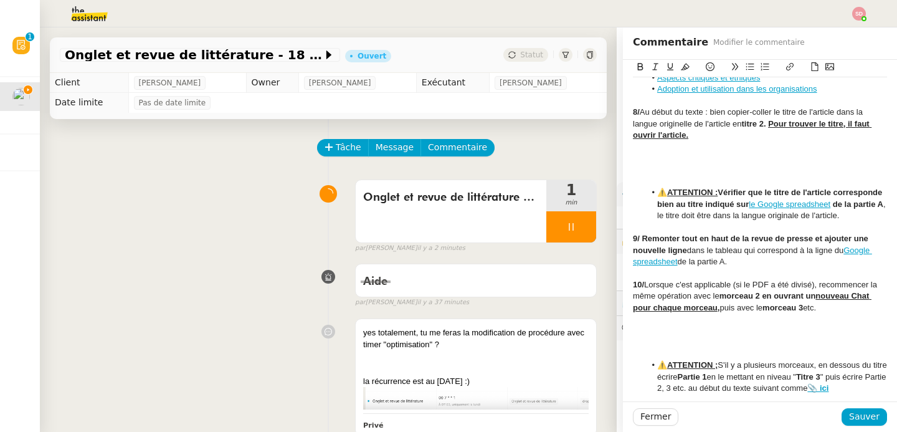
click at [666, 175] on div at bounding box center [760, 169] width 254 height 11
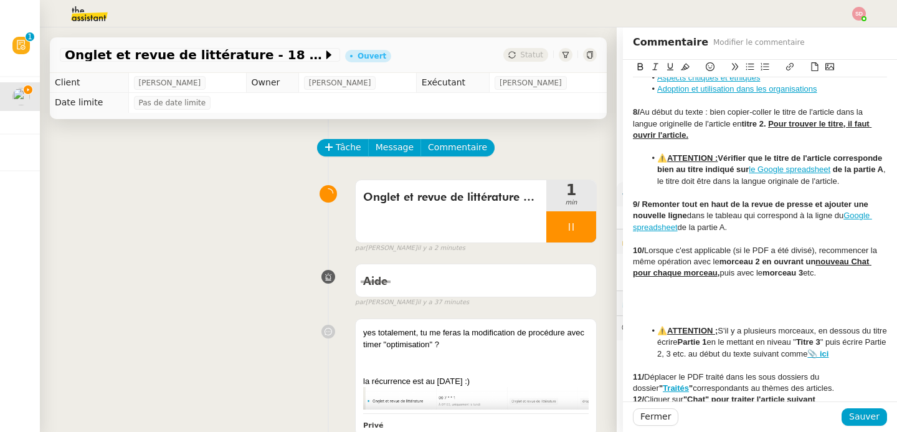
click at [670, 314] on div at bounding box center [760, 307] width 254 height 11
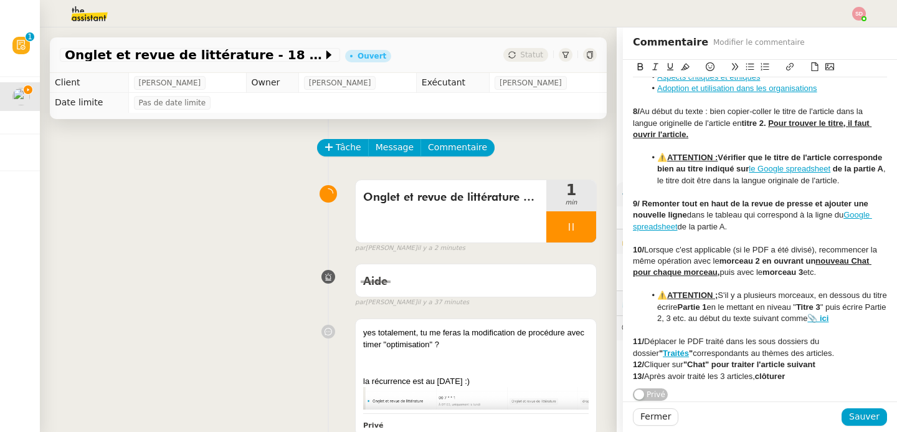
scroll to position [1046, 0]
click at [862, 419] on span "Sauver" at bounding box center [865, 416] width 31 height 14
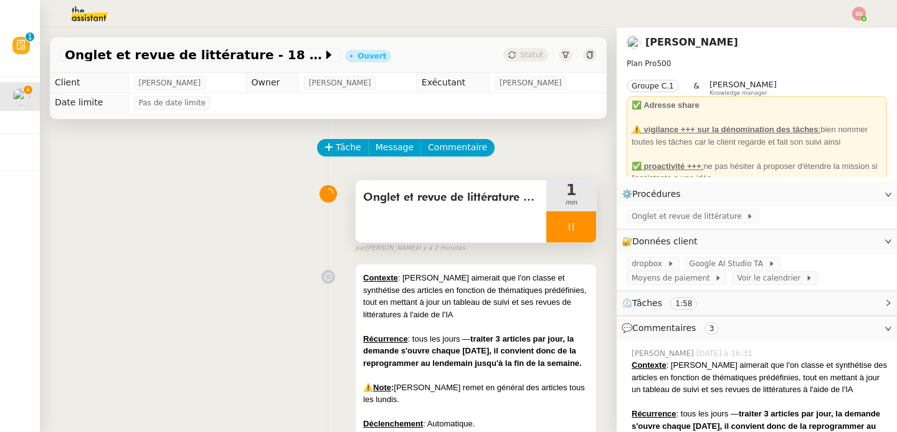
click at [579, 224] on div at bounding box center [572, 226] width 50 height 31
click at [579, 224] on button at bounding box center [584, 226] width 25 height 31
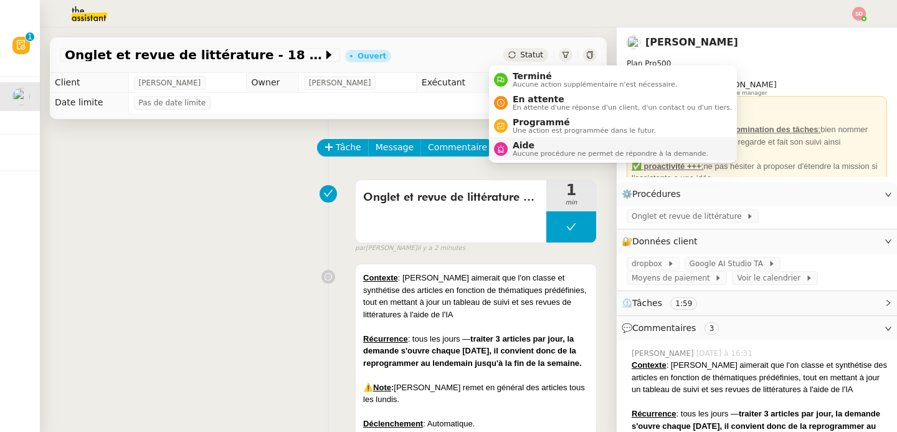
click at [497, 153] on nz-avatar at bounding box center [501, 149] width 14 height 14
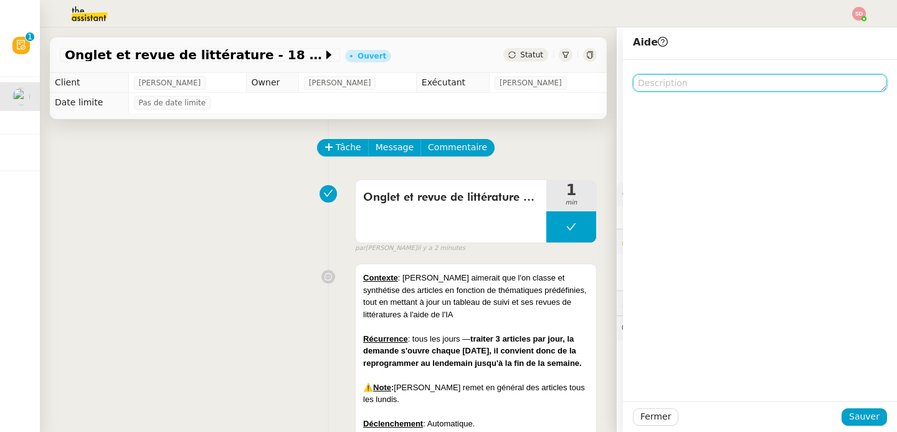
click at [740, 84] on textarea at bounding box center [760, 82] width 254 height 17
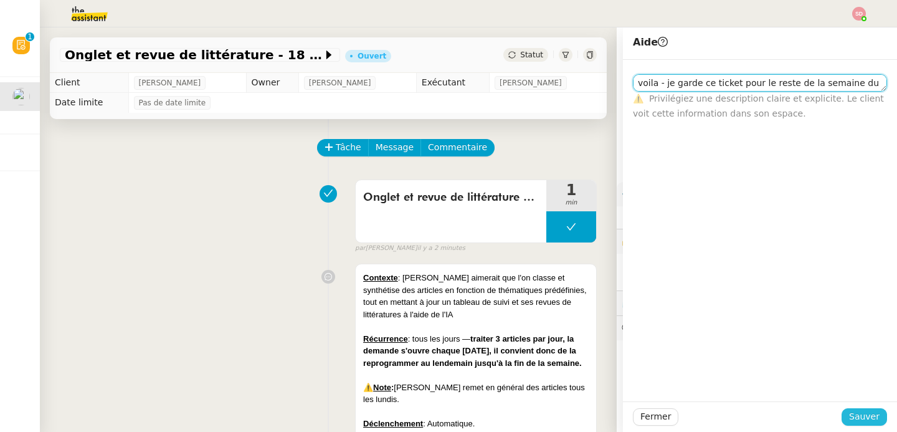
type textarea "voila - je garde ce ticket pour le reste de la semaine du coup"
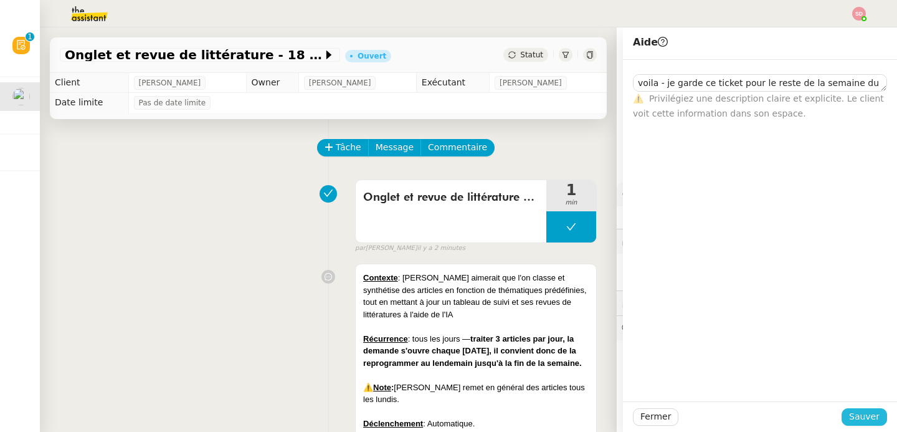
click at [864, 418] on span "Sauver" at bounding box center [865, 416] width 31 height 14
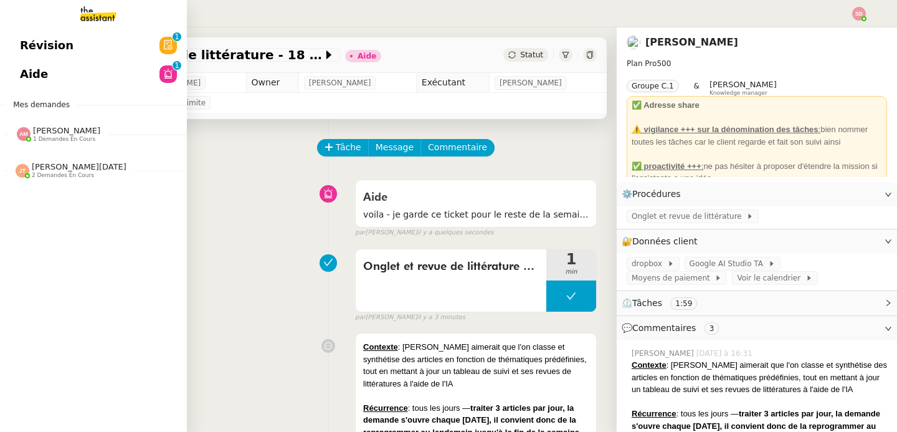
click at [33, 140] on span "1 demandes en cours" at bounding box center [64, 139] width 62 height 7
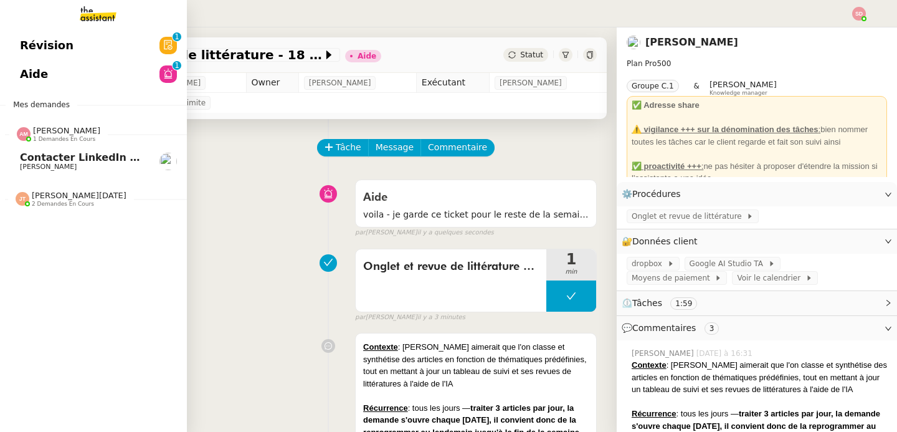
click at [33, 140] on span "1 demandes en cours" at bounding box center [64, 139] width 62 height 7
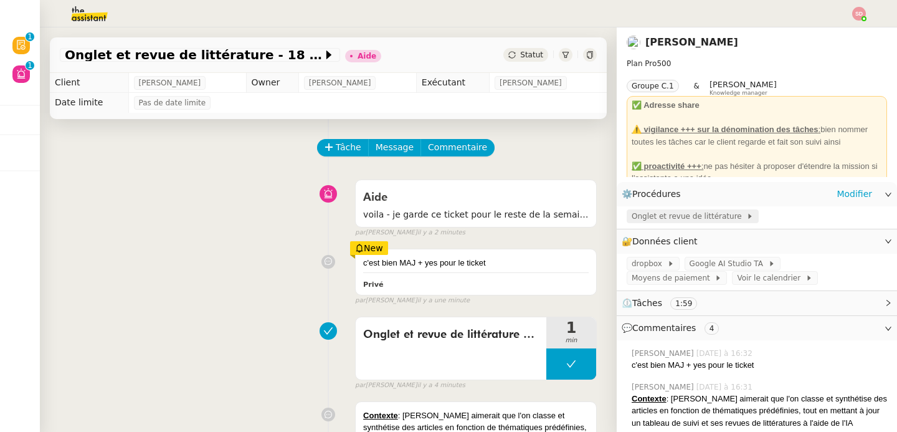
click at [699, 219] on span "Onglet et revue de littérature" at bounding box center [689, 216] width 115 height 12
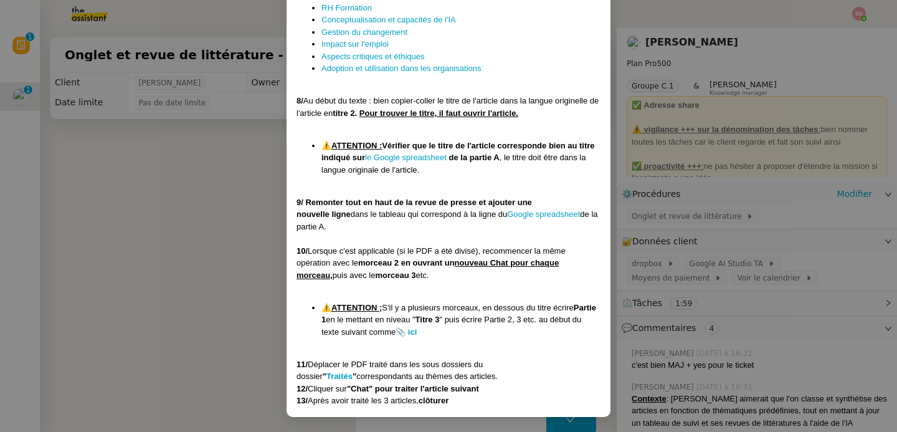
scroll to position [1067, 0]
click at [131, 234] on nz-modal-container "MAJ le [DATE] Contexte : [PERSON_NAME] aimerait que l'on classe et synthétise d…" at bounding box center [448, 216] width 897 height 432
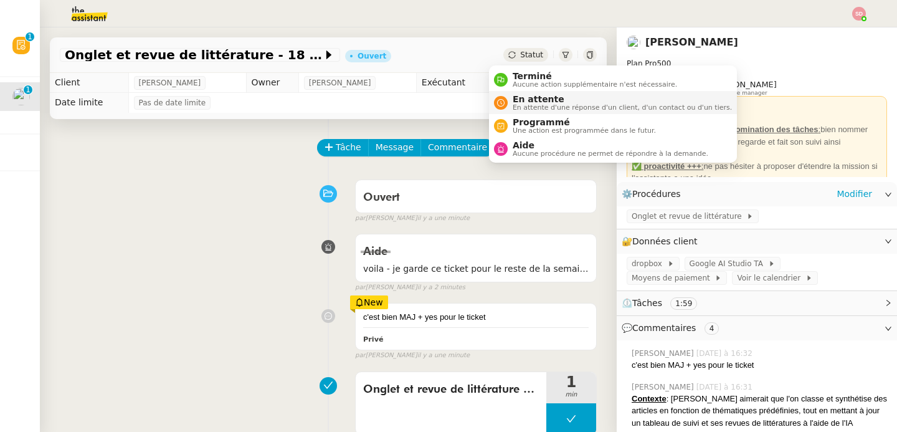
click at [518, 110] on span "En attente d'une réponse d'un client, d'un contact ou d'un tiers." at bounding box center [622, 107] width 219 height 7
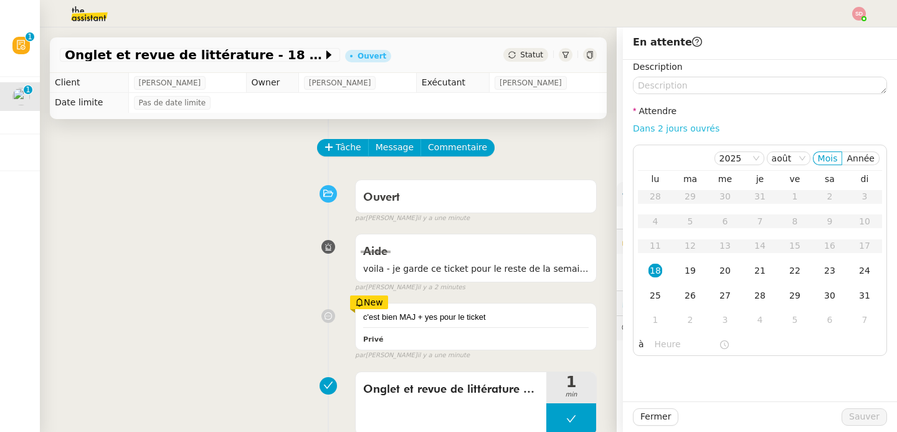
click at [671, 126] on link "Dans 2 jours ouvrés" at bounding box center [676, 128] width 87 height 10
type input "07:00"
click at [684, 269] on div "19" at bounding box center [691, 271] width 14 height 14
click at [855, 415] on span "Sauver" at bounding box center [865, 416] width 31 height 14
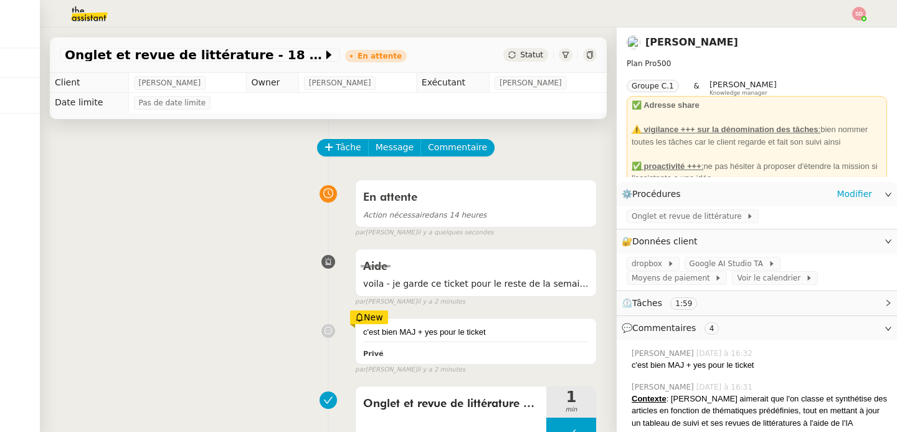
click at [583, 54] on div at bounding box center [590, 55] width 14 height 14
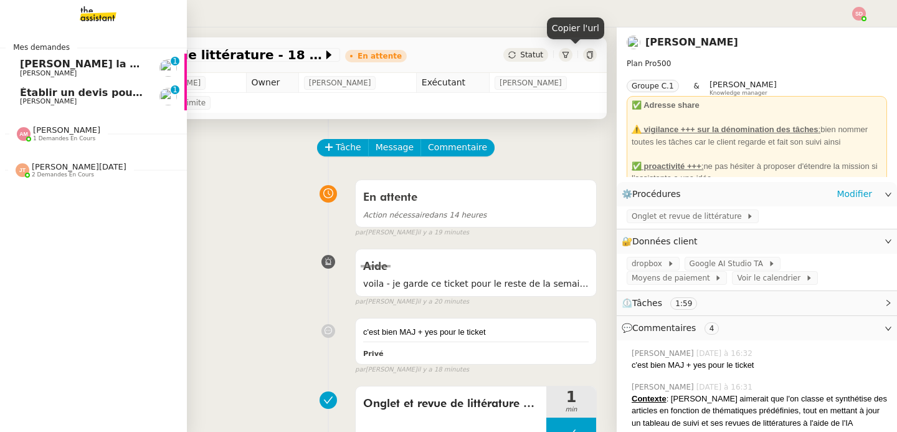
click at [34, 85] on link "Établir un devis pour la SNCF [PERSON_NAME] 0 1 2 3 4 5 6 7 8 9" at bounding box center [93, 96] width 187 height 29
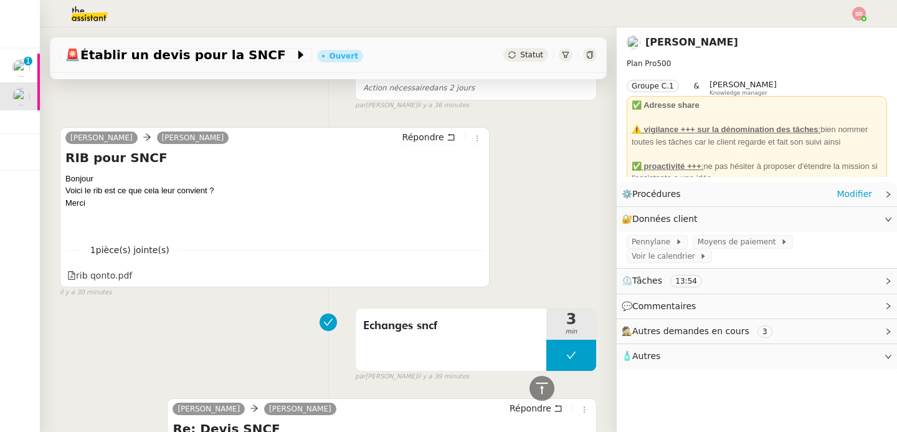
scroll to position [908, 0]
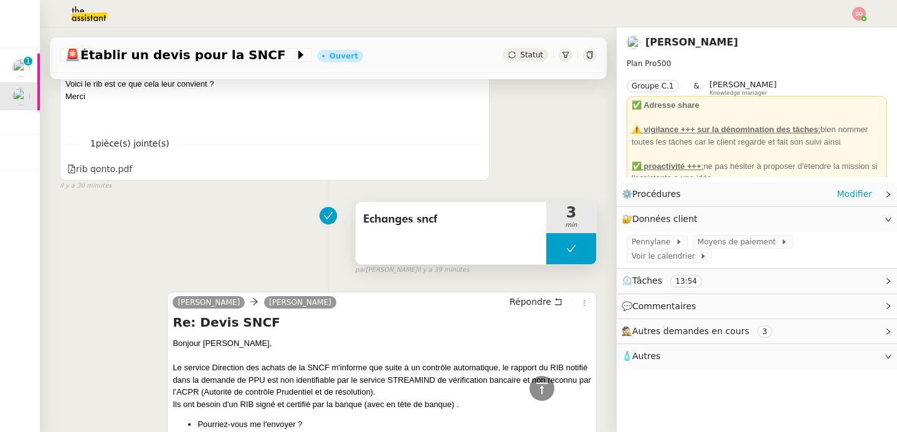
click at [553, 254] on button at bounding box center [572, 248] width 50 height 31
click at [553, 254] on div at bounding box center [559, 248] width 25 height 31
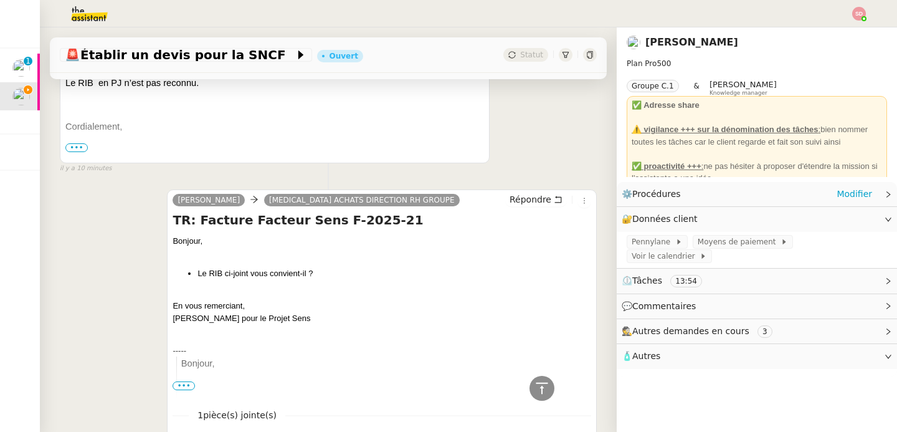
scroll to position [335, 0]
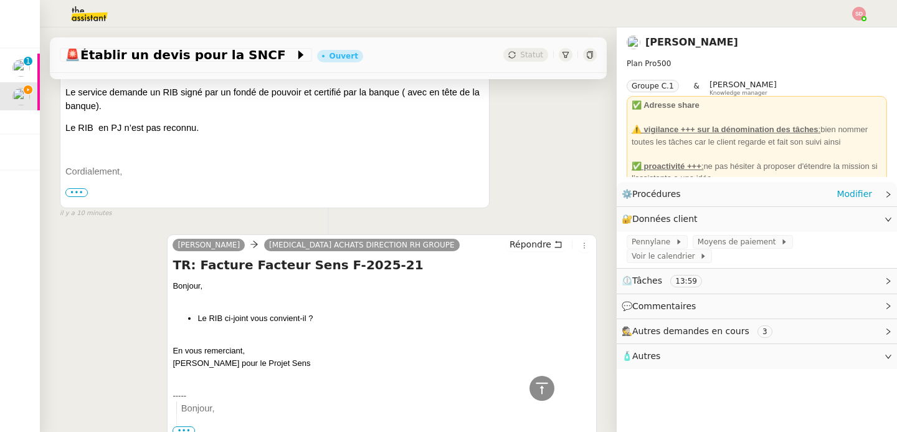
click at [219, 92] on span "Le service demande un RIB signé par un fondé de pouvoir et certifié par la banq…" at bounding box center [272, 99] width 414 height 24
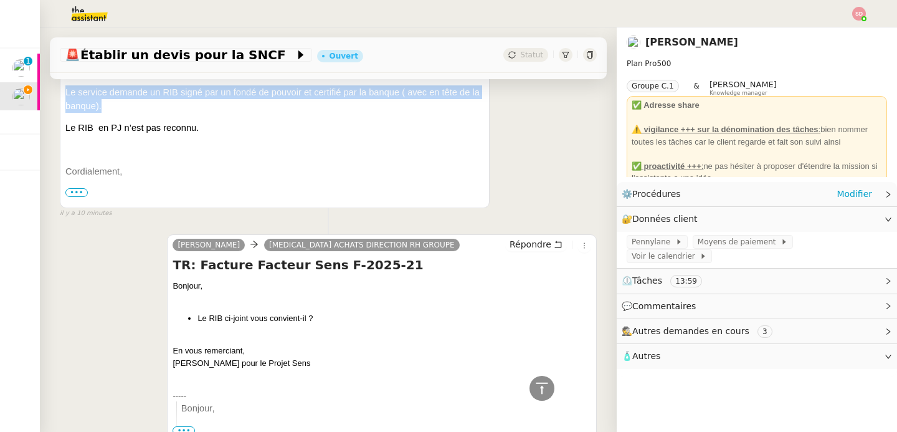
click at [219, 92] on span "Le service demande un RIB signé par un fondé de pouvoir et certifié par la banq…" at bounding box center [272, 99] width 414 height 24
copy div "Le service demande un RIB signé par un fondé de pouvoir et certifié par la banq…"
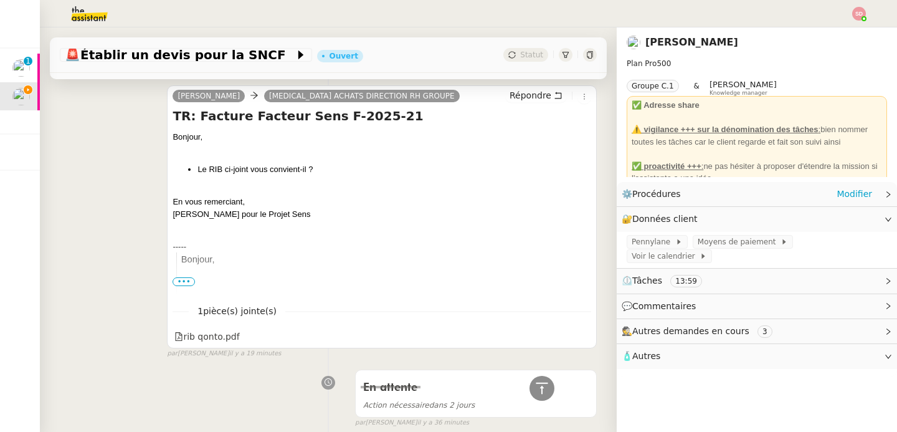
scroll to position [605, 0]
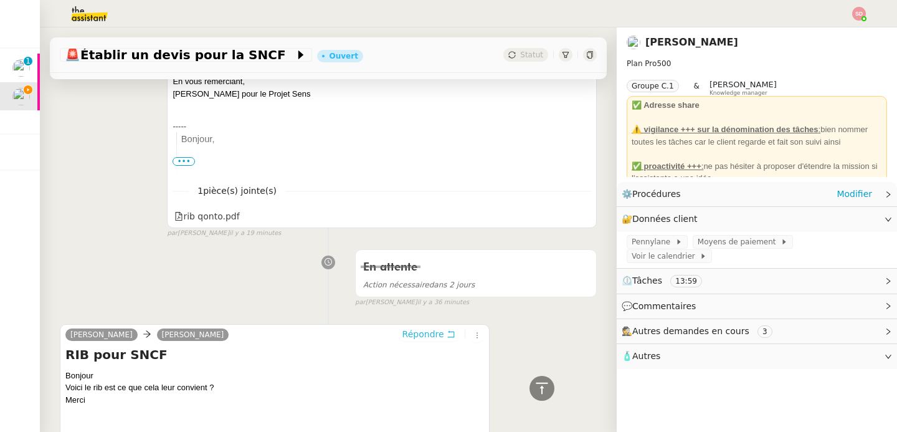
click at [418, 337] on span "Répondre" at bounding box center [424, 334] width 42 height 12
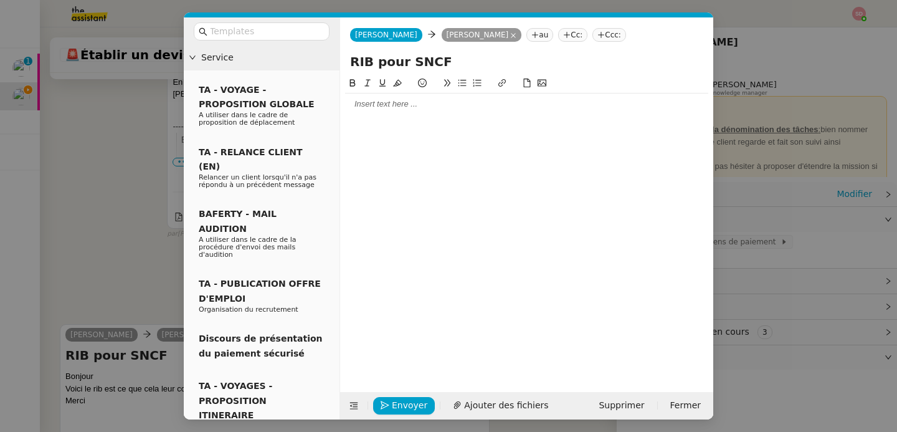
scroll to position [701, 0]
click at [393, 105] on div at bounding box center [526, 103] width 363 height 11
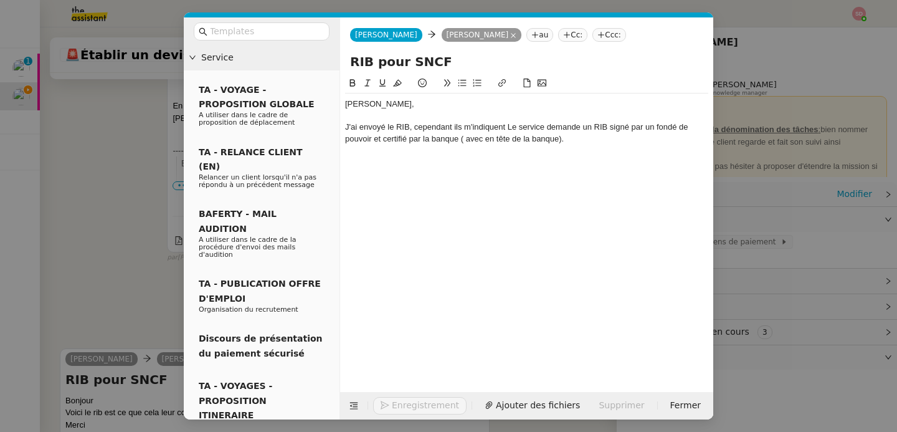
scroll to position [762, 0]
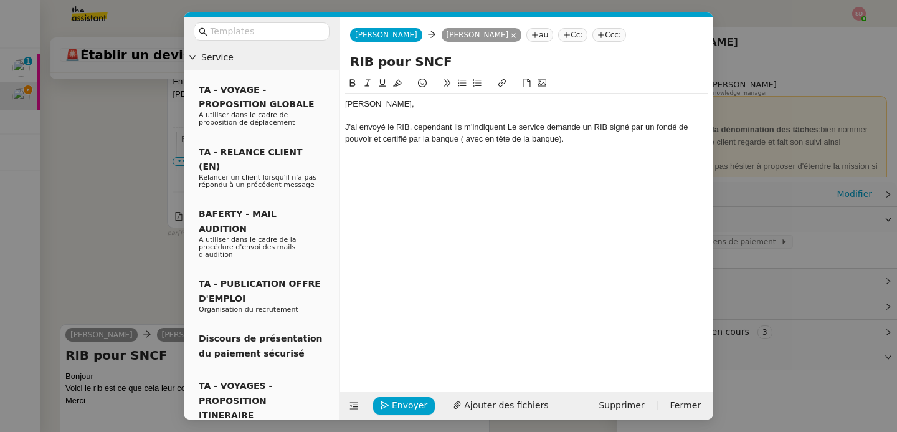
click at [513, 130] on div "J'ai envoyé le RIB, cependant ils m'indiquent Le service demande un RIB signé p…" at bounding box center [526, 133] width 363 height 23
click at [348, 404] on icon at bounding box center [354, 405] width 16 height 9
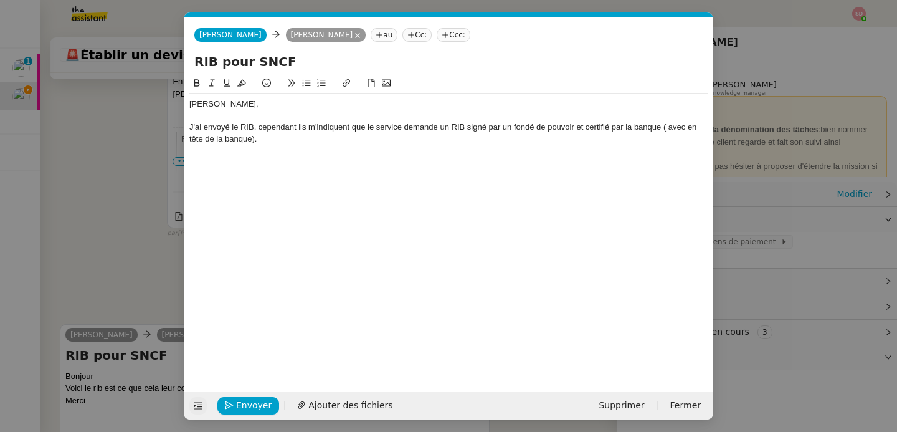
click at [671, 129] on div "J'ai envoyé le RIB, cependant ils m'indiquent que le service demande un RIB sig…" at bounding box center [448, 133] width 519 height 23
click at [390, 132] on div "J'ai envoyé le RIB, cependant ils m'indiquent que le service demande un RIB sig…" at bounding box center [448, 133] width 519 height 23
click at [356, 141] on div "J'ai envoyé le RIB, cependant ils m'indiquent que le service demande un RIB sig…" at bounding box center [448, 133] width 519 height 23
click at [243, 410] on span "Envoyer" at bounding box center [254, 405] width 36 height 14
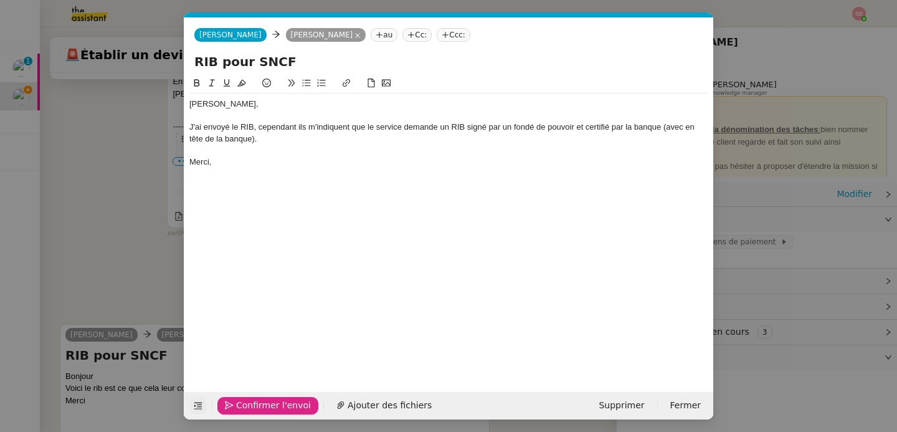
click at [243, 410] on span "Confirmer l'envoi" at bounding box center [273, 405] width 75 height 14
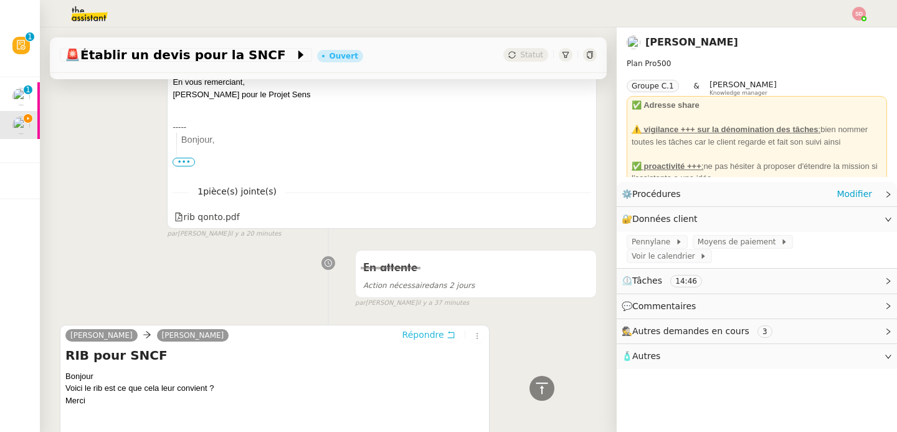
scroll to position [1175, 0]
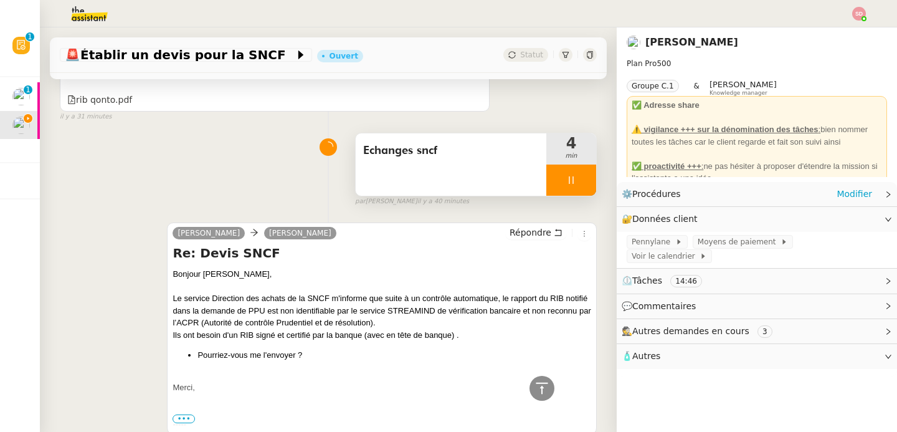
click at [573, 184] on div at bounding box center [572, 180] width 50 height 31
click at [573, 184] on button at bounding box center [584, 180] width 25 height 31
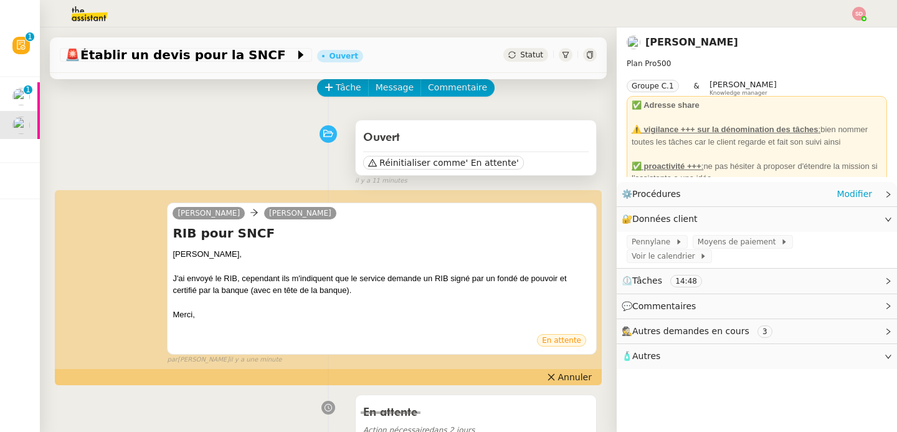
scroll to position [26, 0]
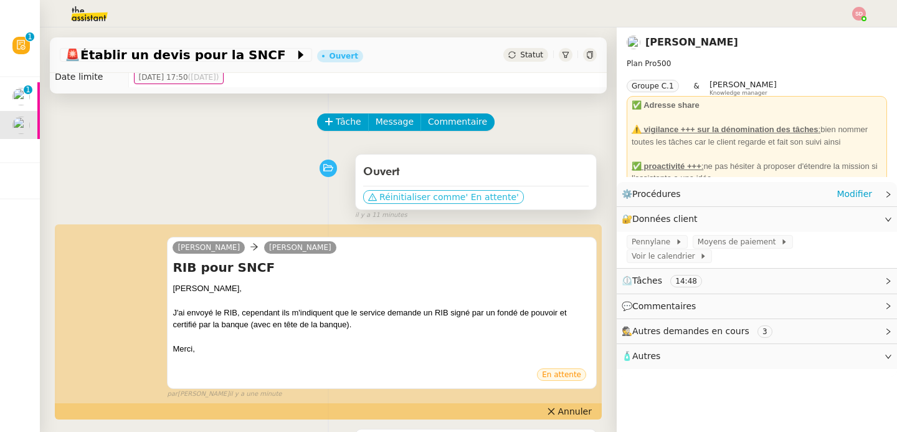
click at [485, 199] on span "' En attente'" at bounding box center [492, 197] width 53 height 12
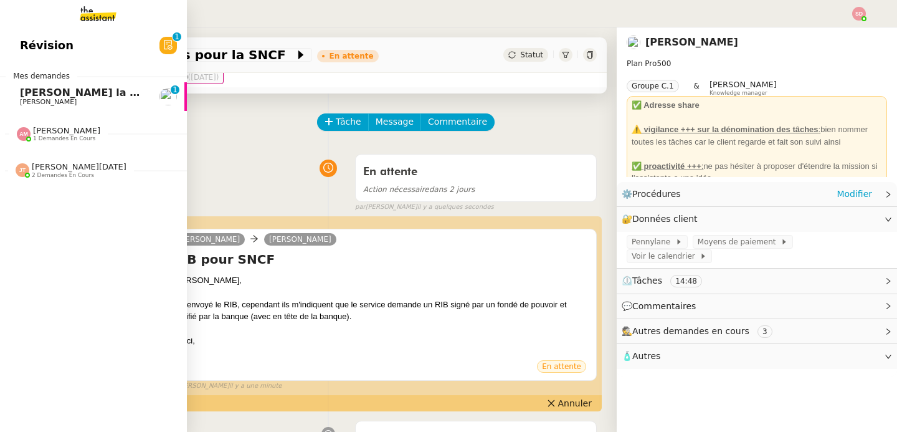
click at [24, 92] on span "[PERSON_NAME] la demande de recrutement" at bounding box center [146, 93] width 253 height 12
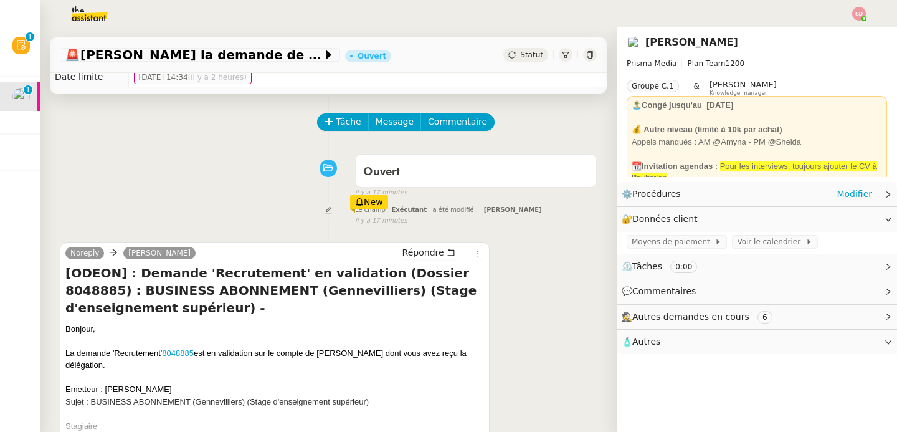
scroll to position [165, 0]
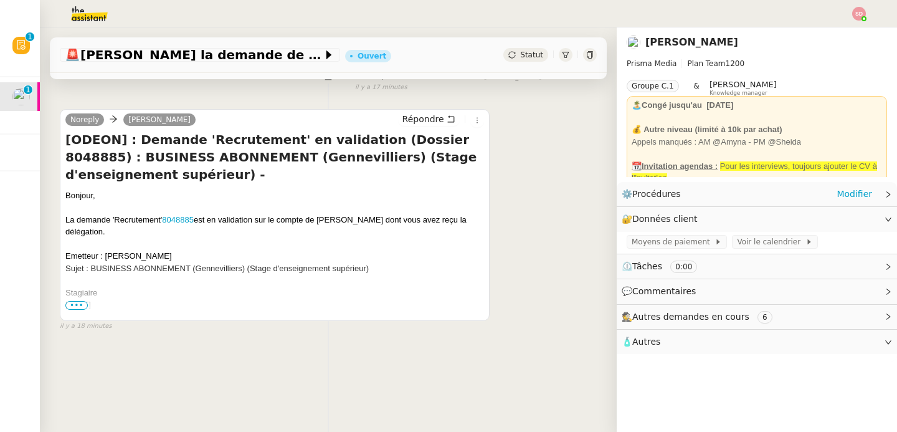
click at [74, 301] on span "•••" at bounding box center [76, 305] width 22 height 9
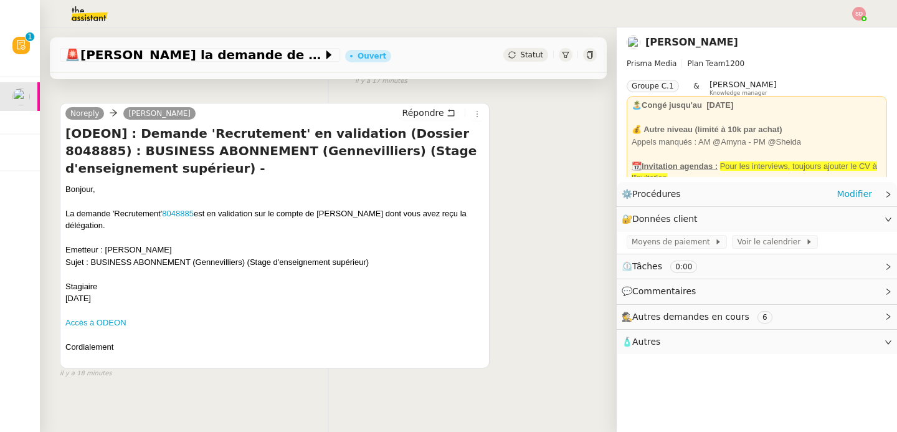
scroll to position [0, 0]
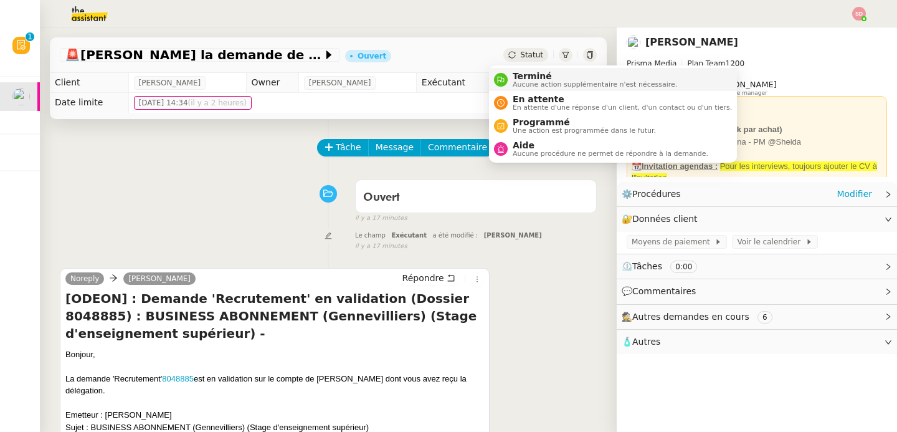
click at [503, 79] on icon at bounding box center [500, 79] width 7 height 7
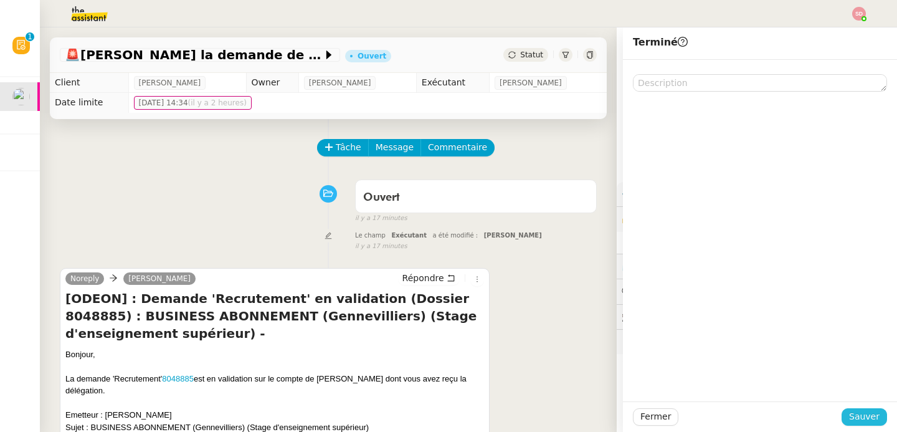
click at [851, 411] on span "Sauver" at bounding box center [865, 416] width 31 height 14
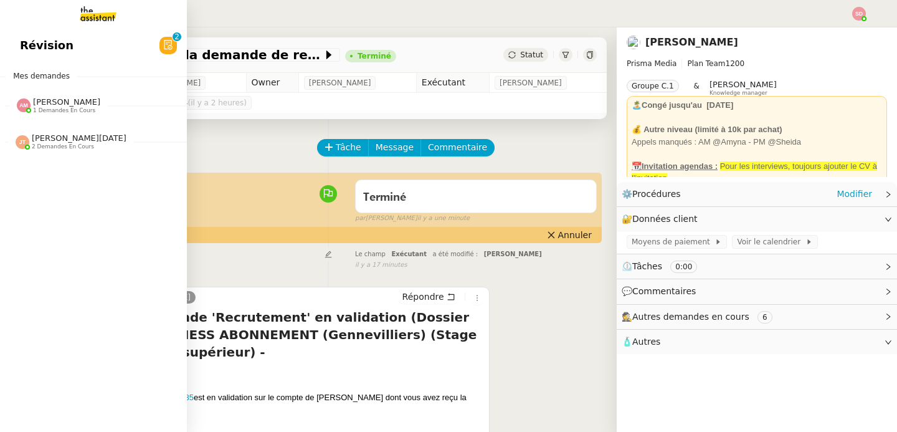
click at [43, 107] on span "1 demandes en cours" at bounding box center [64, 110] width 62 height 7
click at [53, 155] on span "[PERSON_NAME][DATE] 2 demandes en cours" at bounding box center [98, 165] width 187 height 26
click at [81, 138] on span "[PERSON_NAME][DATE]" at bounding box center [79, 137] width 95 height 9
click at [51, 102] on span "[PERSON_NAME]" at bounding box center [66, 101] width 67 height 9
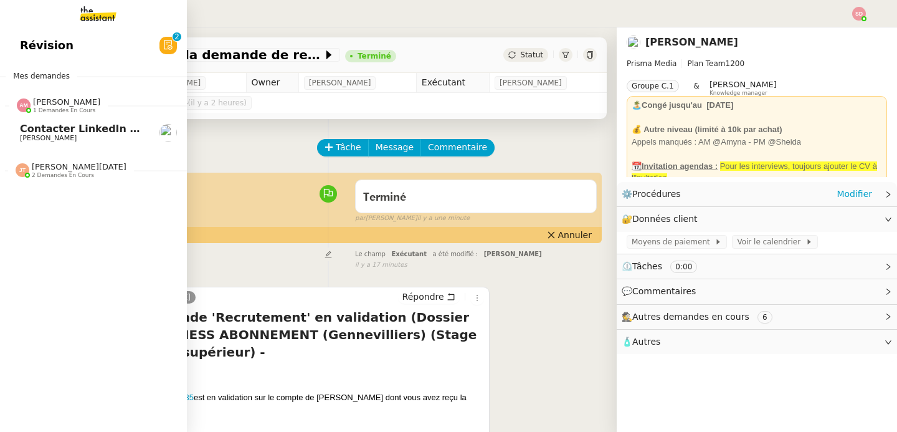
click at [62, 140] on span "[PERSON_NAME]" at bounding box center [83, 138] width 126 height 7
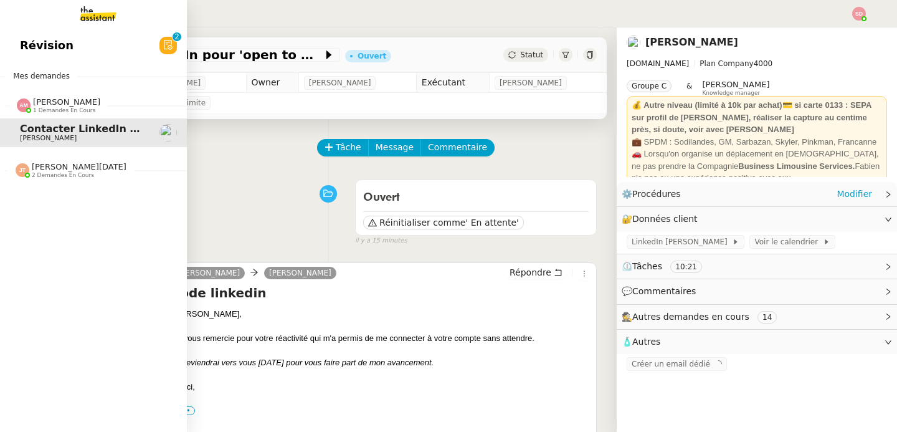
click at [36, 114] on div "[PERSON_NAME] 1 demandes en cours" at bounding box center [93, 100] width 187 height 36
